Goal: Task Accomplishment & Management: Manage account settings

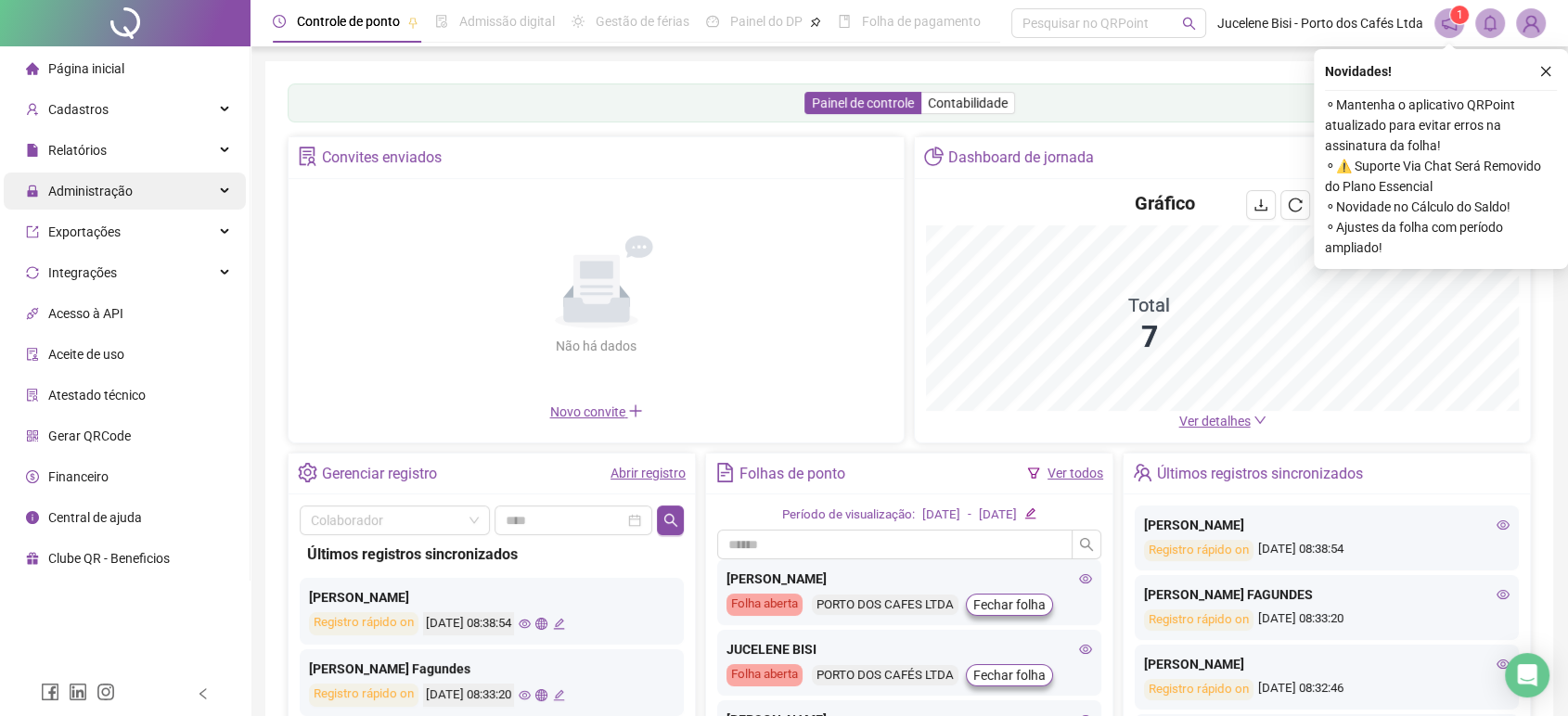
click at [100, 177] on span "Administração" at bounding box center [79, 191] width 106 height 37
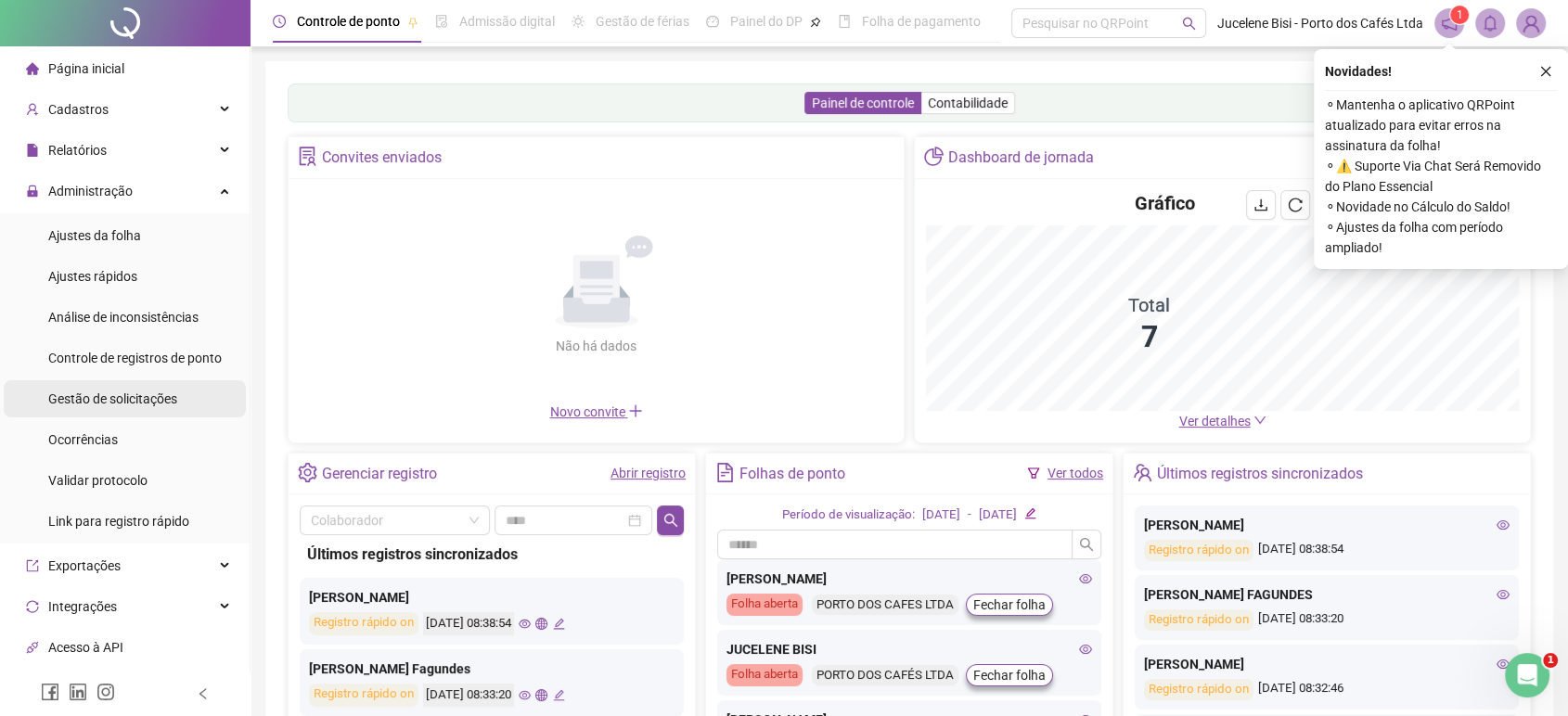
click at [111, 400] on span "Gestão de solicitações" at bounding box center [112, 398] width 129 height 15
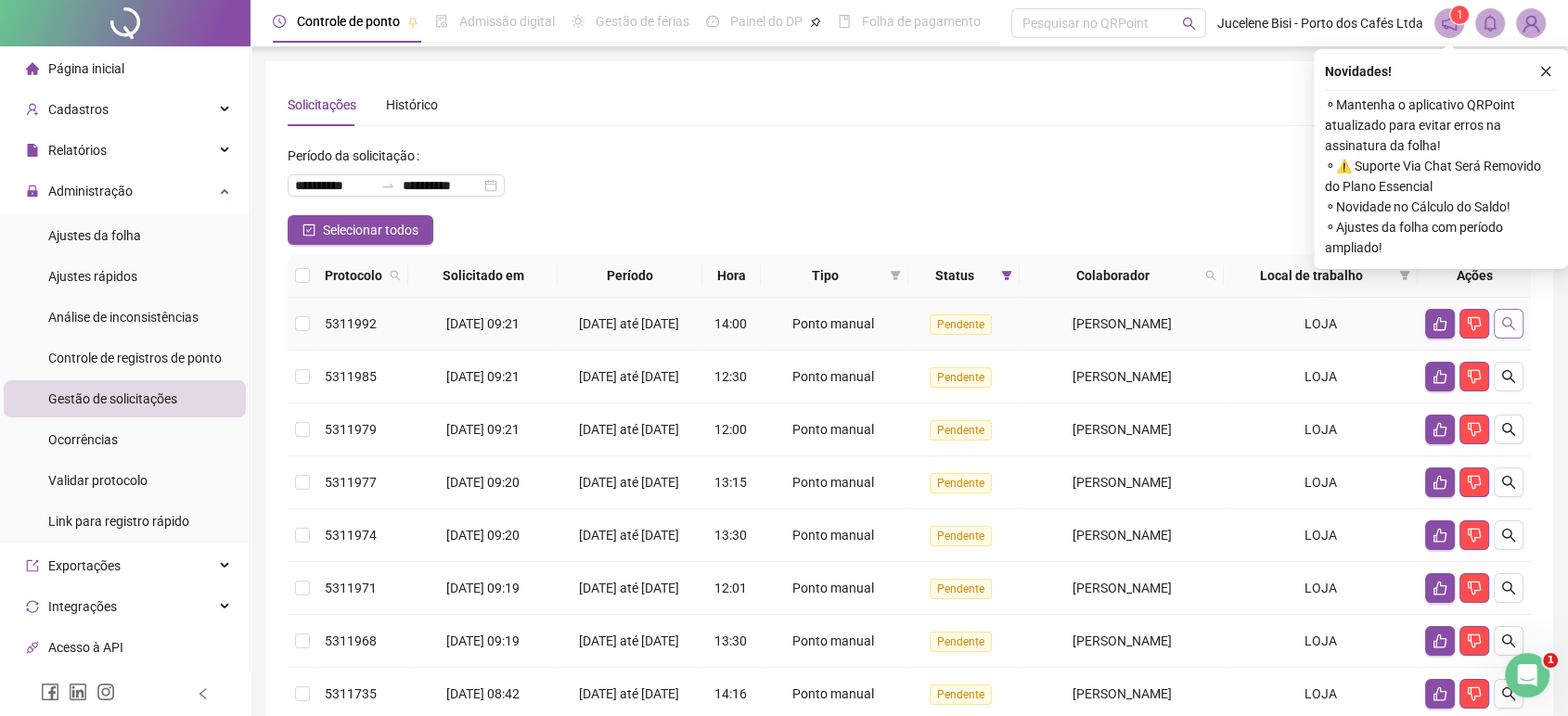
click at [1502, 329] on icon "search" at bounding box center [1508, 323] width 15 height 15
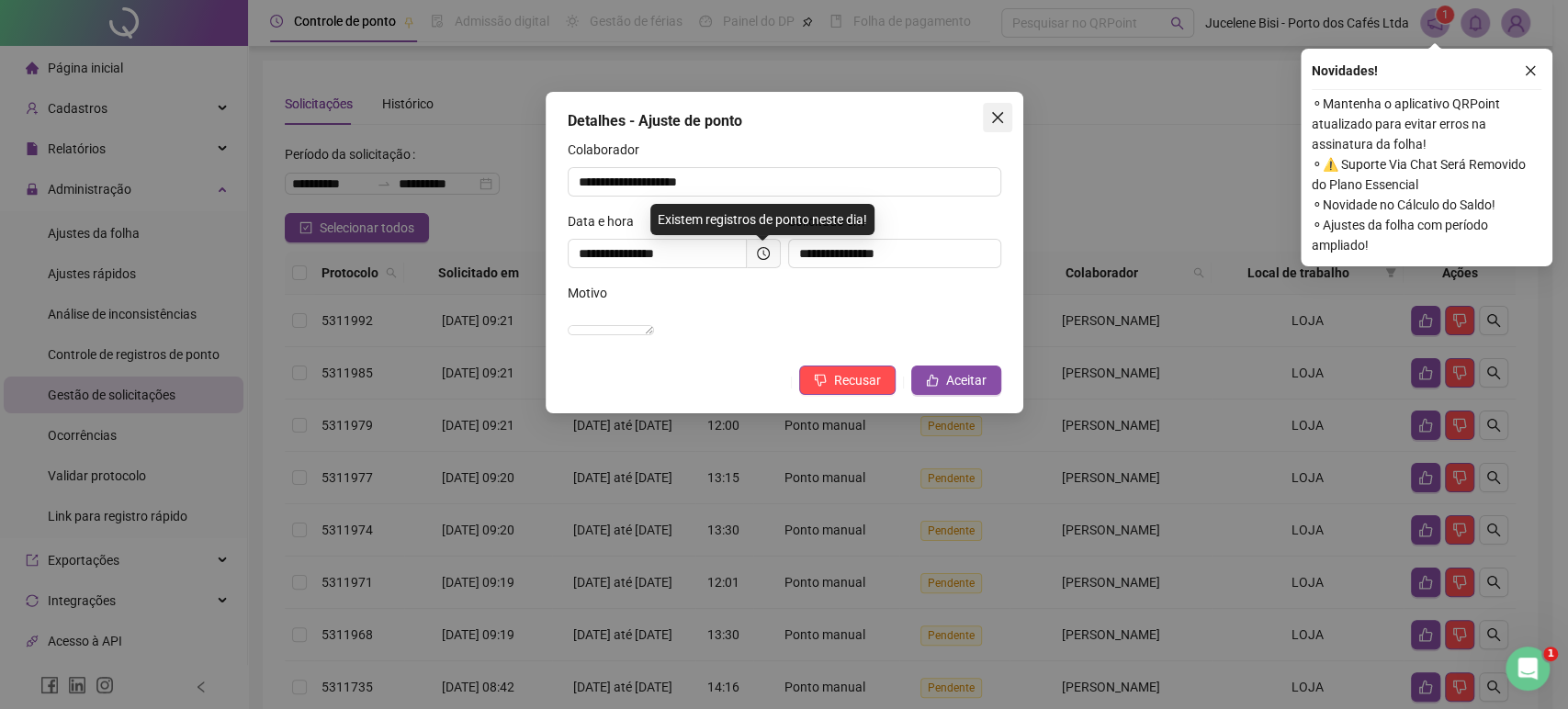
click at [991, 124] on icon "close" at bounding box center [997, 117] width 15 height 15
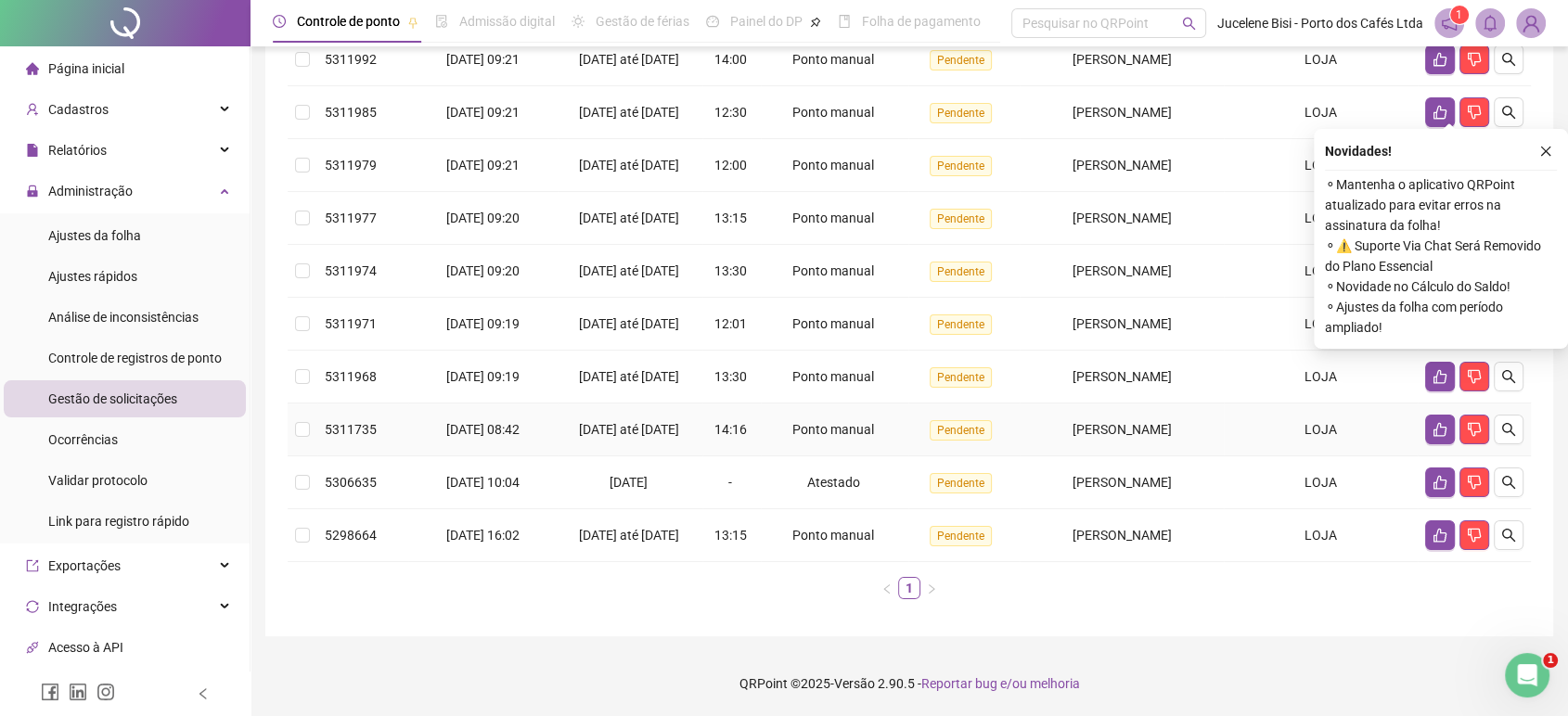
scroll to position [362, 0]
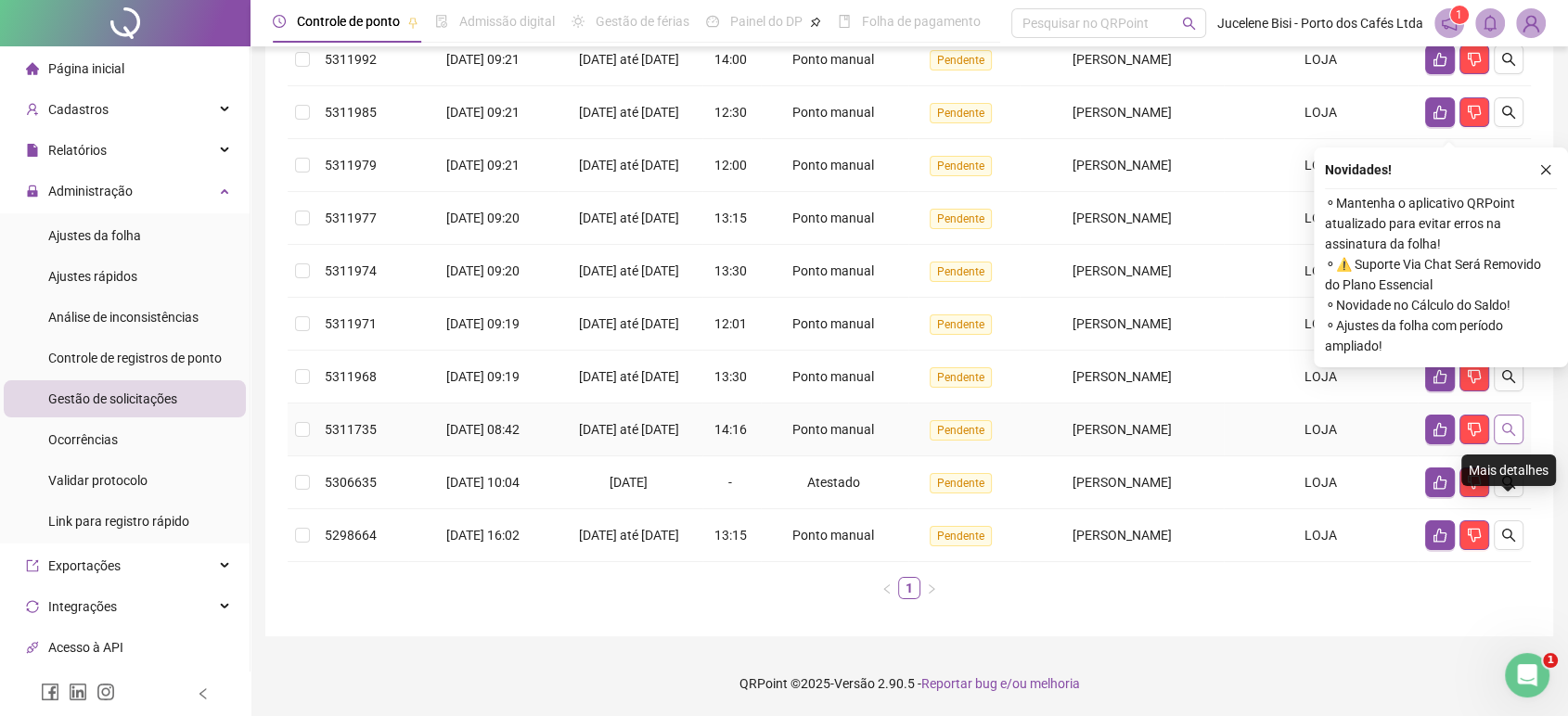
click at [1505, 422] on icon "search" at bounding box center [1508, 428] width 15 height 15
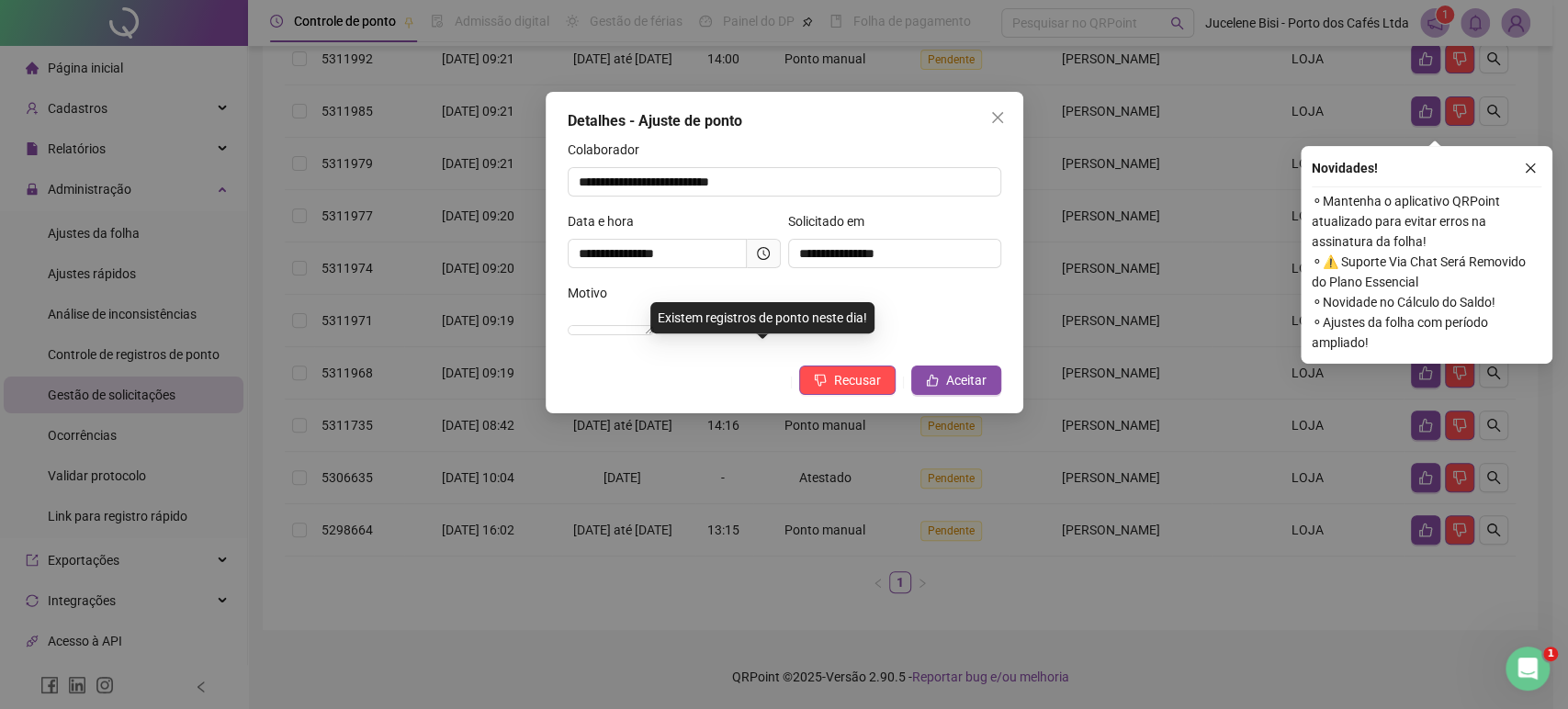
click at [998, 121] on icon "close" at bounding box center [997, 117] width 15 height 15
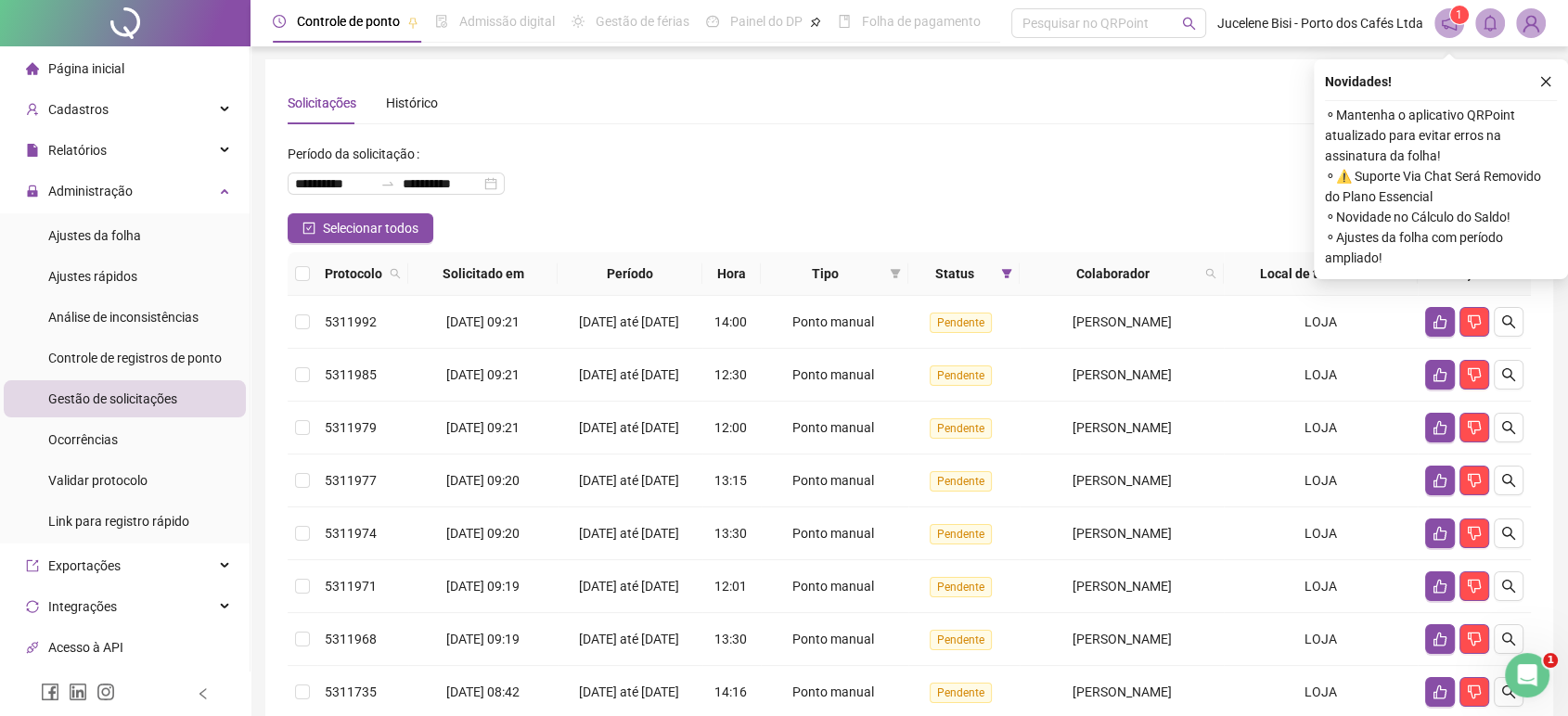
scroll to position [0, 0]
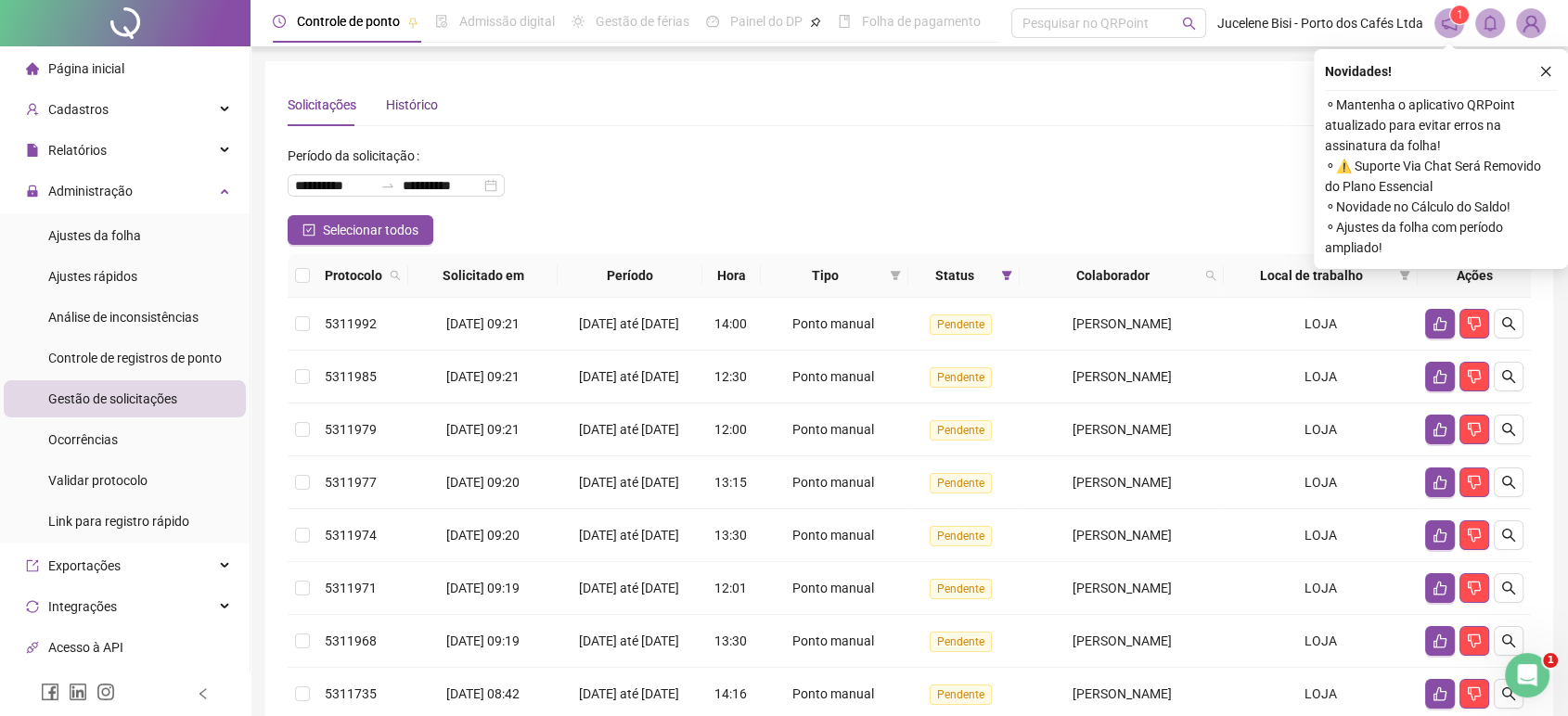
click at [401, 112] on div "Histórico" at bounding box center [412, 104] width 52 height 21
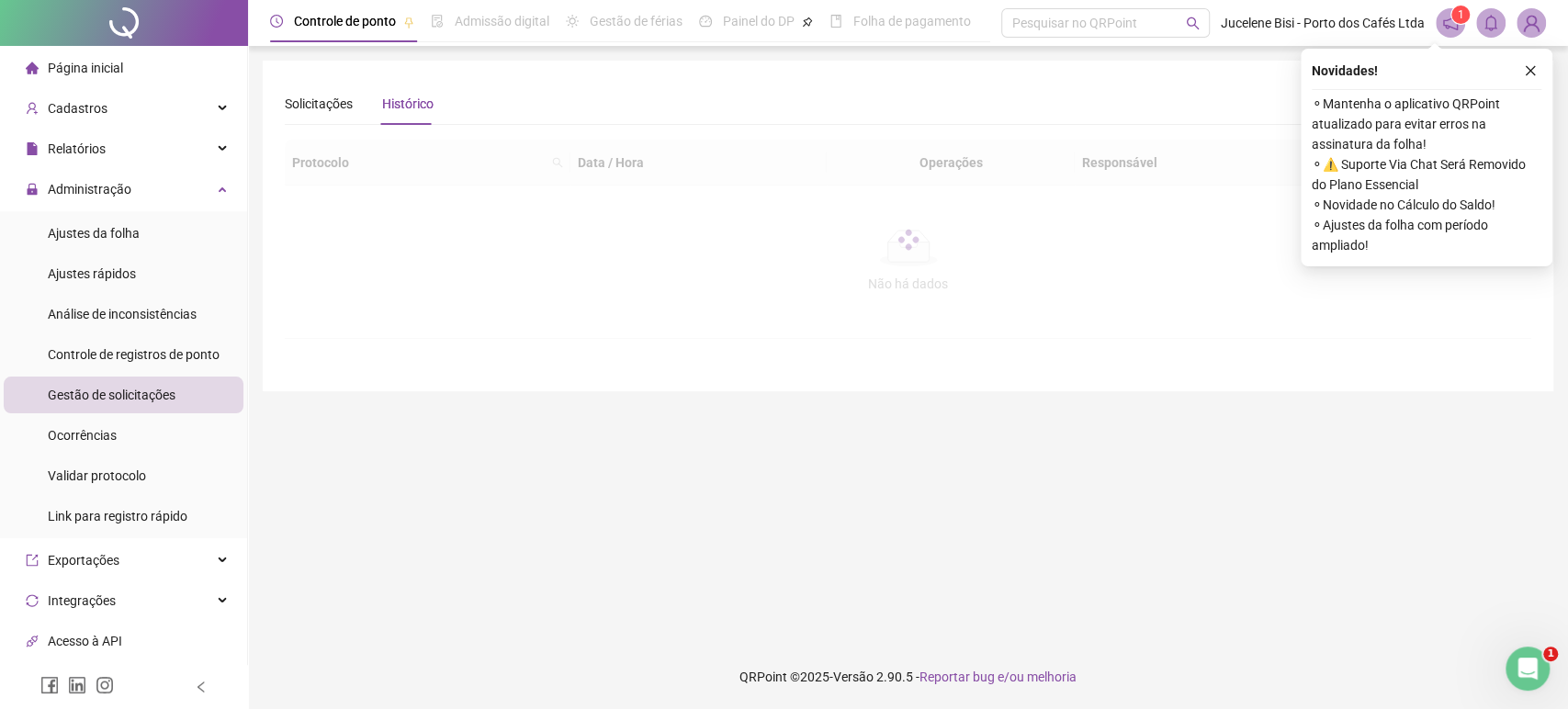
click at [1528, 70] on icon "close" at bounding box center [1529, 70] width 13 height 13
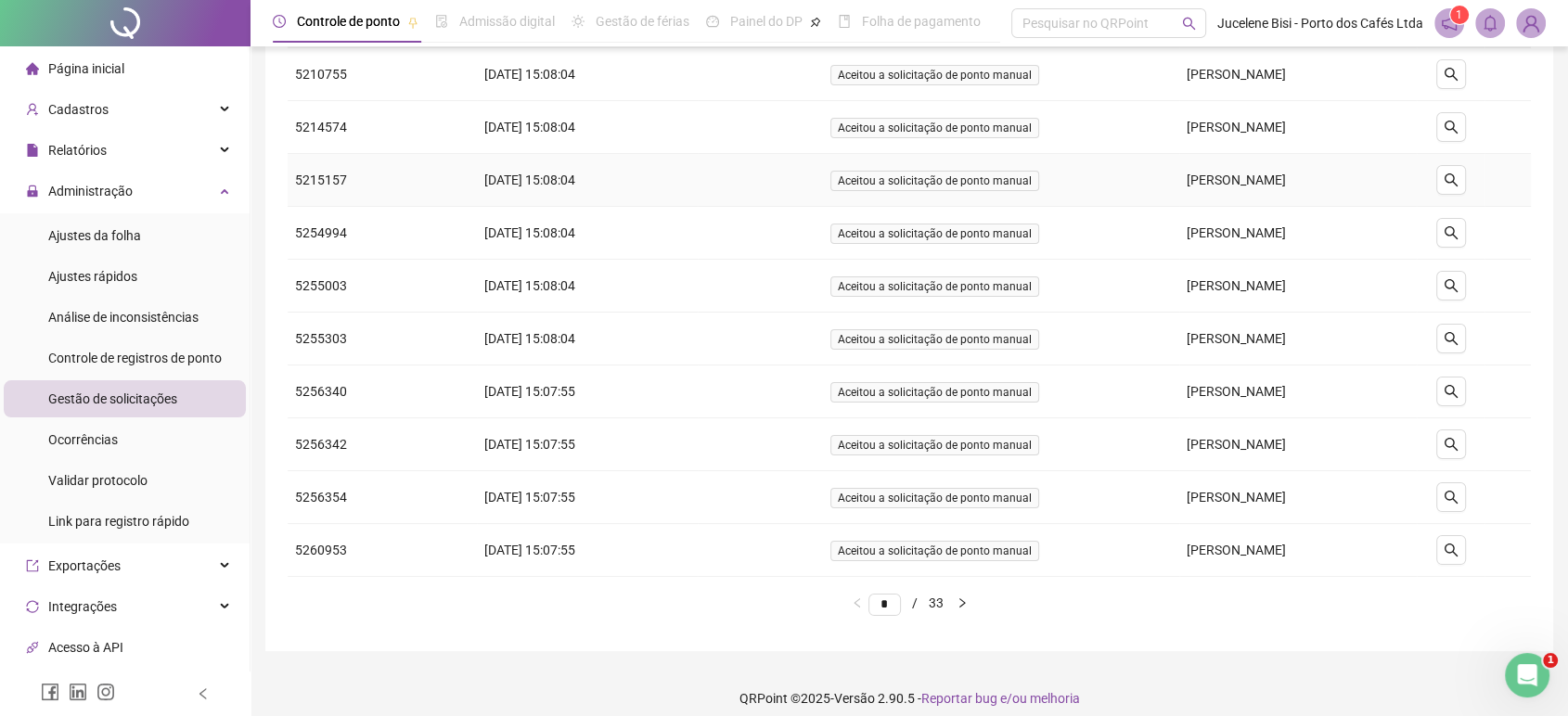
scroll to position [152, 0]
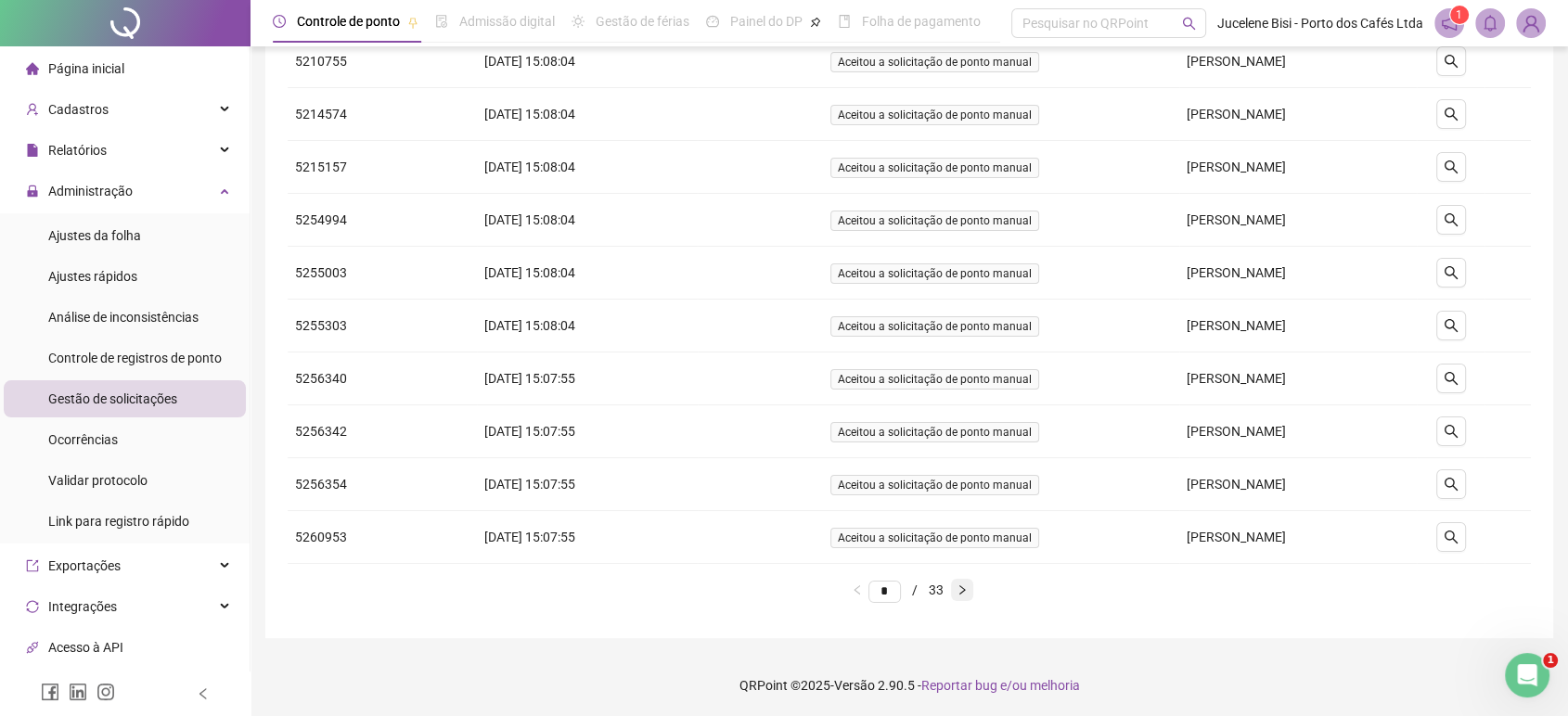
click at [966, 585] on button "button" at bounding box center [961, 590] width 23 height 23
type input "*"
click at [1449, 266] on icon "search" at bounding box center [1450, 272] width 15 height 15
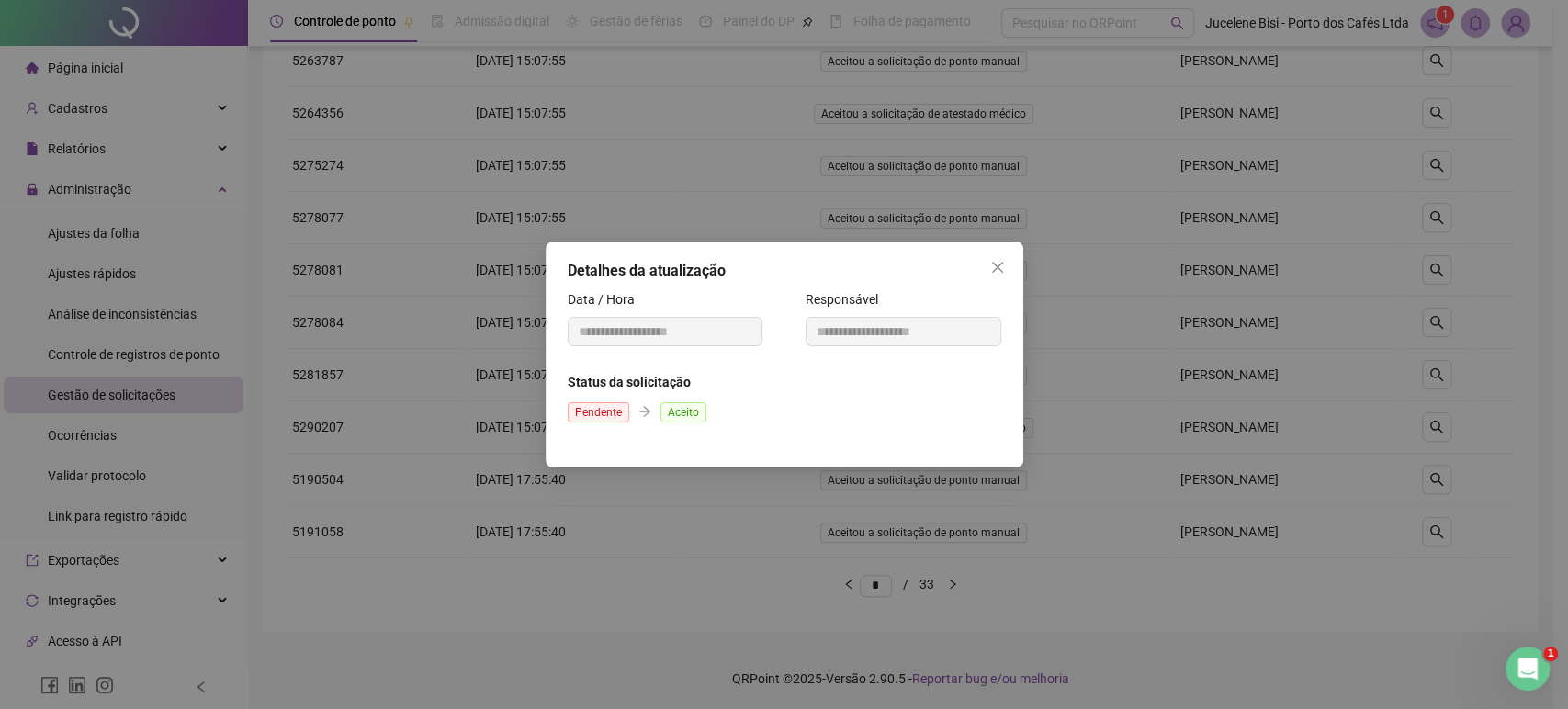
click at [624, 303] on label "Data / Hora" at bounding box center [607, 299] width 79 height 20
click at [995, 264] on icon "close" at bounding box center [996, 266] width 11 height 11
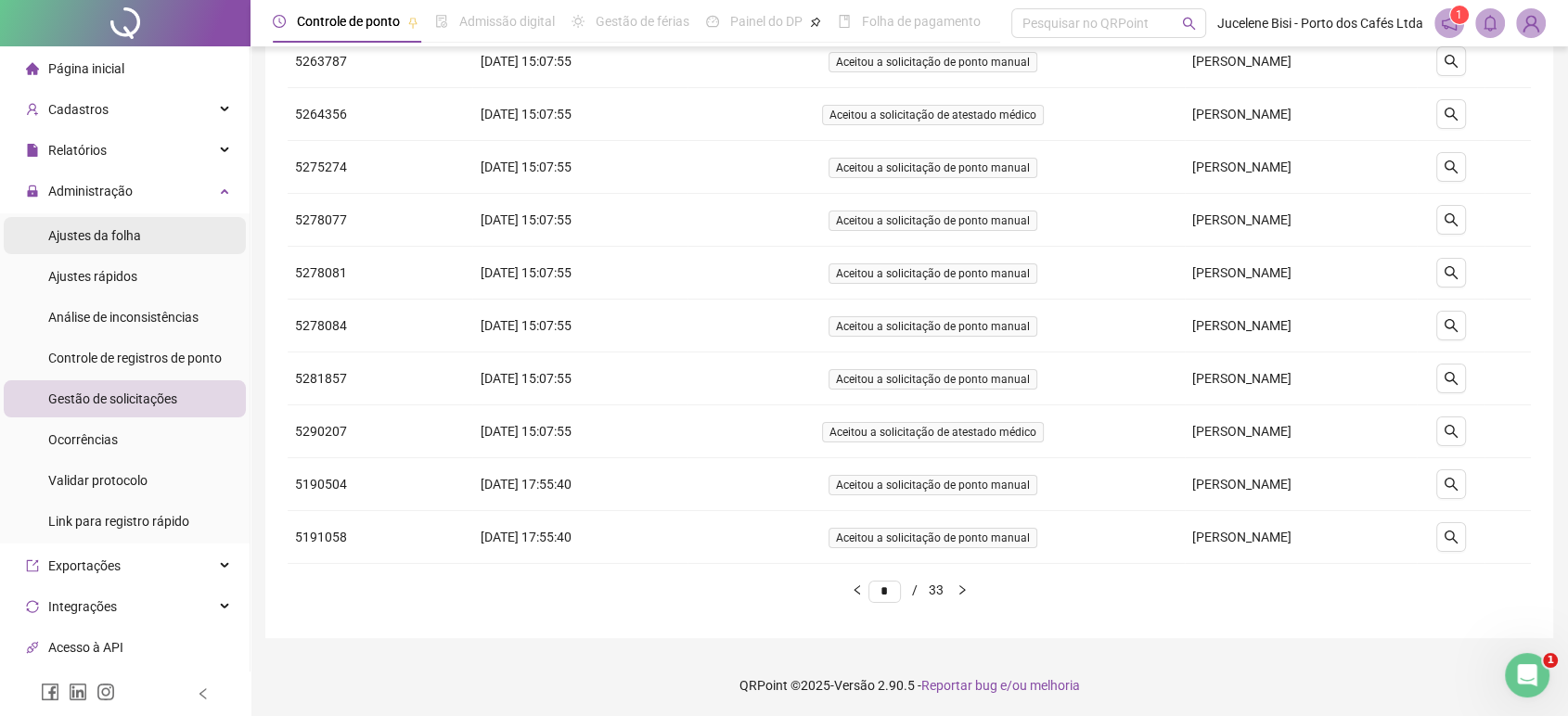
click at [120, 249] on div "Ajustes da folha" at bounding box center [95, 235] width 93 height 37
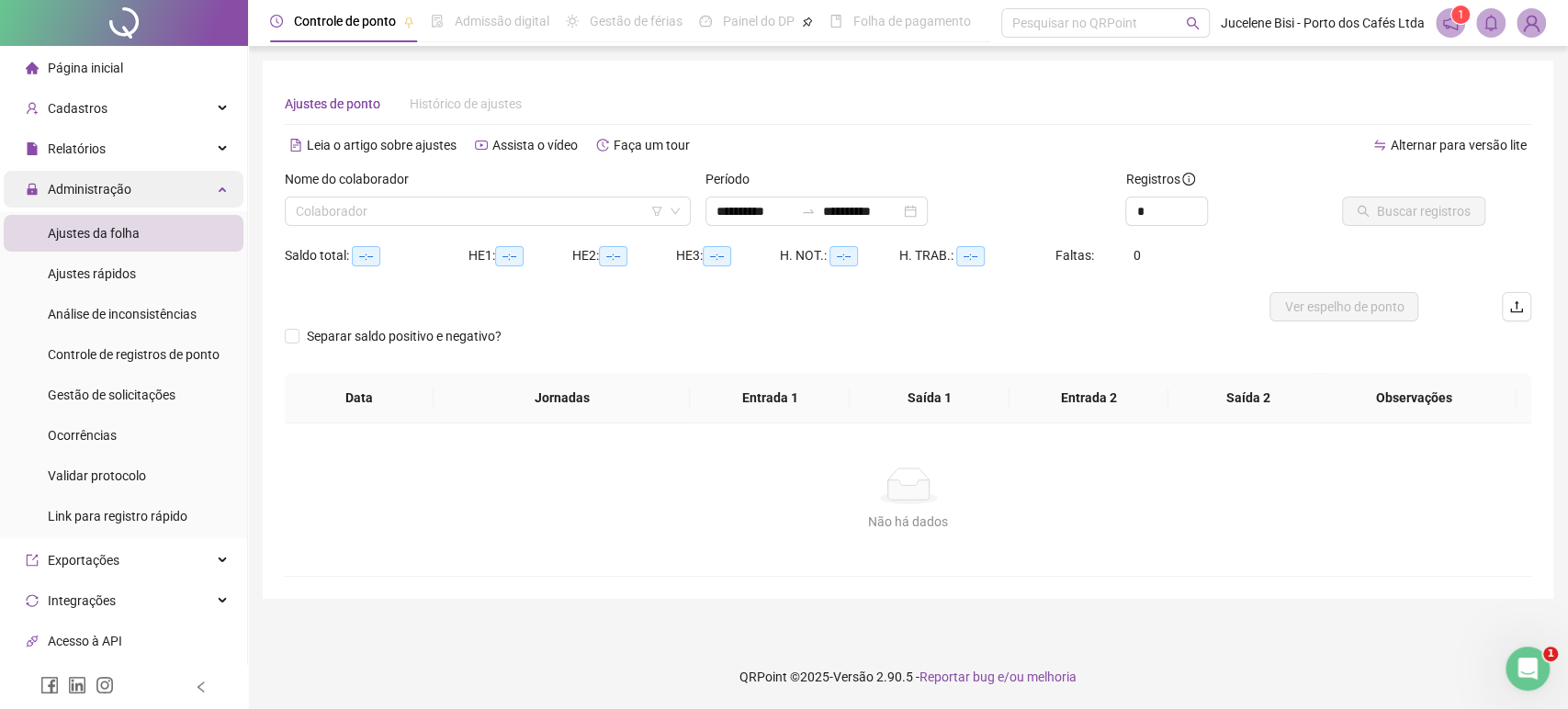
type input "**********"
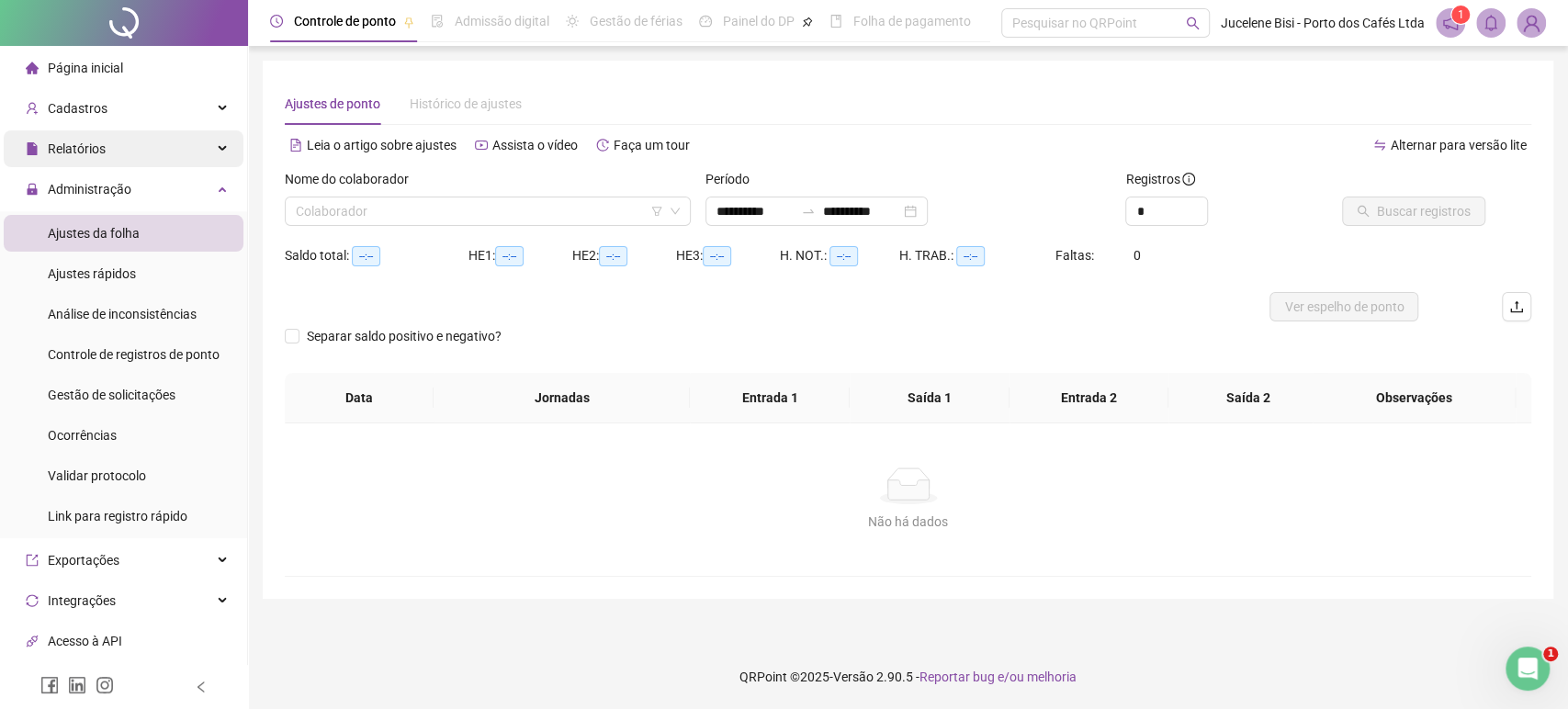
click at [117, 138] on div "Relatórios" at bounding box center [124, 149] width 240 height 37
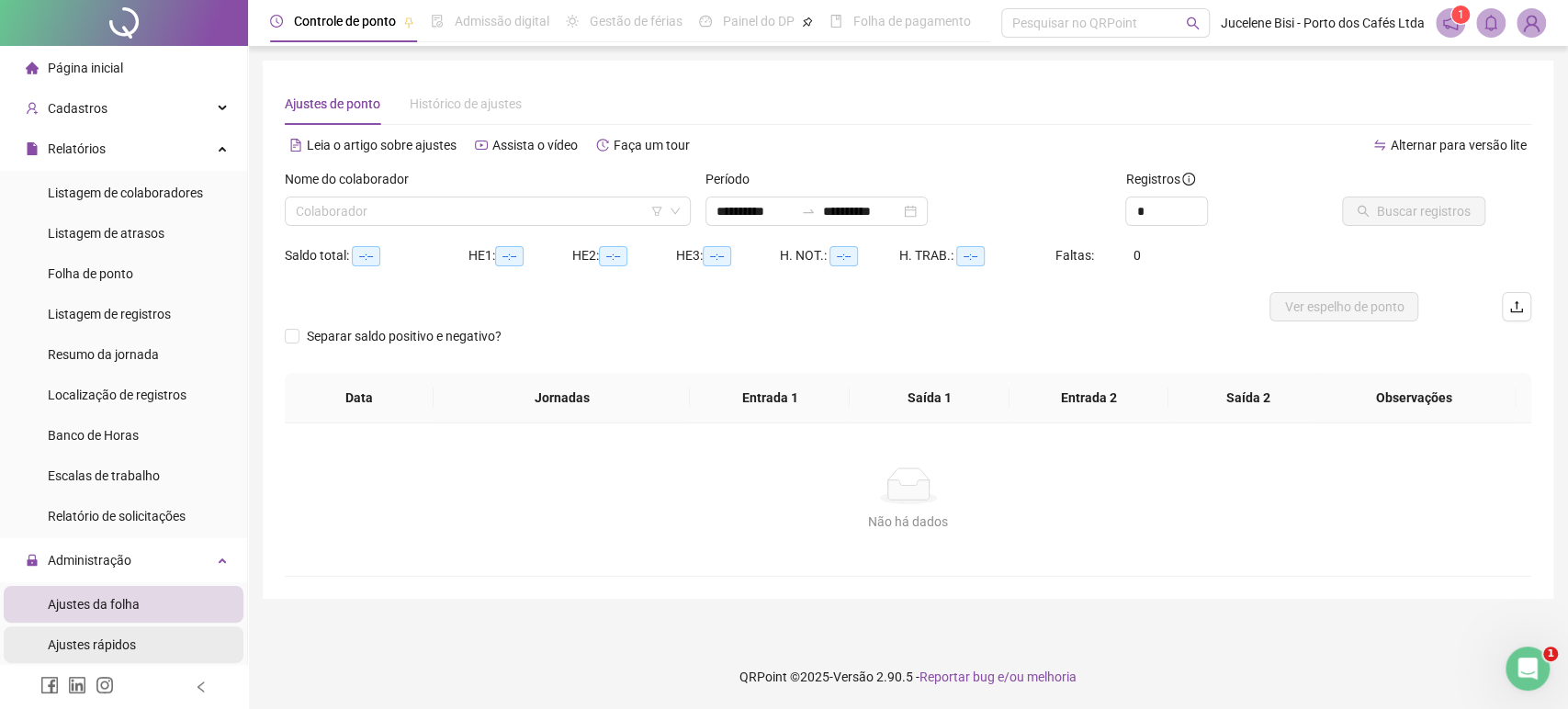
click at [129, 642] on span "Ajustes rápidos" at bounding box center [92, 645] width 88 height 15
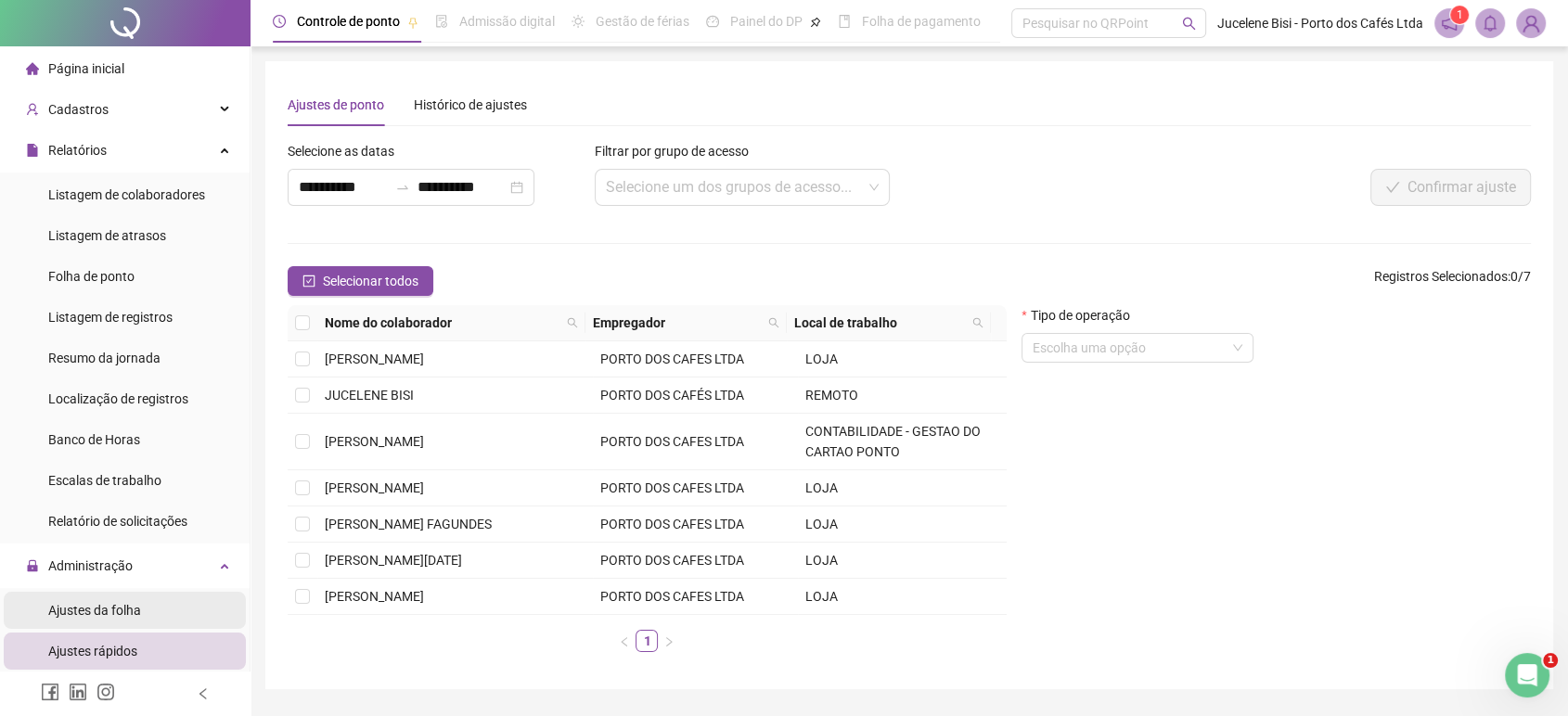
click at [121, 621] on div "Ajustes da folha" at bounding box center [95, 611] width 93 height 37
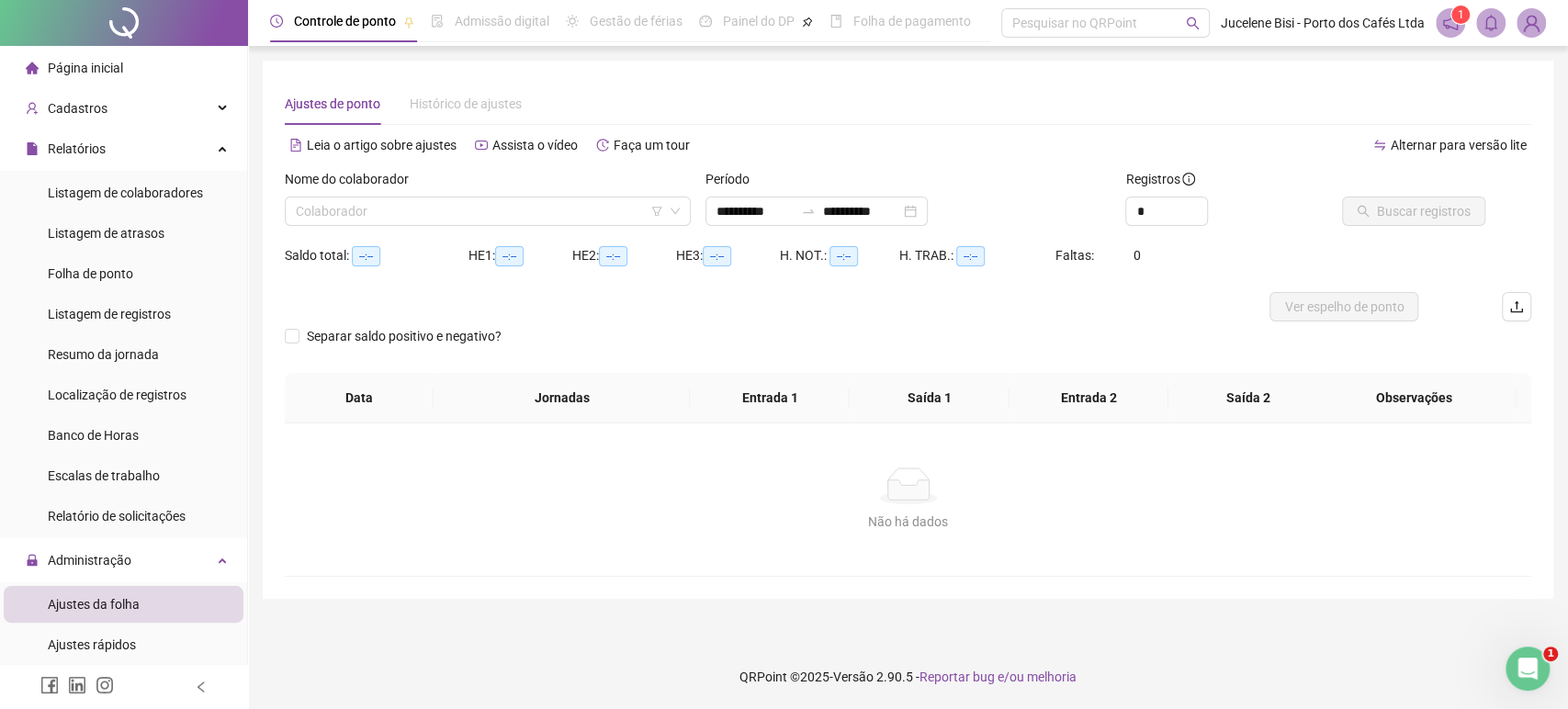
type input "**********"
click at [125, 653] on div "Ajustes rápidos" at bounding box center [92, 645] width 88 height 37
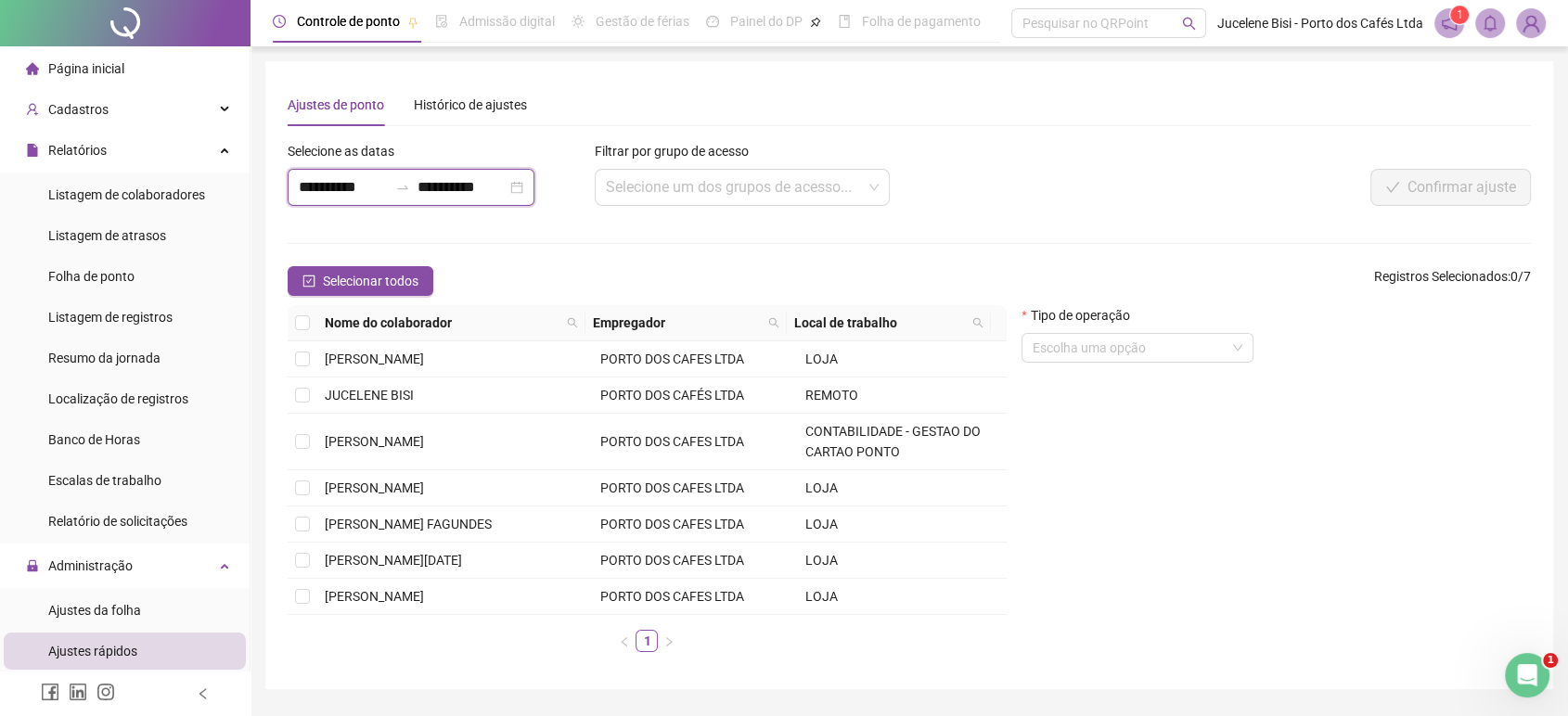
click at [375, 188] on input "**********" at bounding box center [343, 187] width 89 height 23
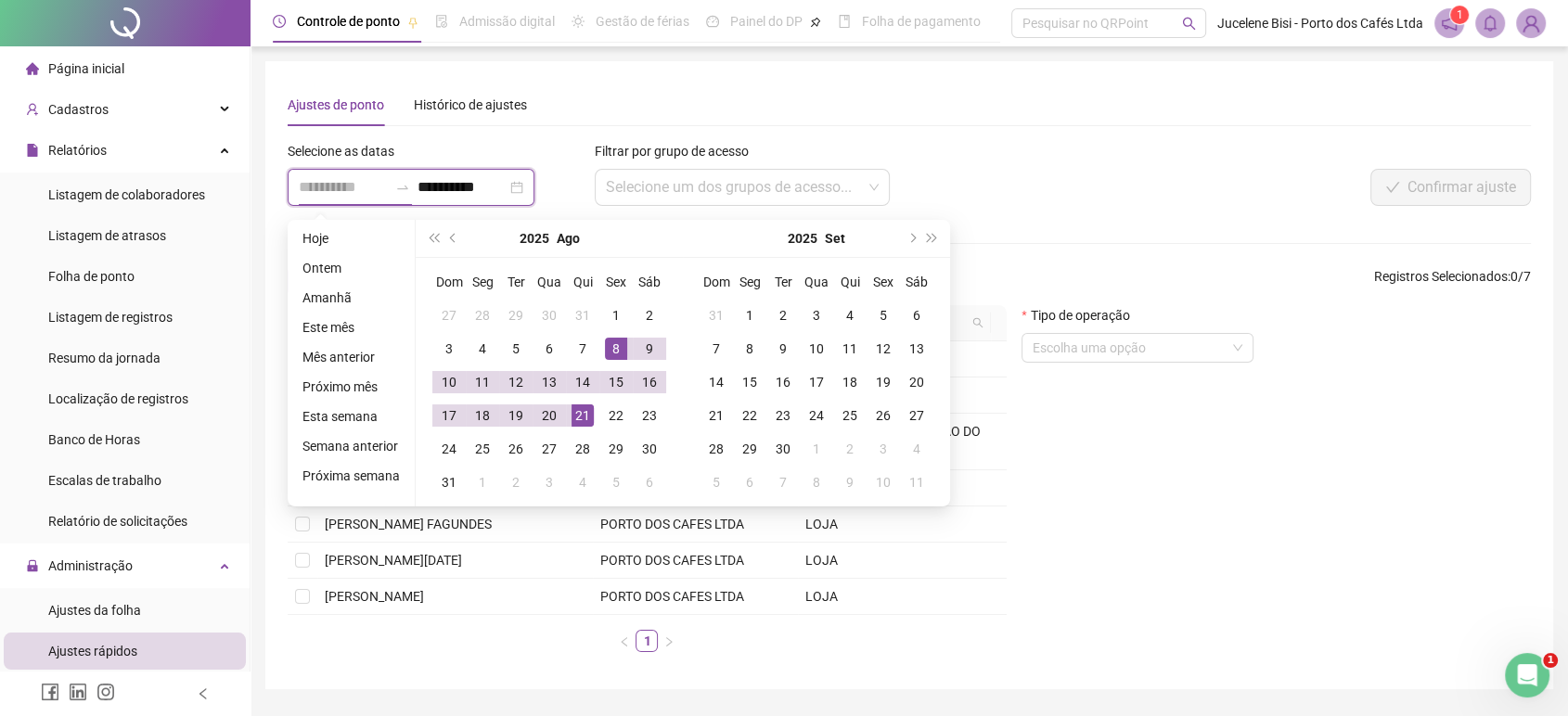
type input "**********"
click at [618, 344] on div "8" at bounding box center [616, 349] width 23 height 23
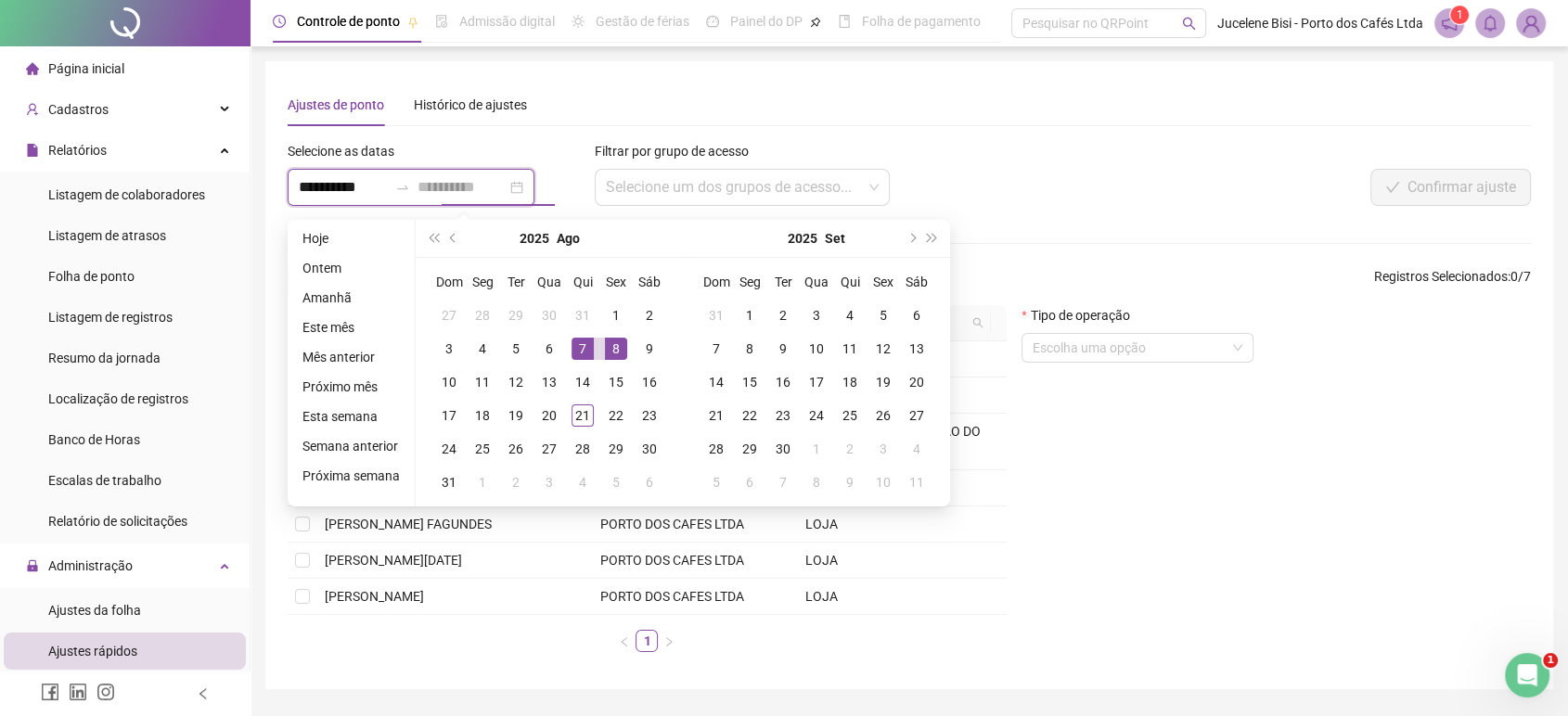
type input "**********"
click at [615, 348] on div "8" at bounding box center [616, 349] width 23 height 23
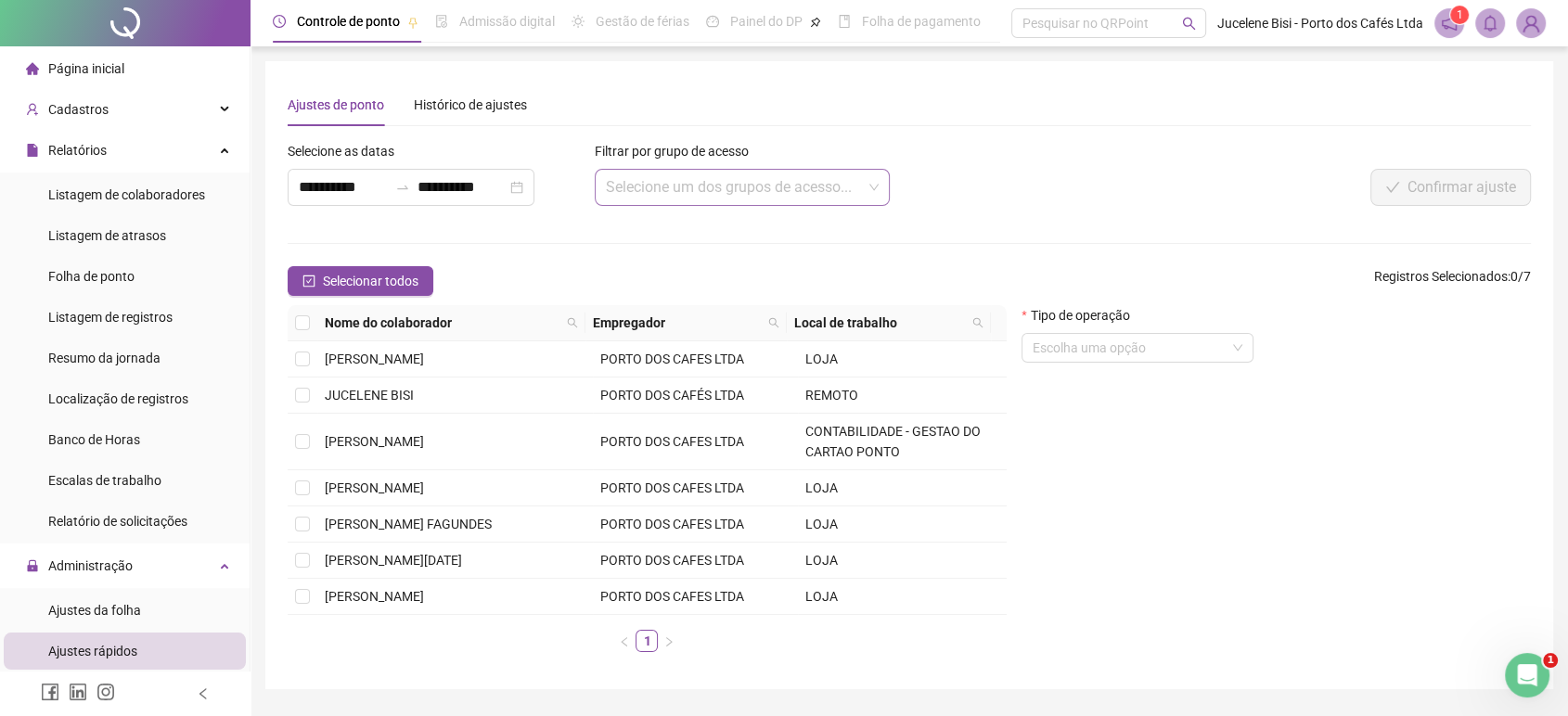
click at [687, 199] on input "search" at bounding box center [734, 187] width 257 height 35
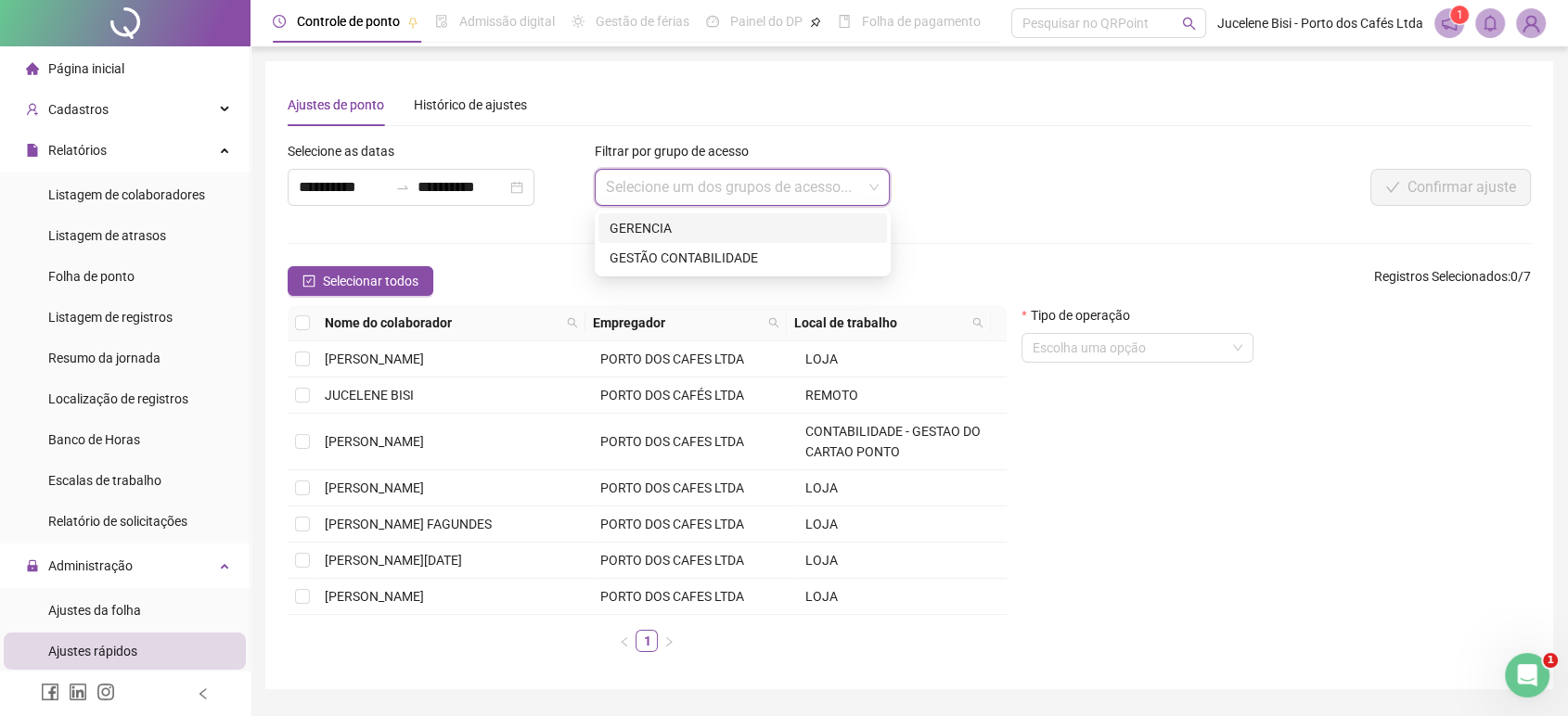
click at [704, 229] on div "GERENCIA" at bounding box center [743, 228] width 266 height 21
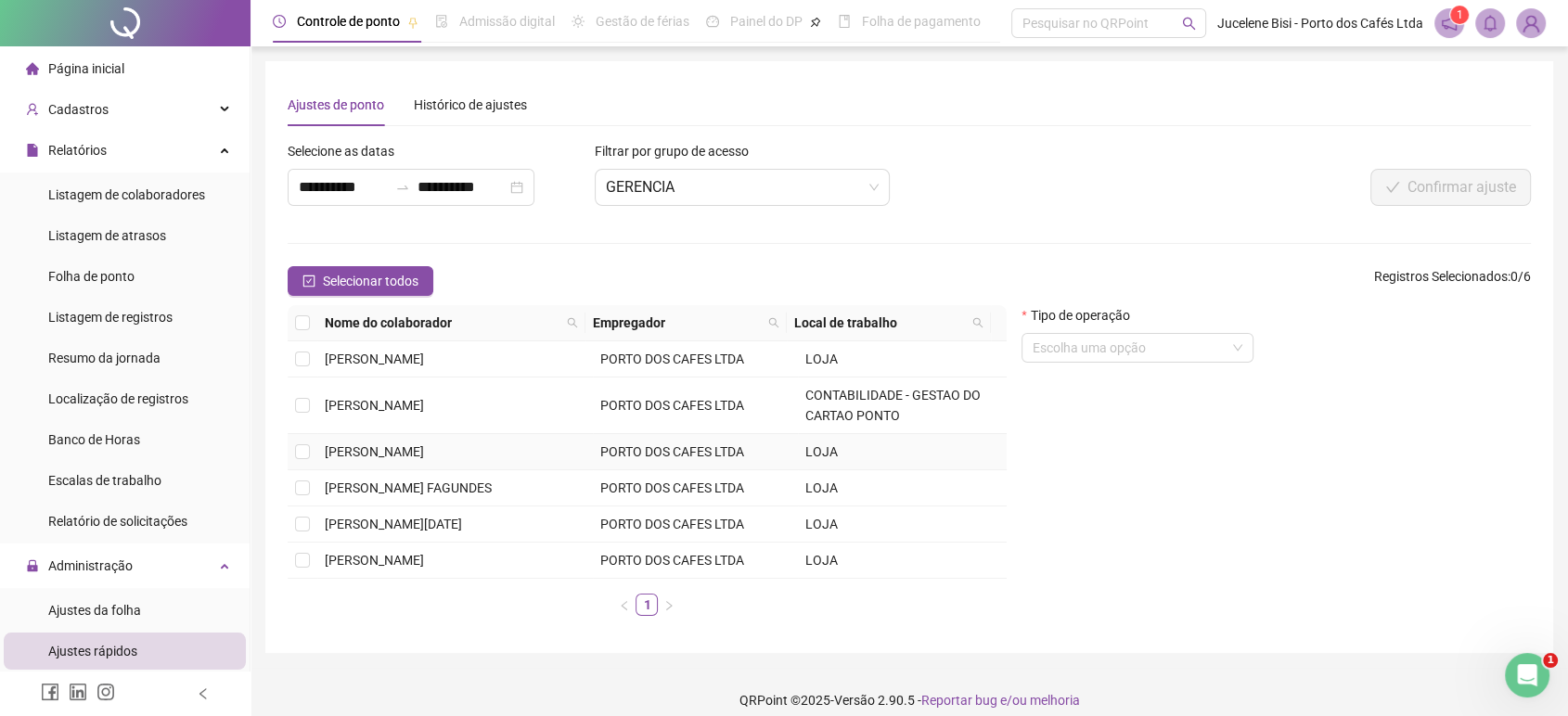
click at [395, 454] on span "[PERSON_NAME]" at bounding box center [374, 451] width 99 height 15
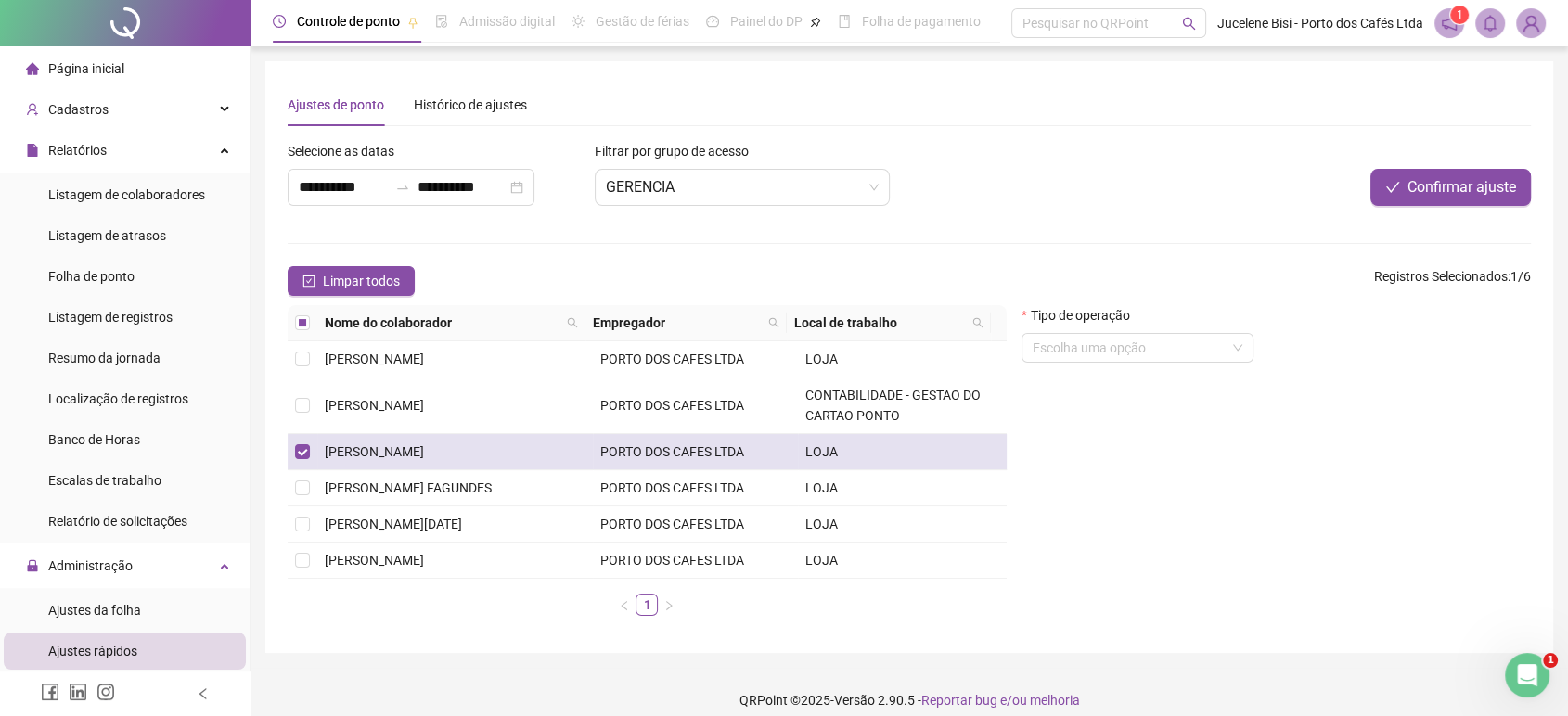
click at [395, 454] on span "[PERSON_NAME]" at bounding box center [374, 451] width 99 height 15
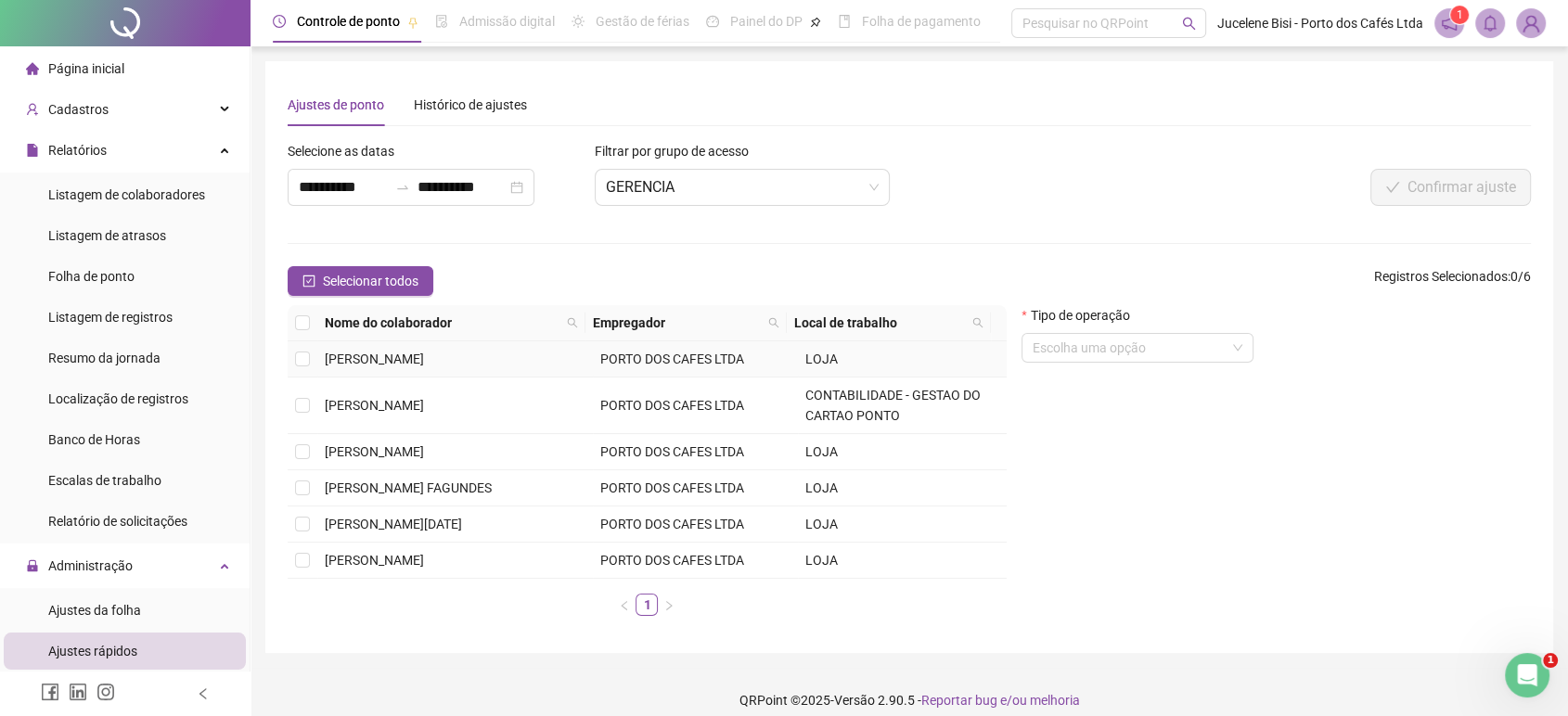
click at [359, 358] on span "[PERSON_NAME]" at bounding box center [374, 358] width 99 height 15
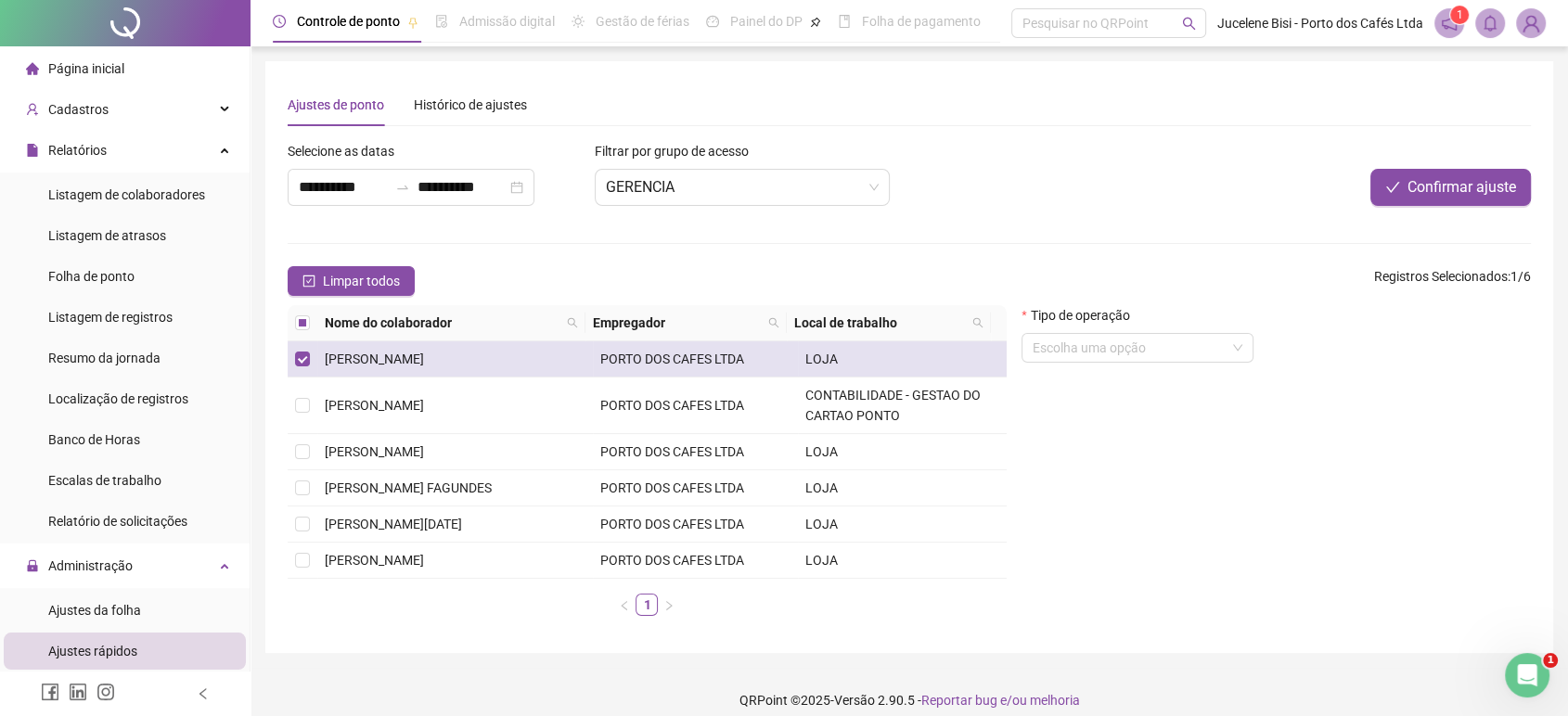
click at [341, 366] on span "[PERSON_NAME]" at bounding box center [374, 358] width 99 height 15
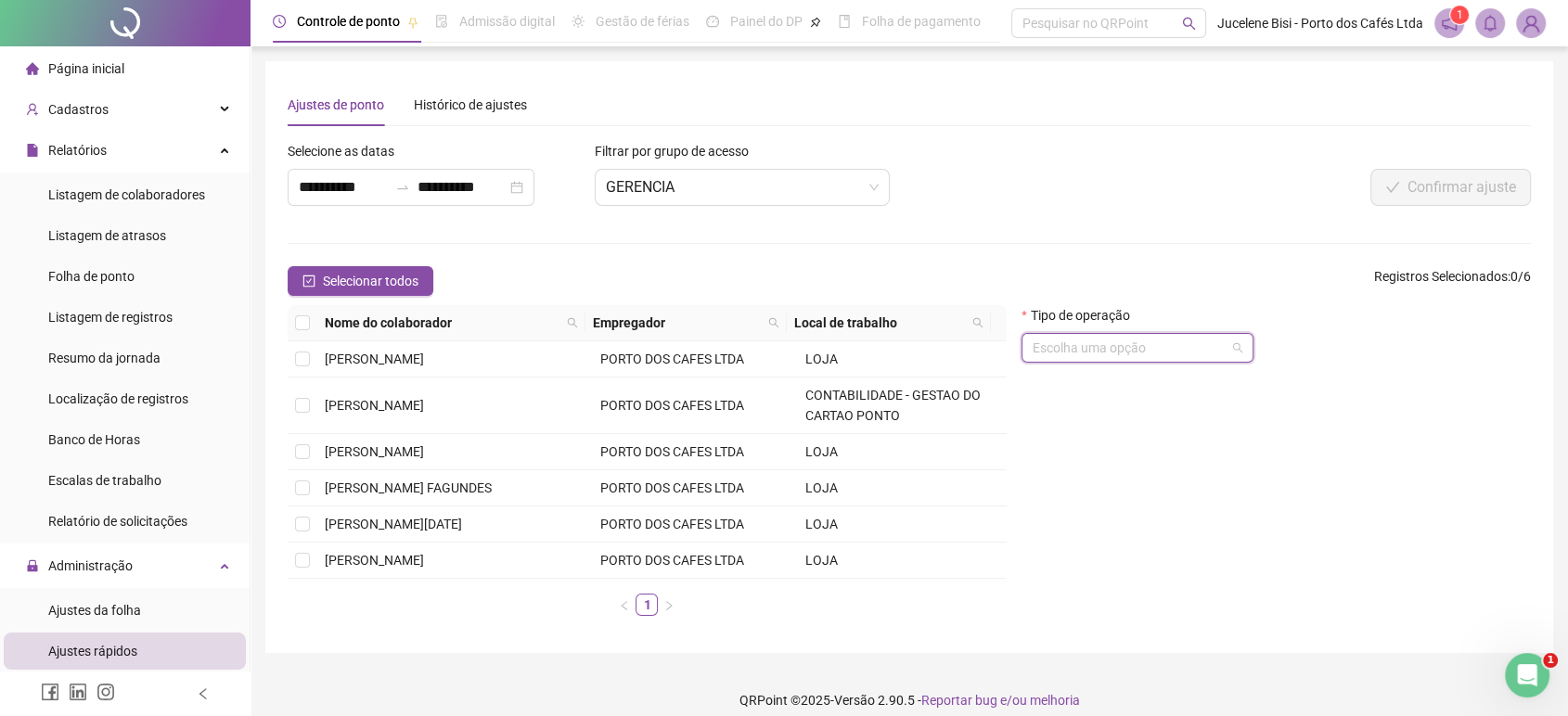
click at [1150, 343] on input "search" at bounding box center [1129, 348] width 193 height 28
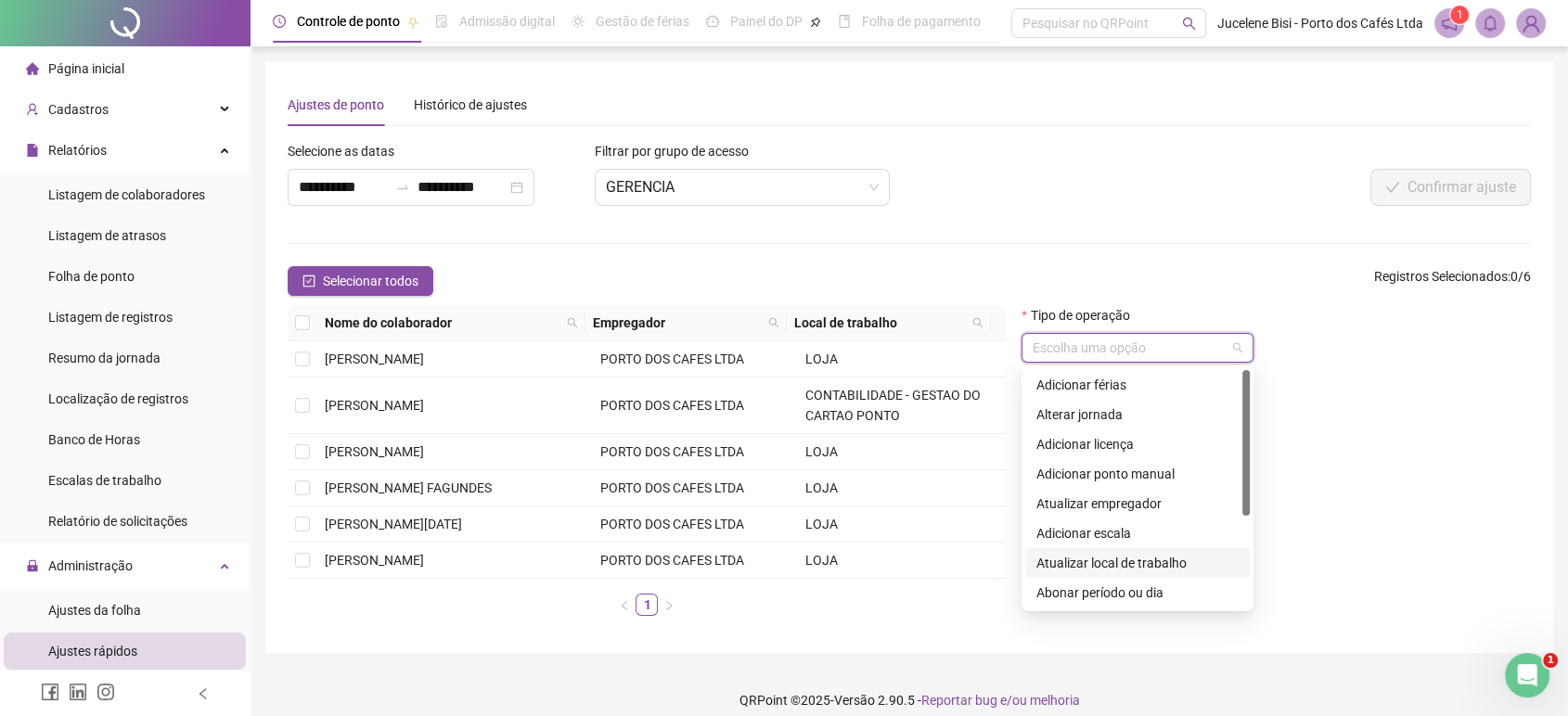
click at [1393, 467] on div "Tipo de operação Escolha uma opção" at bounding box center [1275, 468] width 524 height 326
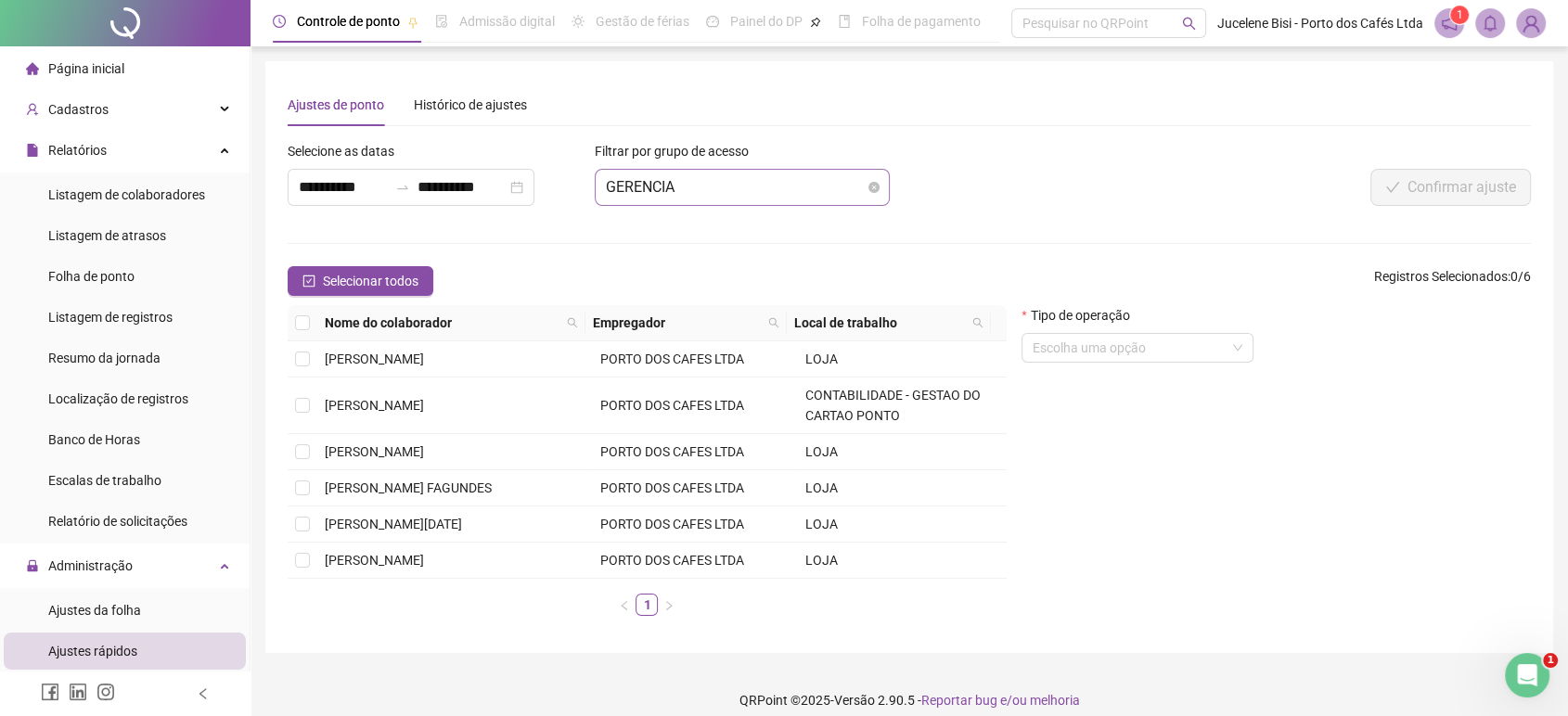
click at [708, 177] on span "GERENCIA" at bounding box center [743, 187] width 274 height 35
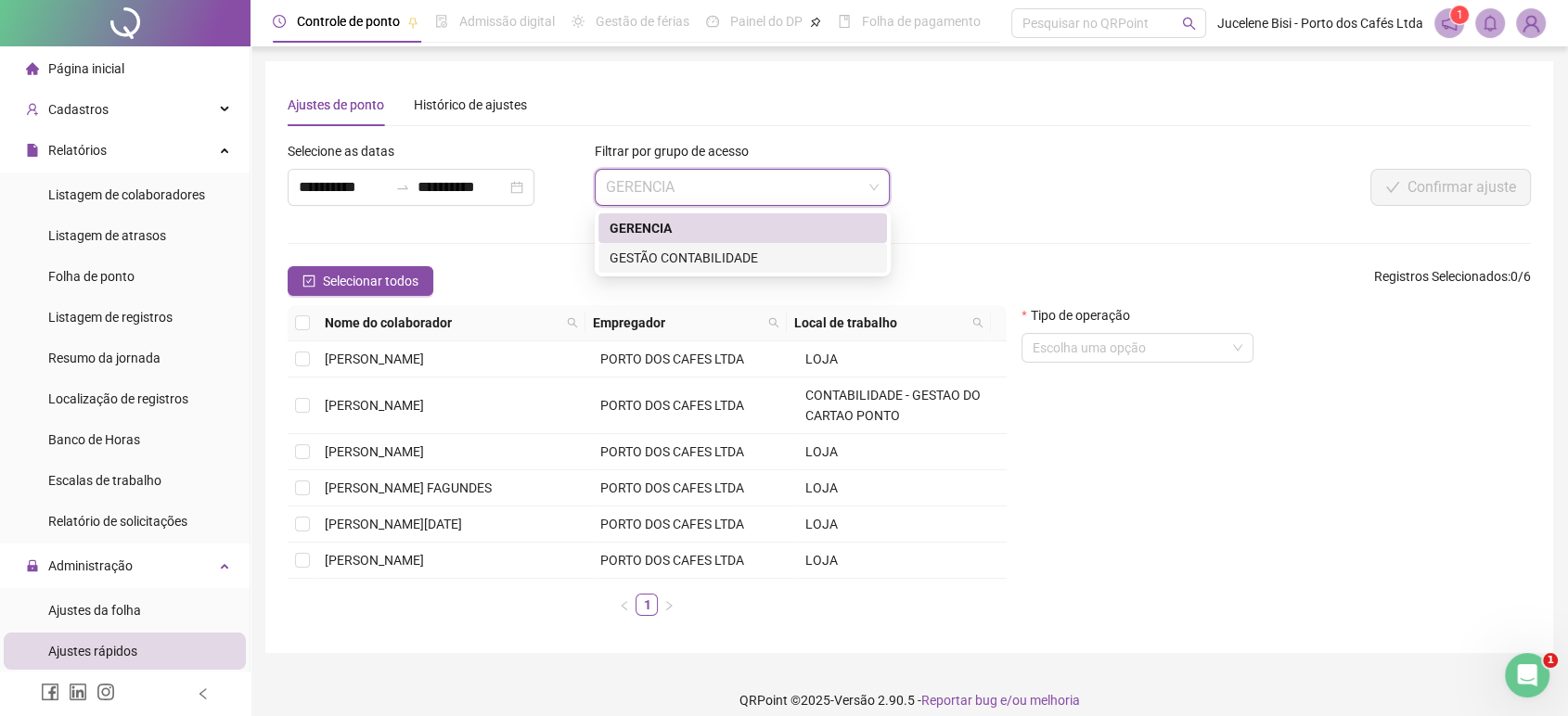
click at [717, 254] on div "GESTÃO CONTABILIDADE" at bounding box center [743, 257] width 266 height 21
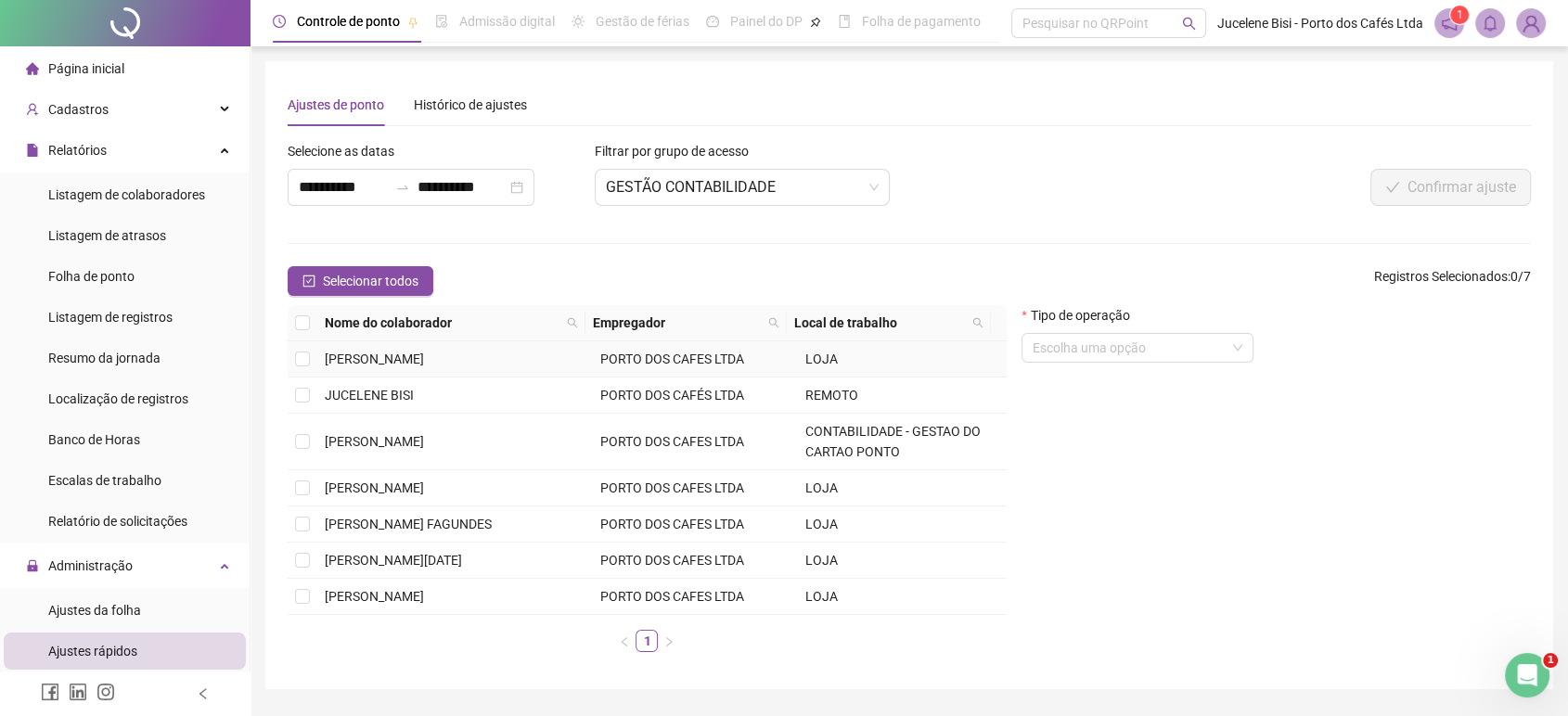
click at [839, 363] on td "LOJA" at bounding box center [902, 359] width 209 height 36
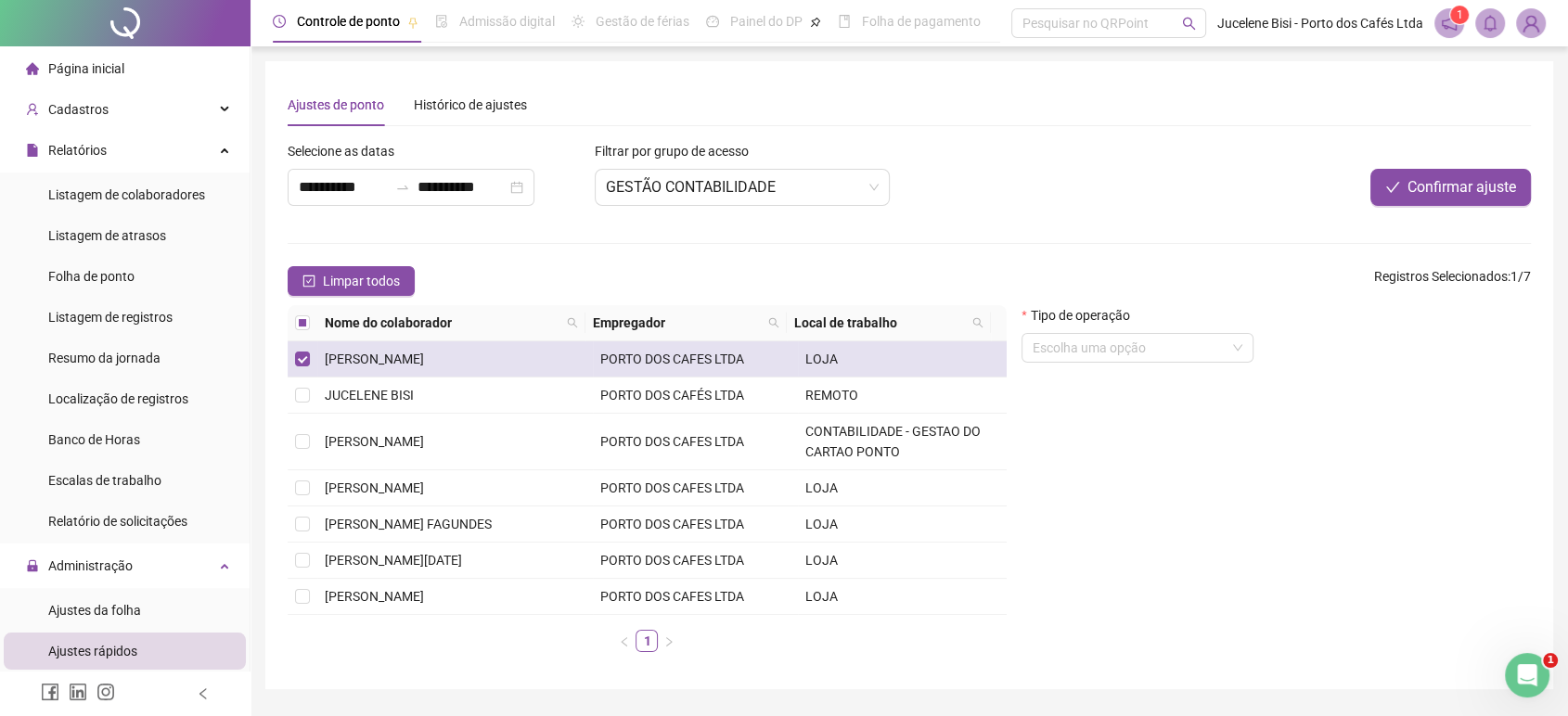
click at [839, 363] on td "LOJA" at bounding box center [902, 359] width 209 height 36
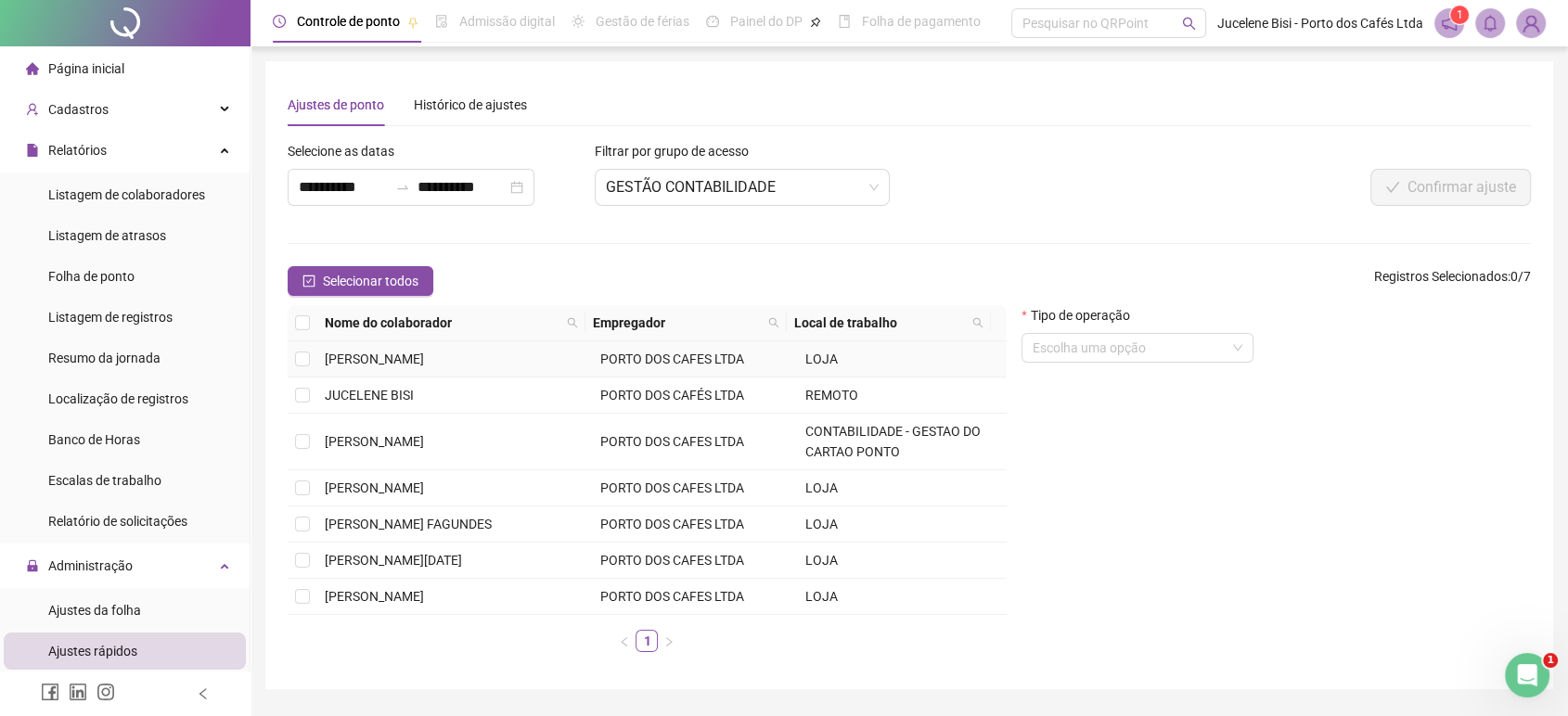
click at [839, 363] on td "LOJA" at bounding box center [902, 359] width 209 height 36
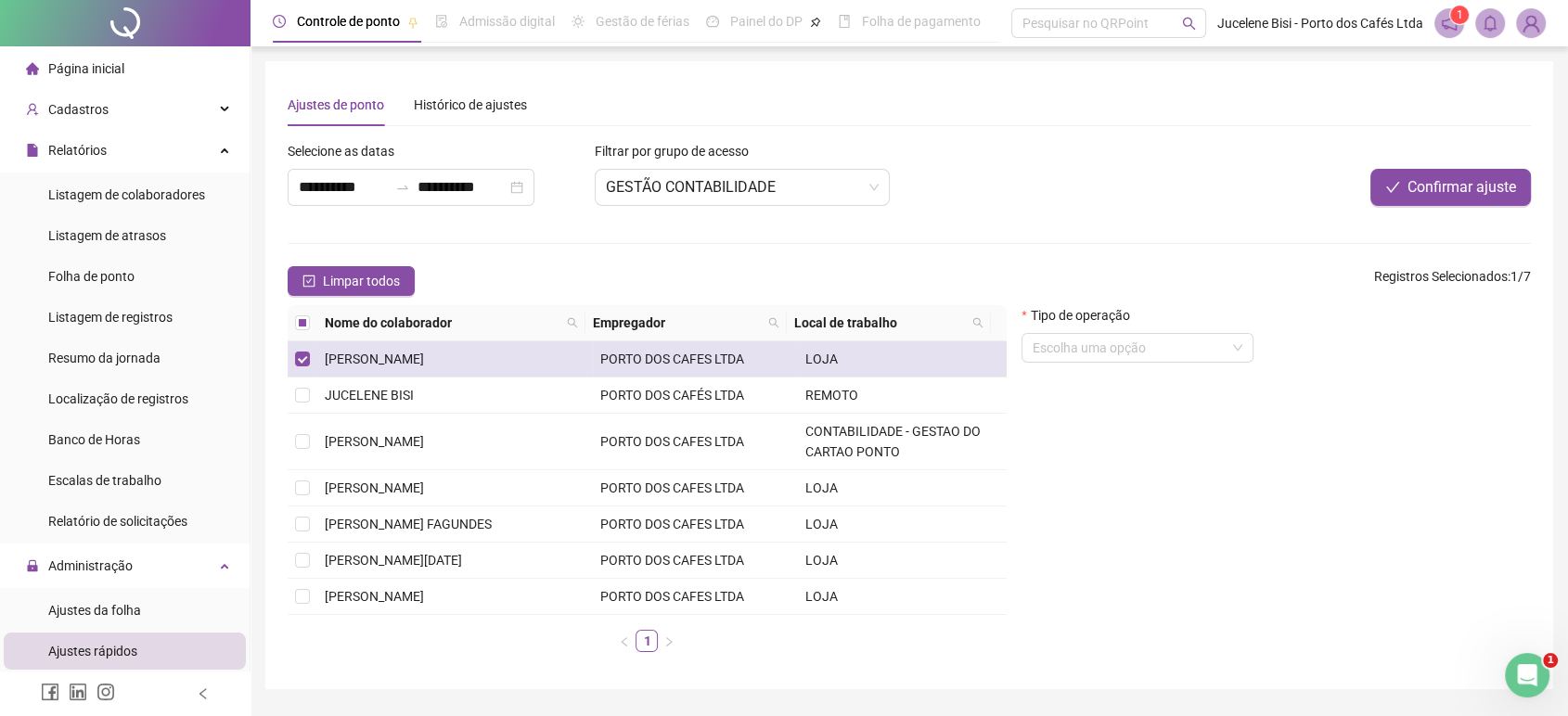
click at [839, 363] on td "LOJA" at bounding box center [902, 359] width 209 height 36
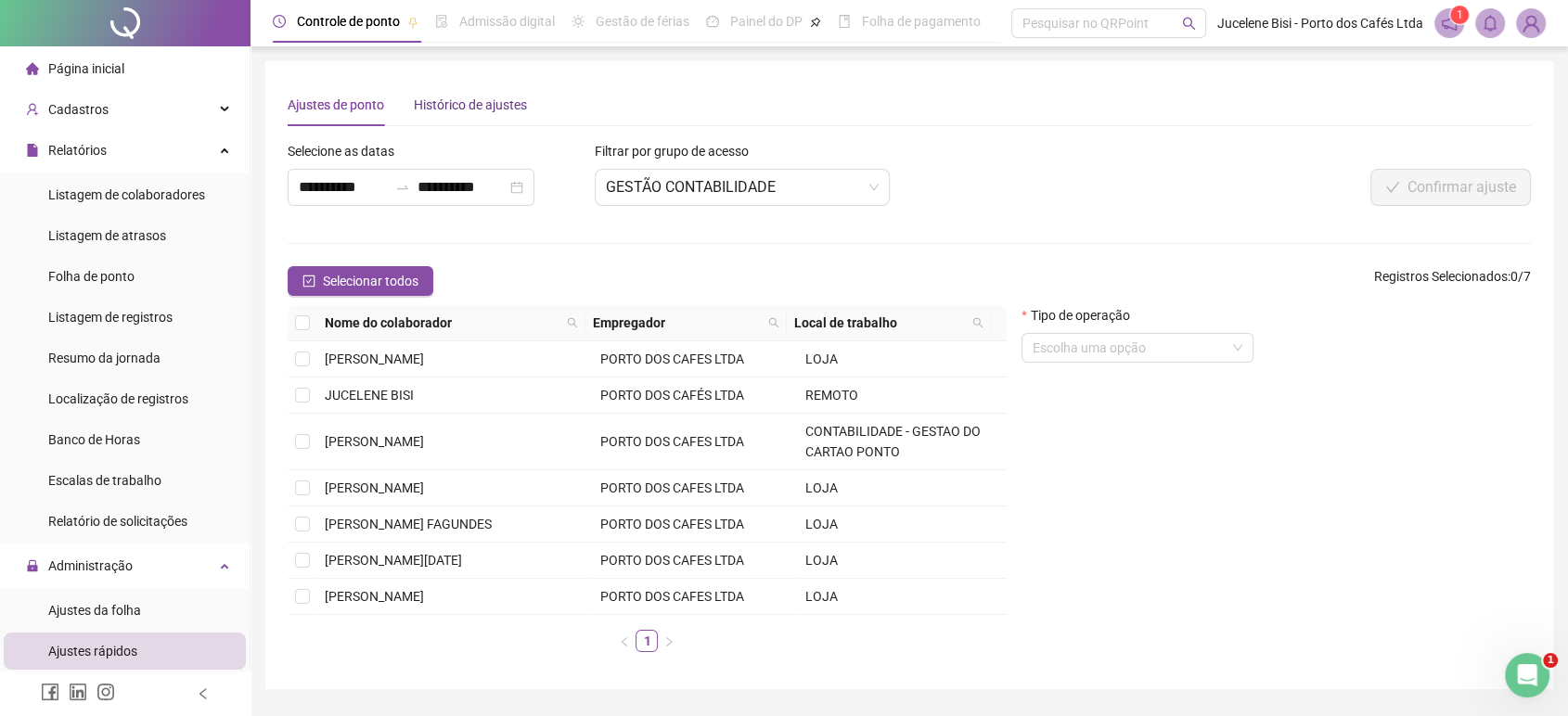
click at [506, 109] on div "Histórico de ajustes" at bounding box center [470, 104] width 113 height 21
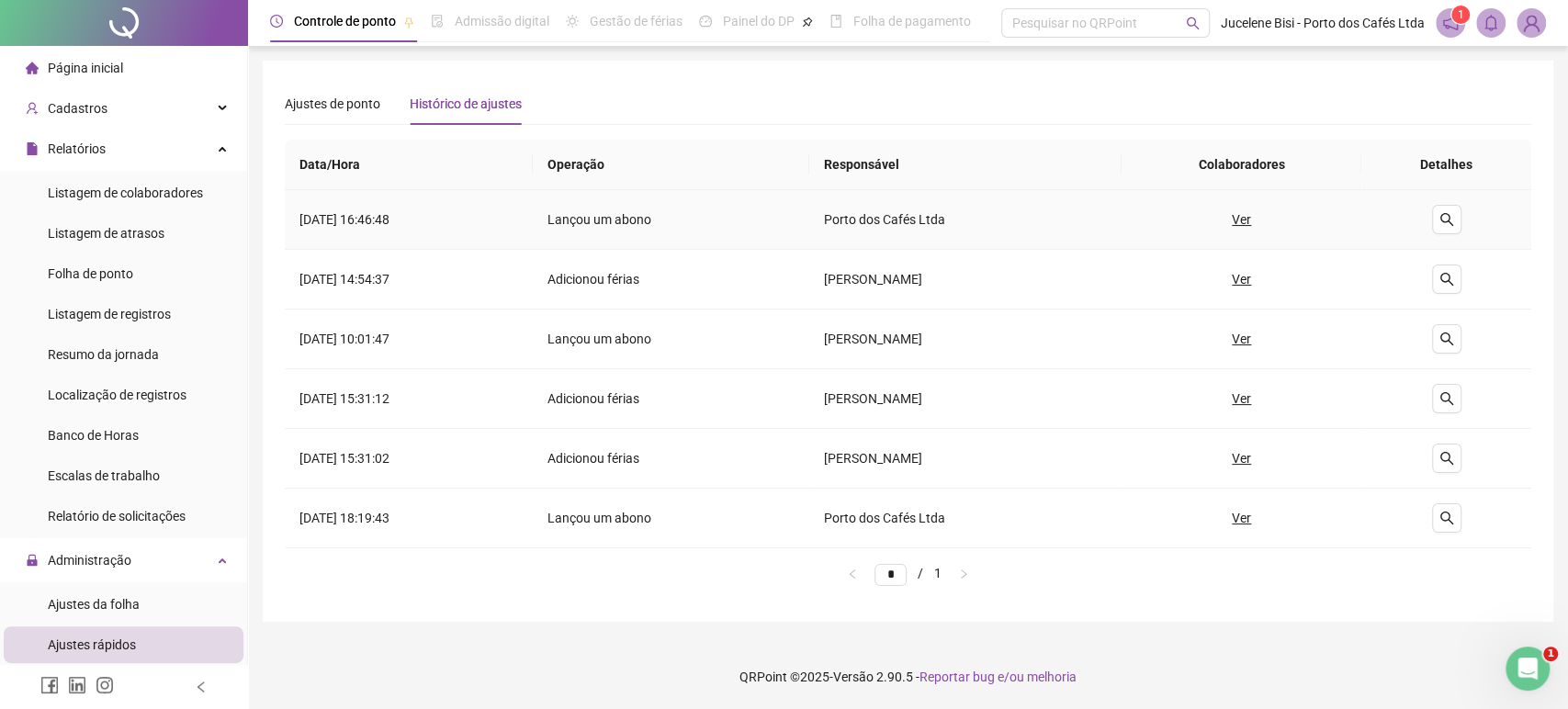
click at [1251, 218] on u "Ver" at bounding box center [1241, 219] width 20 height 20
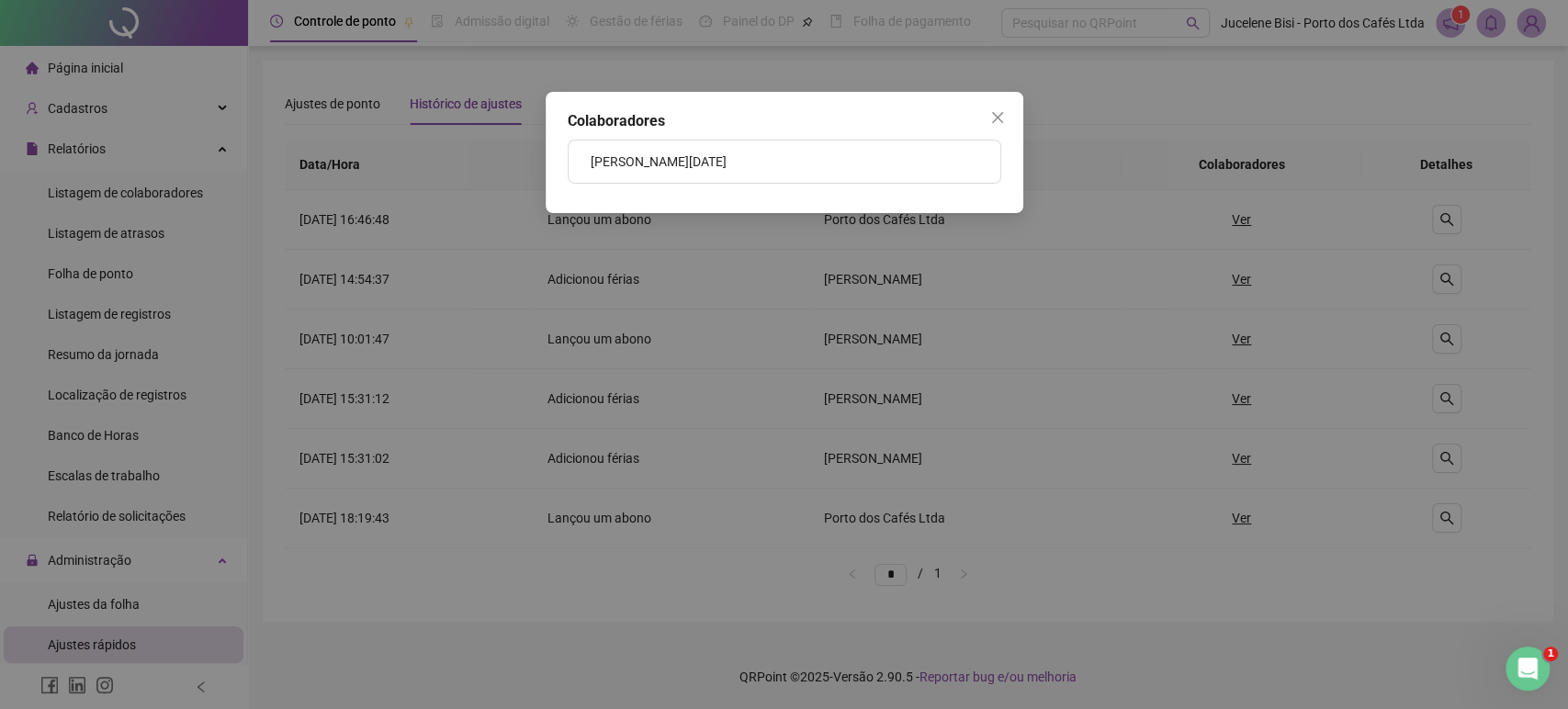
click at [996, 114] on icon "close" at bounding box center [997, 117] width 15 height 15
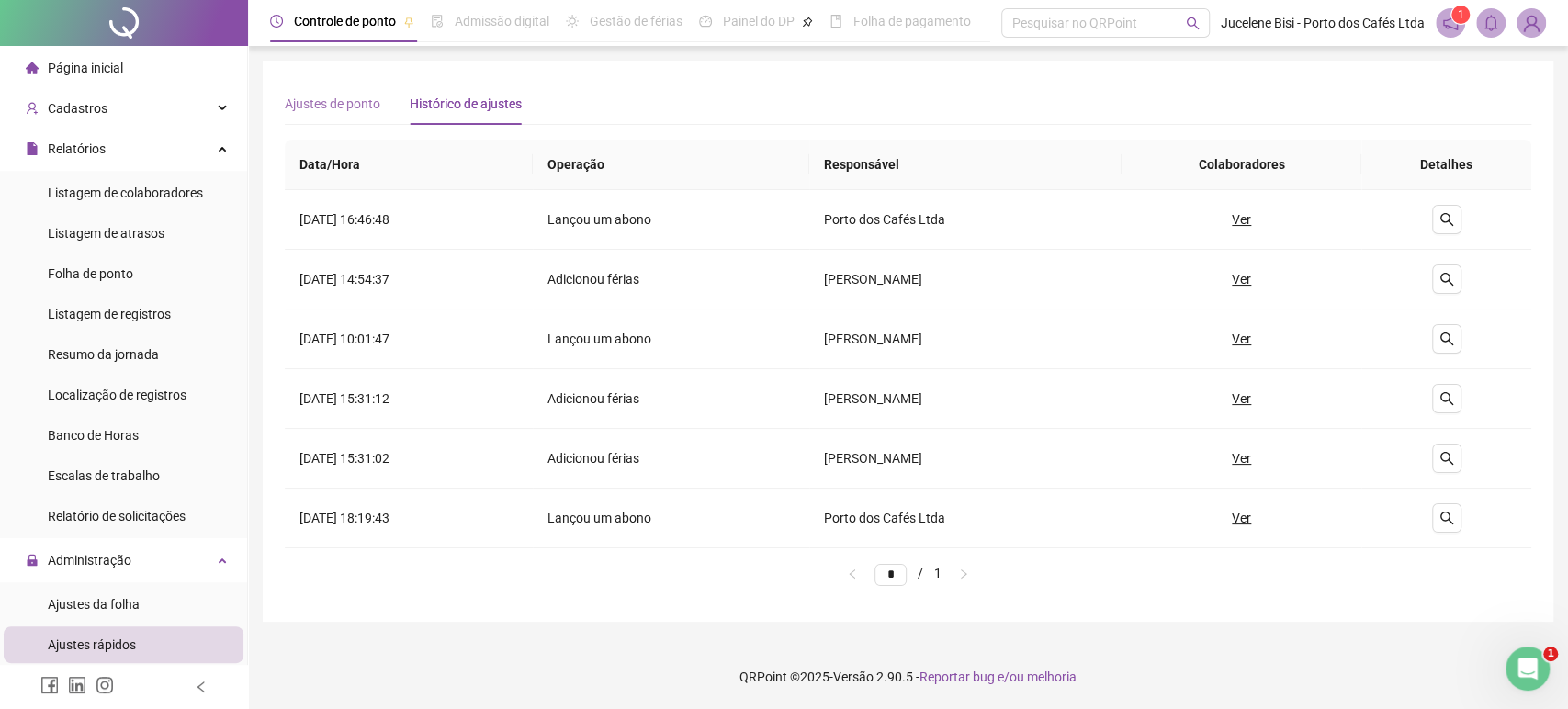
click at [344, 91] on div "Ajustes de ponto" at bounding box center [333, 103] width 96 height 42
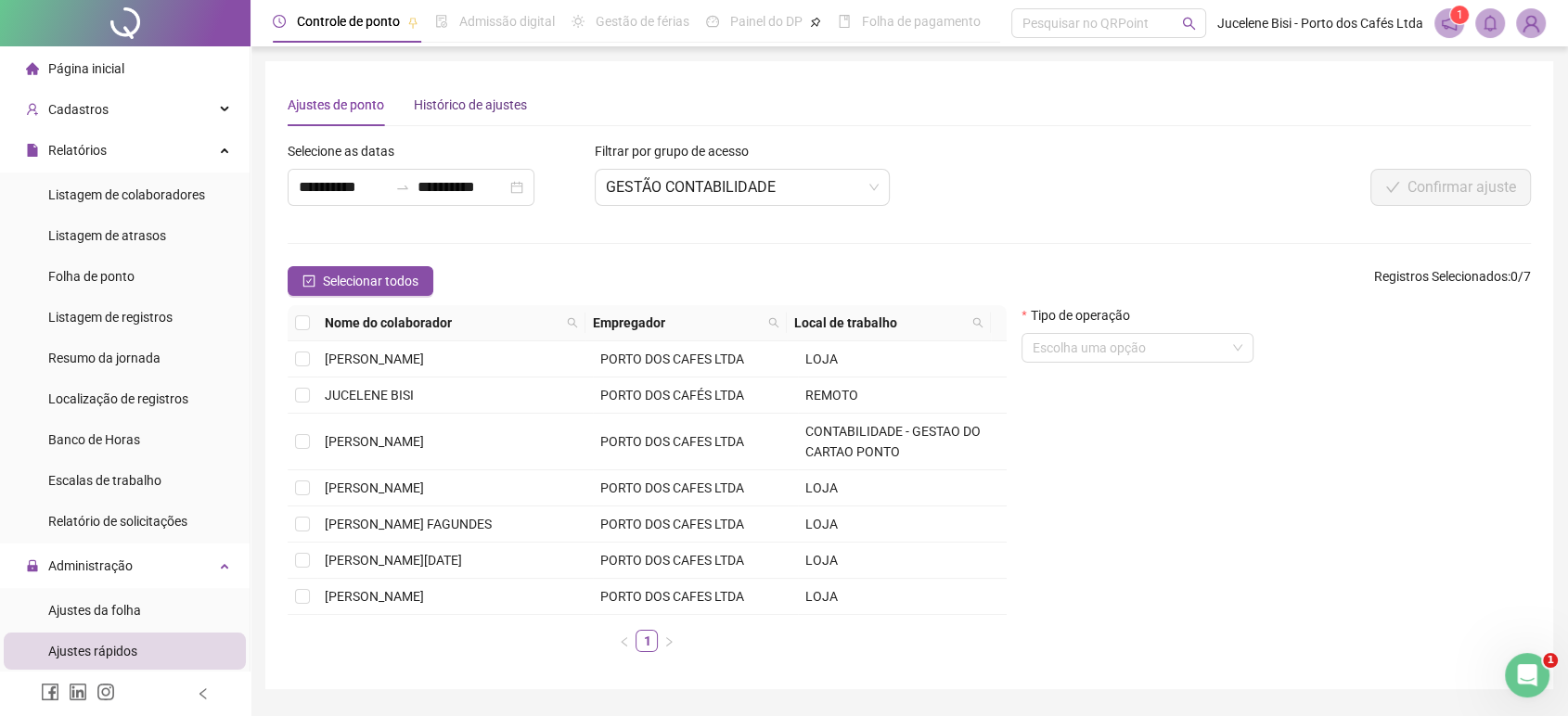
click at [445, 97] on div "Histórico de ajustes" at bounding box center [470, 104] width 113 height 21
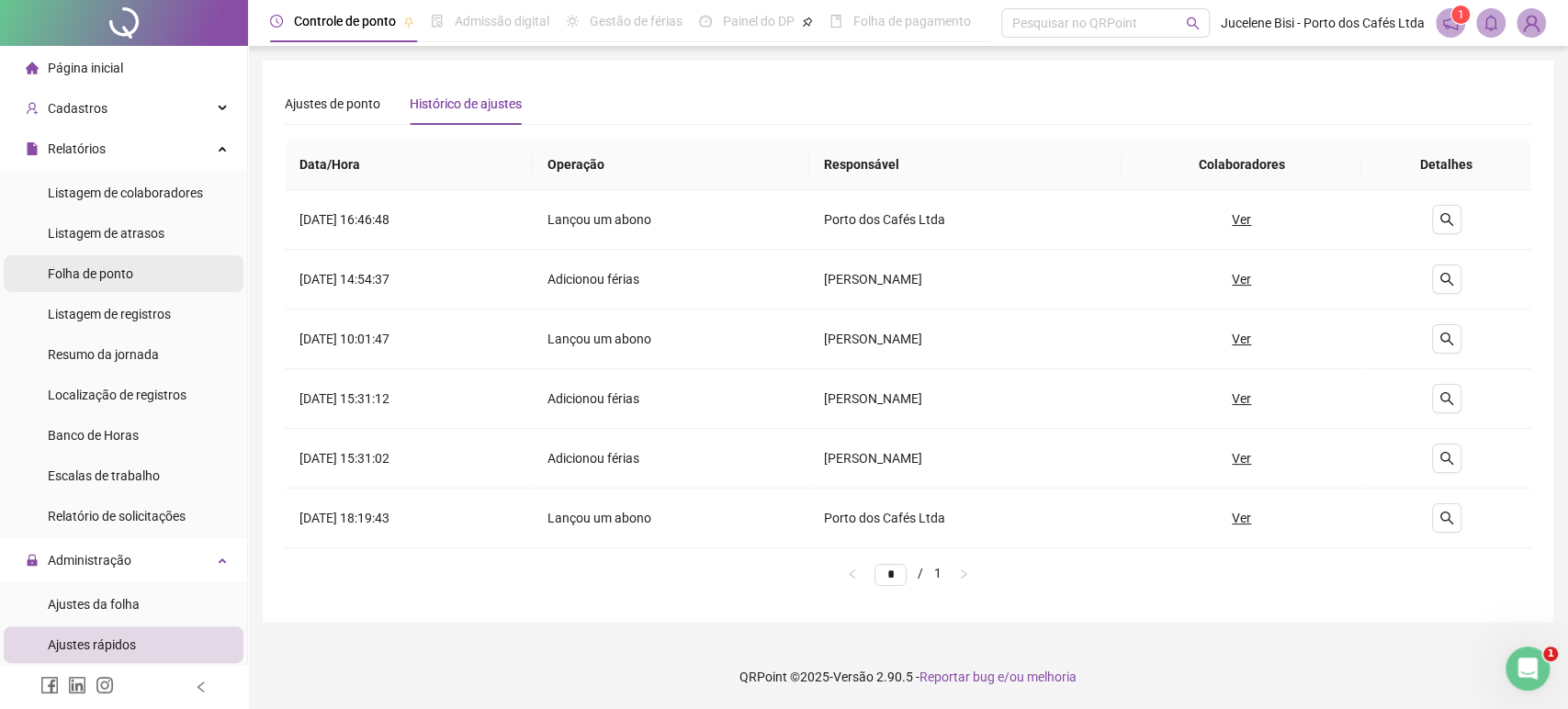
click at [118, 277] on span "Folha de ponto" at bounding box center [91, 273] width 86 height 15
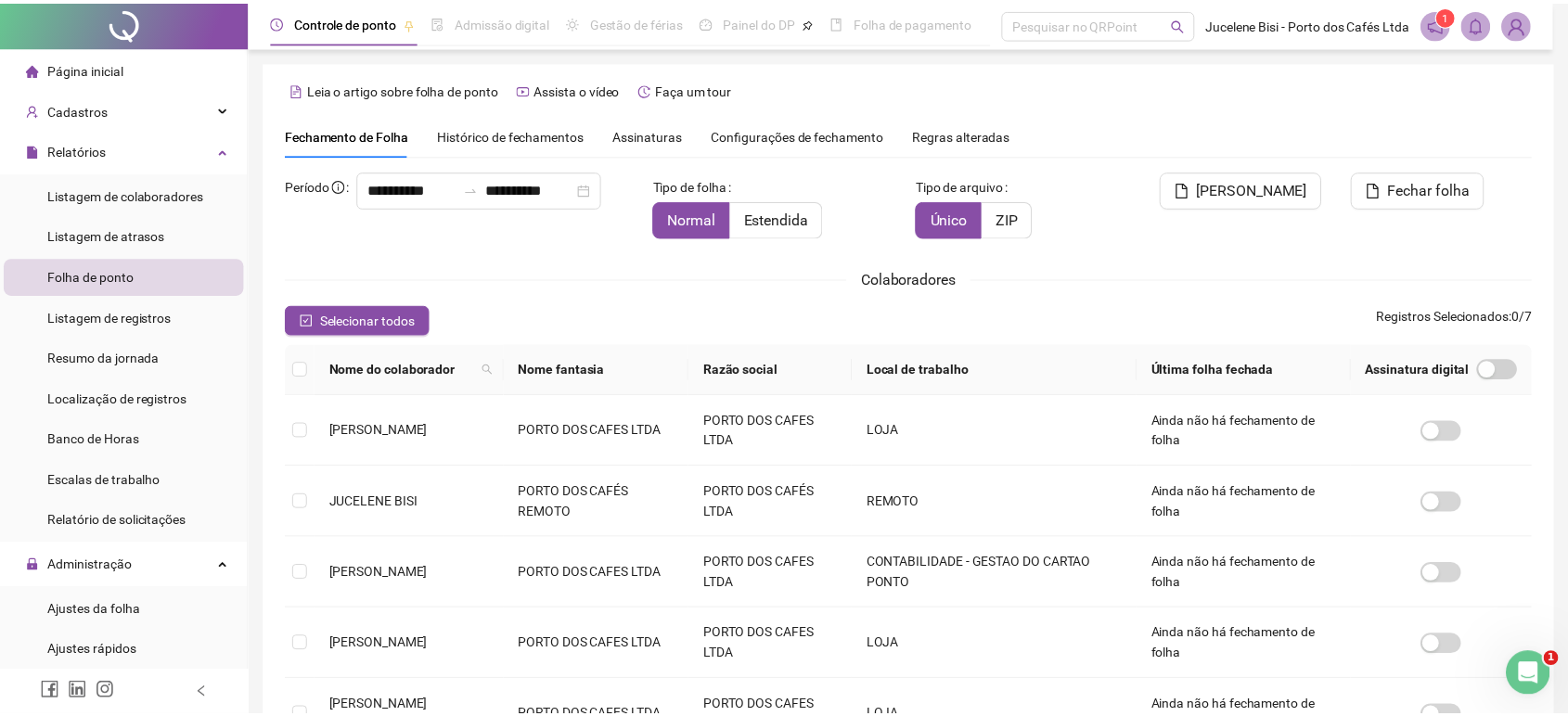
scroll to position [11, 0]
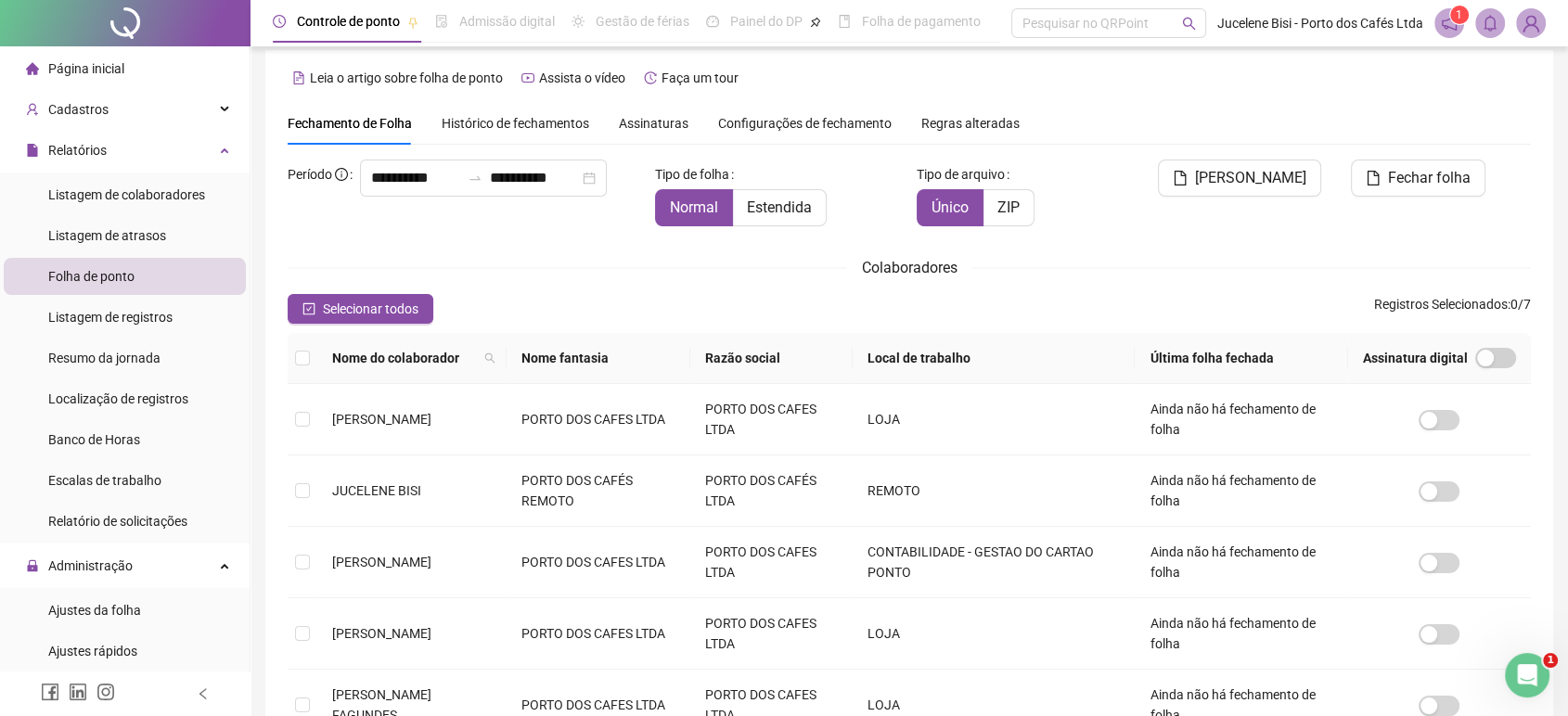
type input "**********"
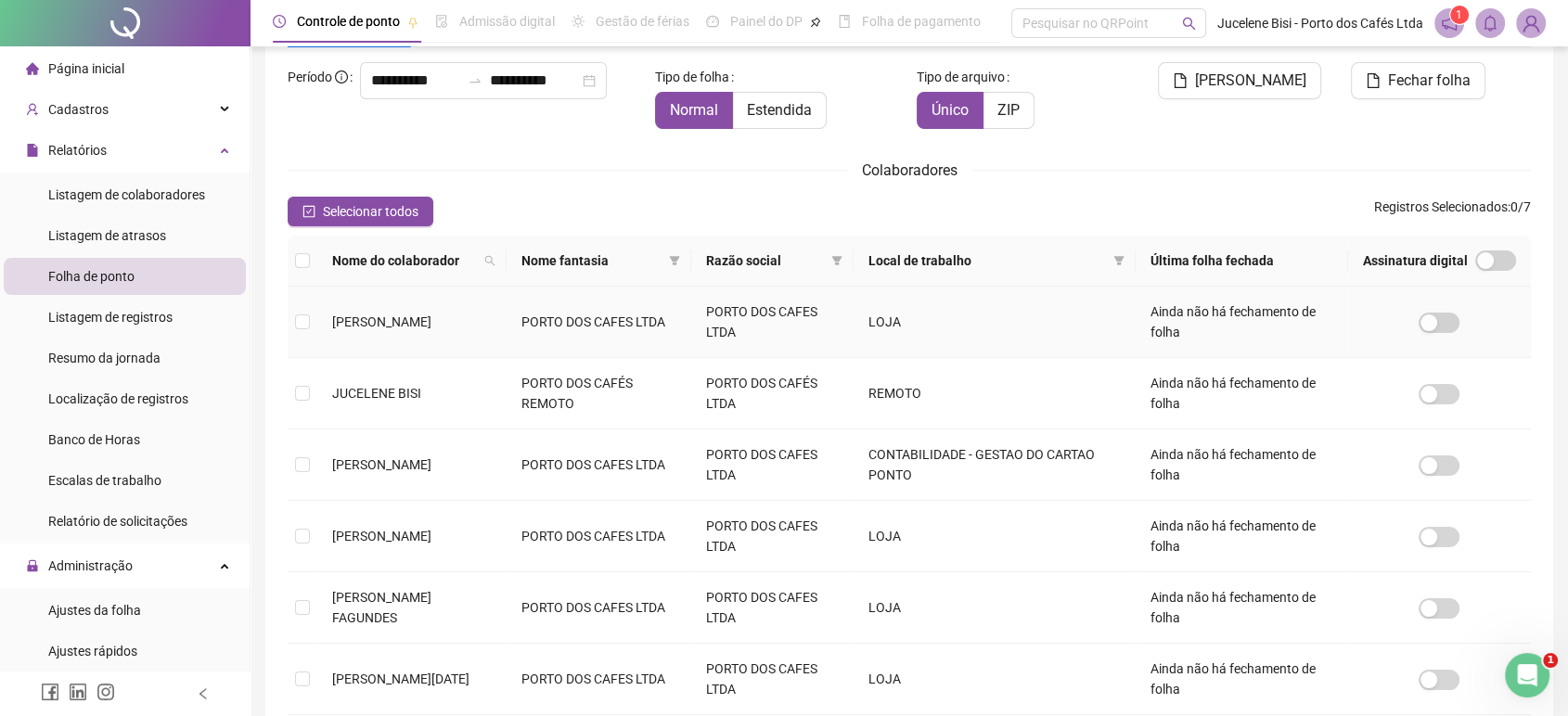
scroll to position [217, 0]
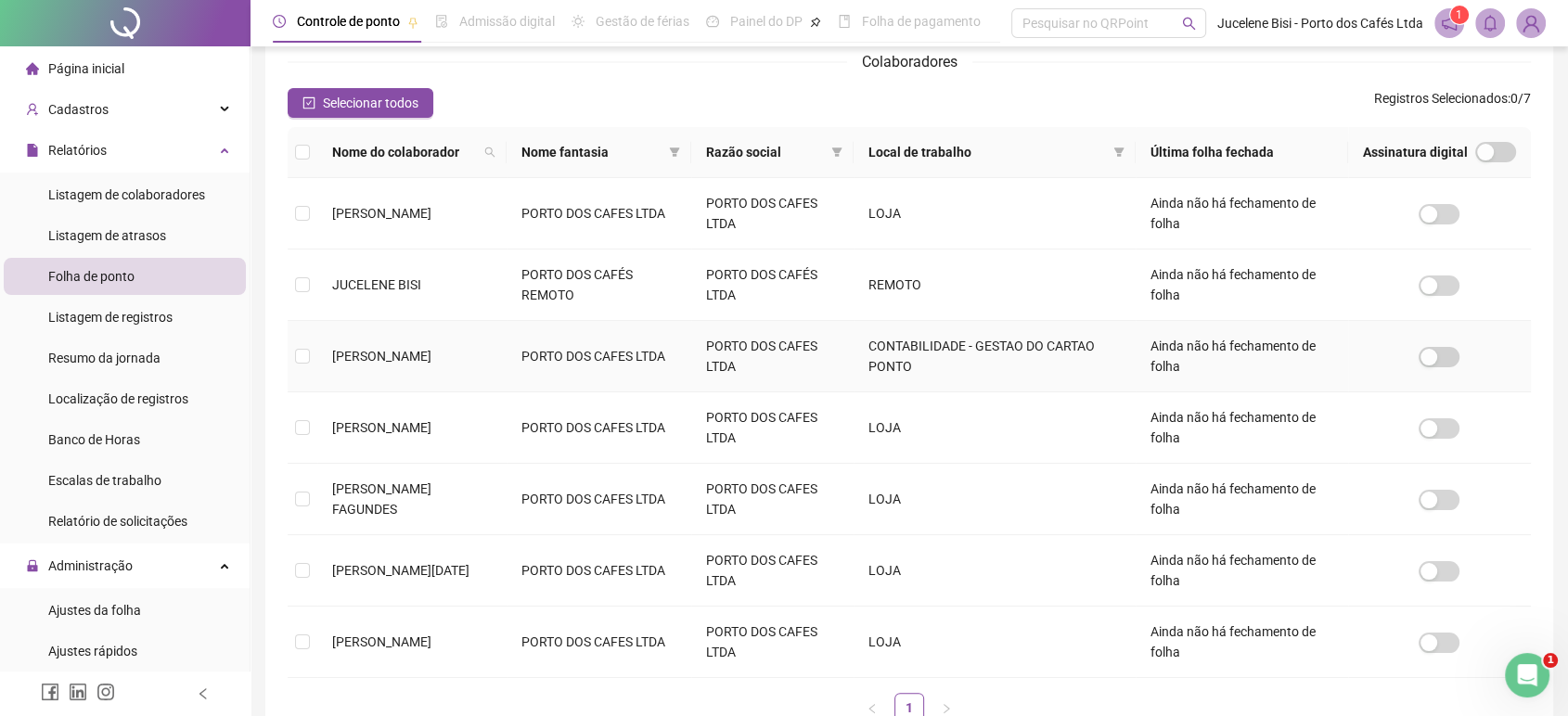
click at [365, 351] on span "[PERSON_NAME]" at bounding box center [381, 356] width 99 height 15
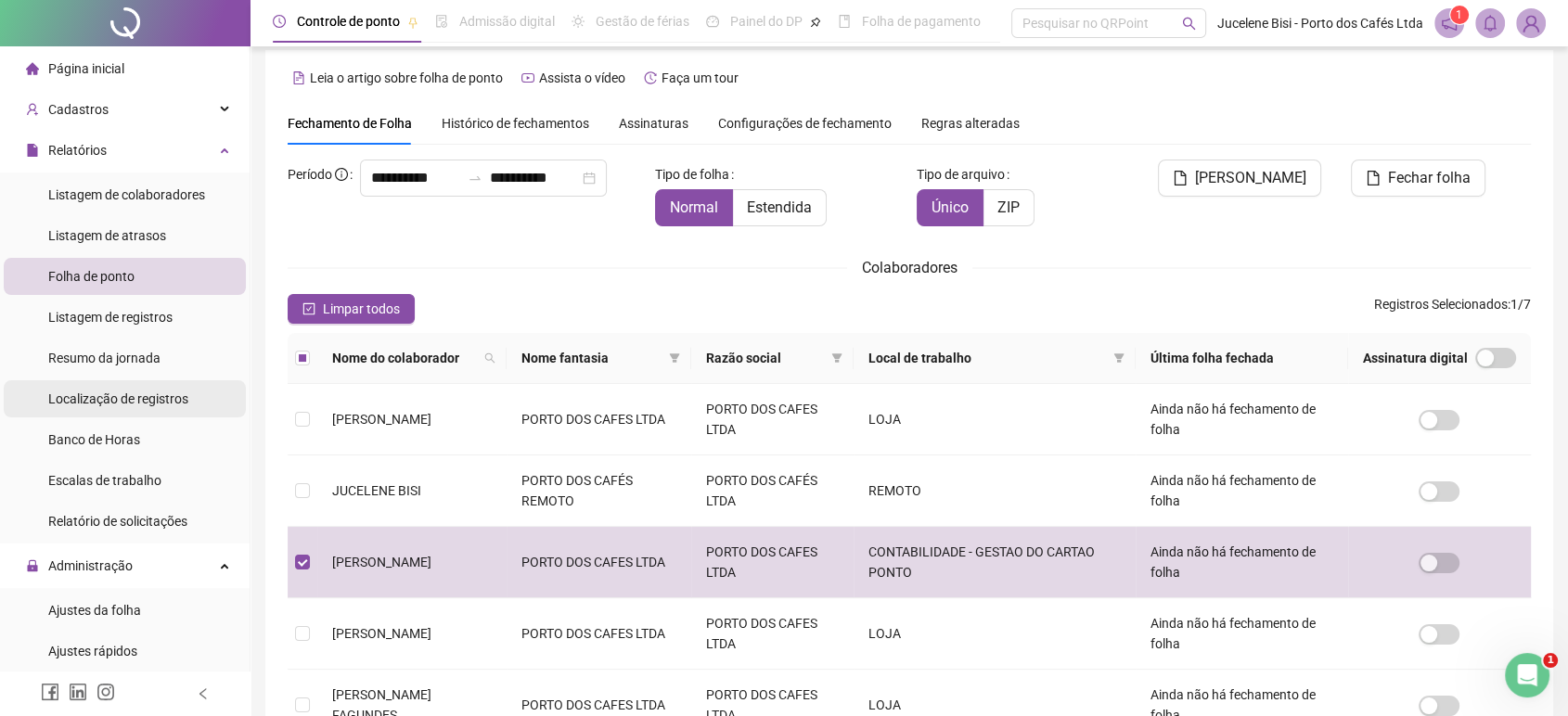
drag, startPoint x: 83, startPoint y: 438, endPoint x: 92, endPoint y: 402, distance: 37.1
click at [83, 436] on span "Banco de Horas" at bounding box center [94, 439] width 92 height 15
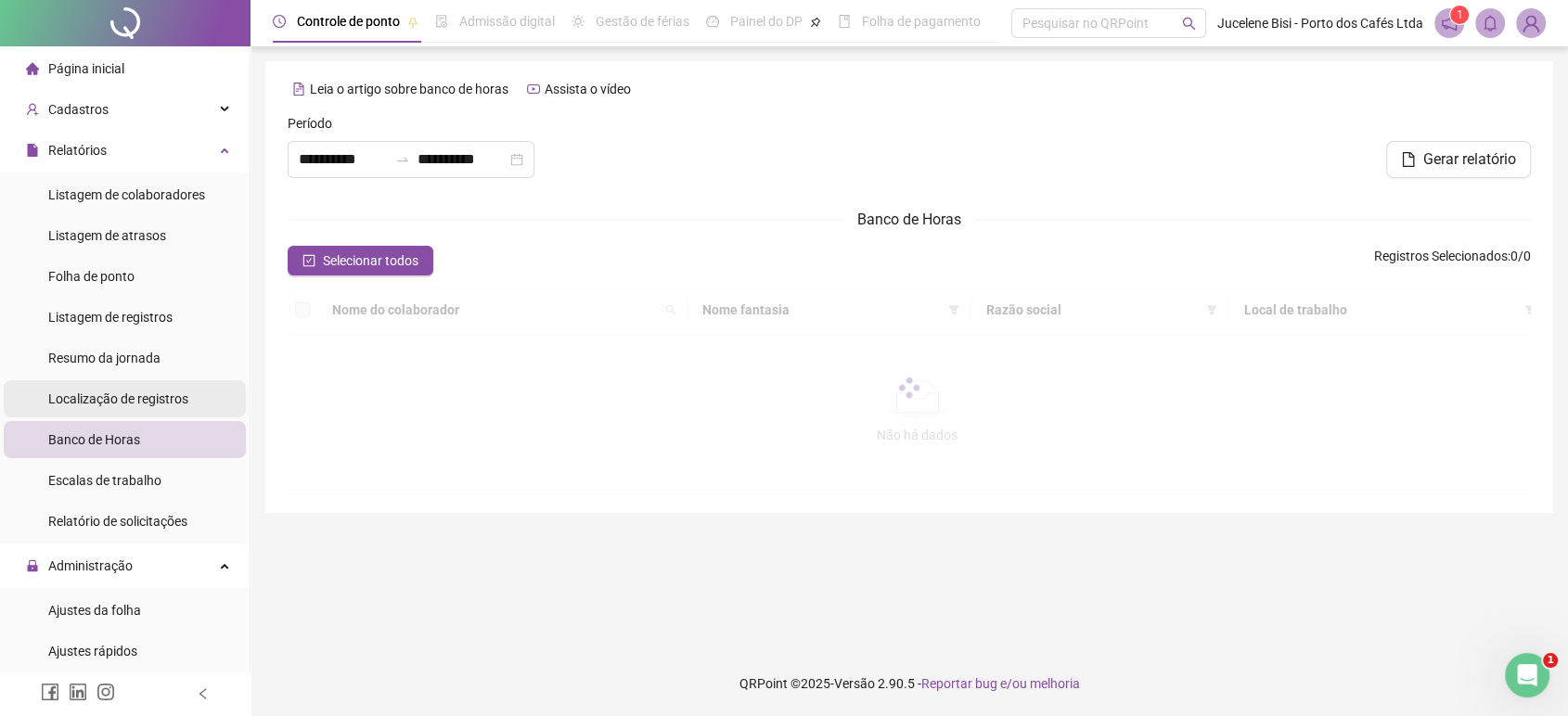
click at [92, 402] on span "Localização de registros" at bounding box center [118, 398] width 140 height 15
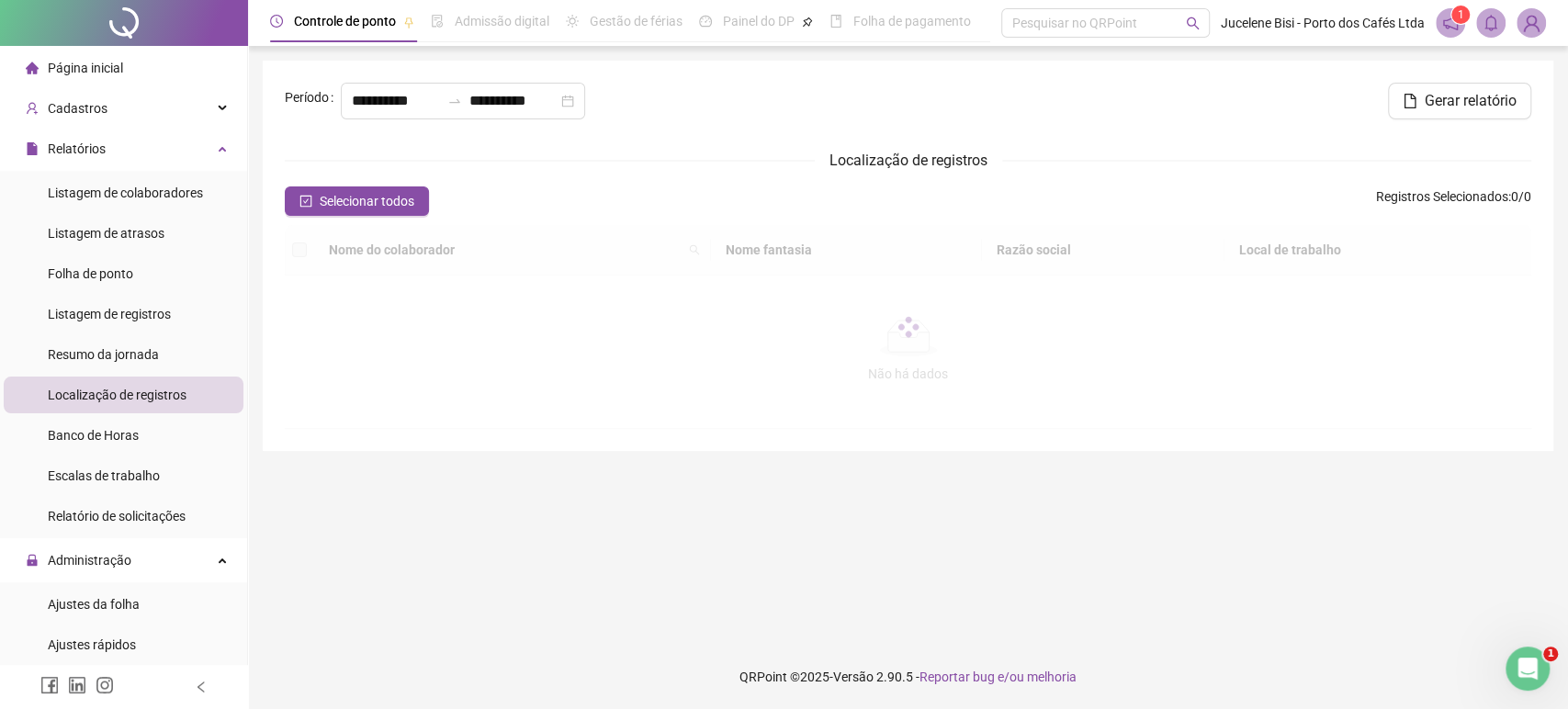
type input "**********"
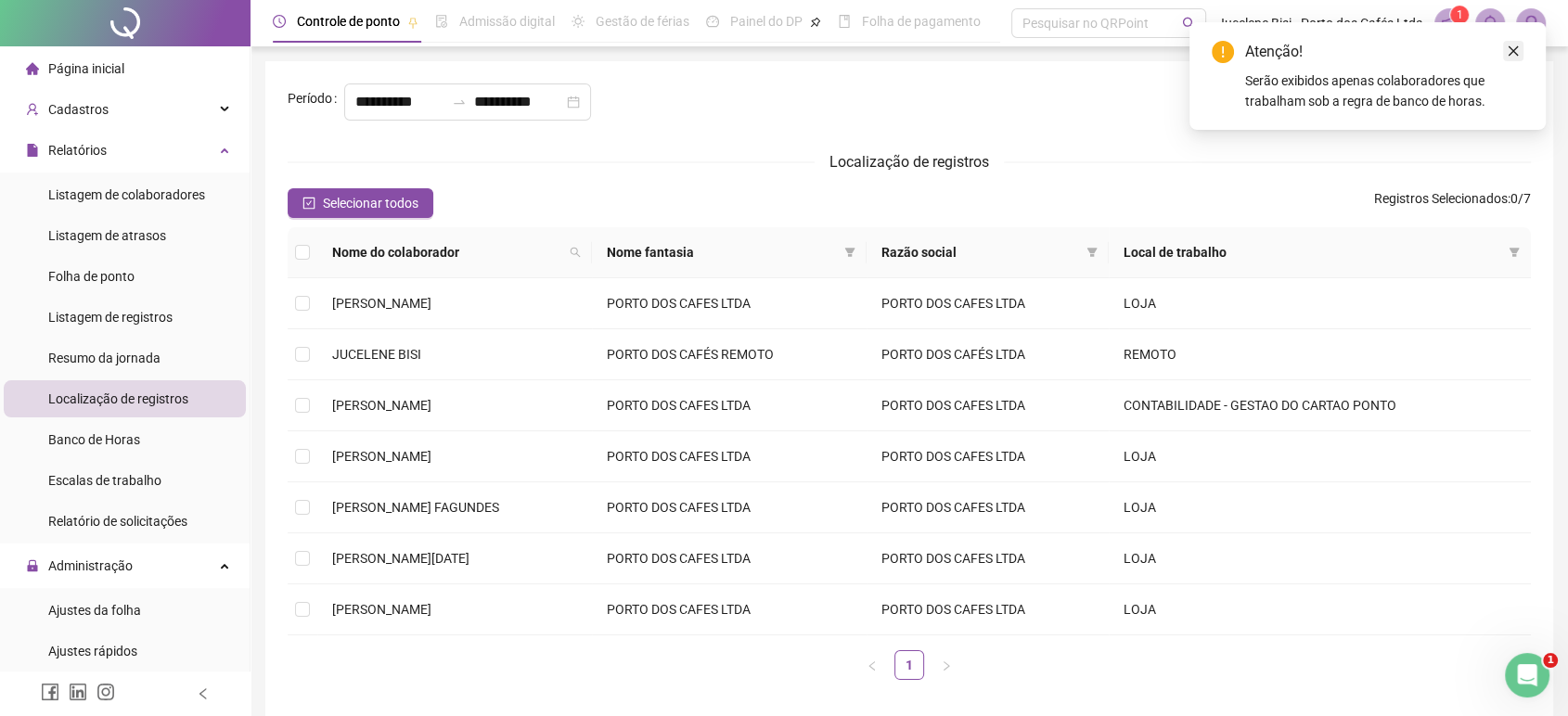
click at [1521, 45] on div "Atenção! Serão exibidos apenas colaboradores que trabalham sob a regra de banco…" at bounding box center [1367, 76] width 357 height 107
click at [1518, 46] on icon "close" at bounding box center [1512, 50] width 13 height 13
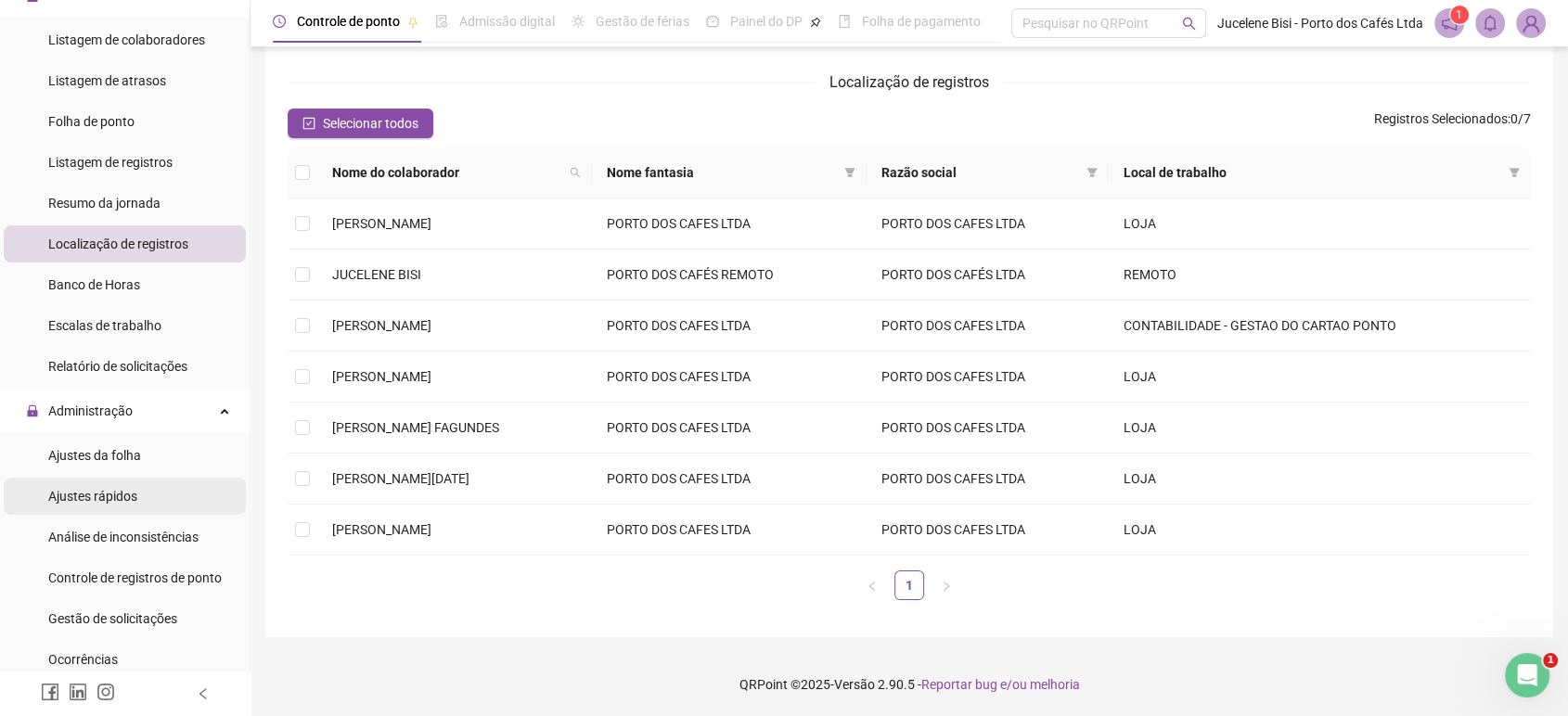
scroll to position [206, 0]
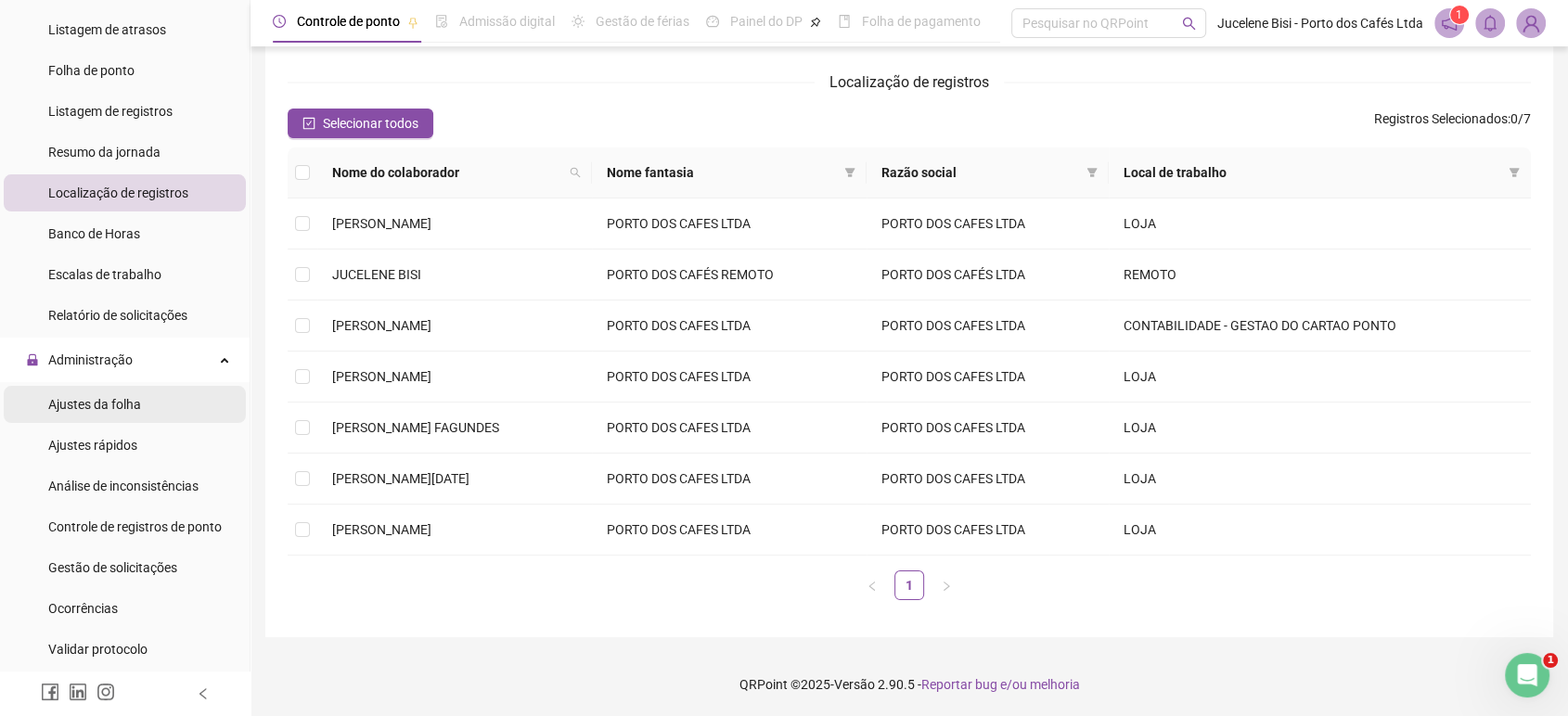
click at [105, 401] on span "Ajustes da folha" at bounding box center [95, 404] width 93 height 15
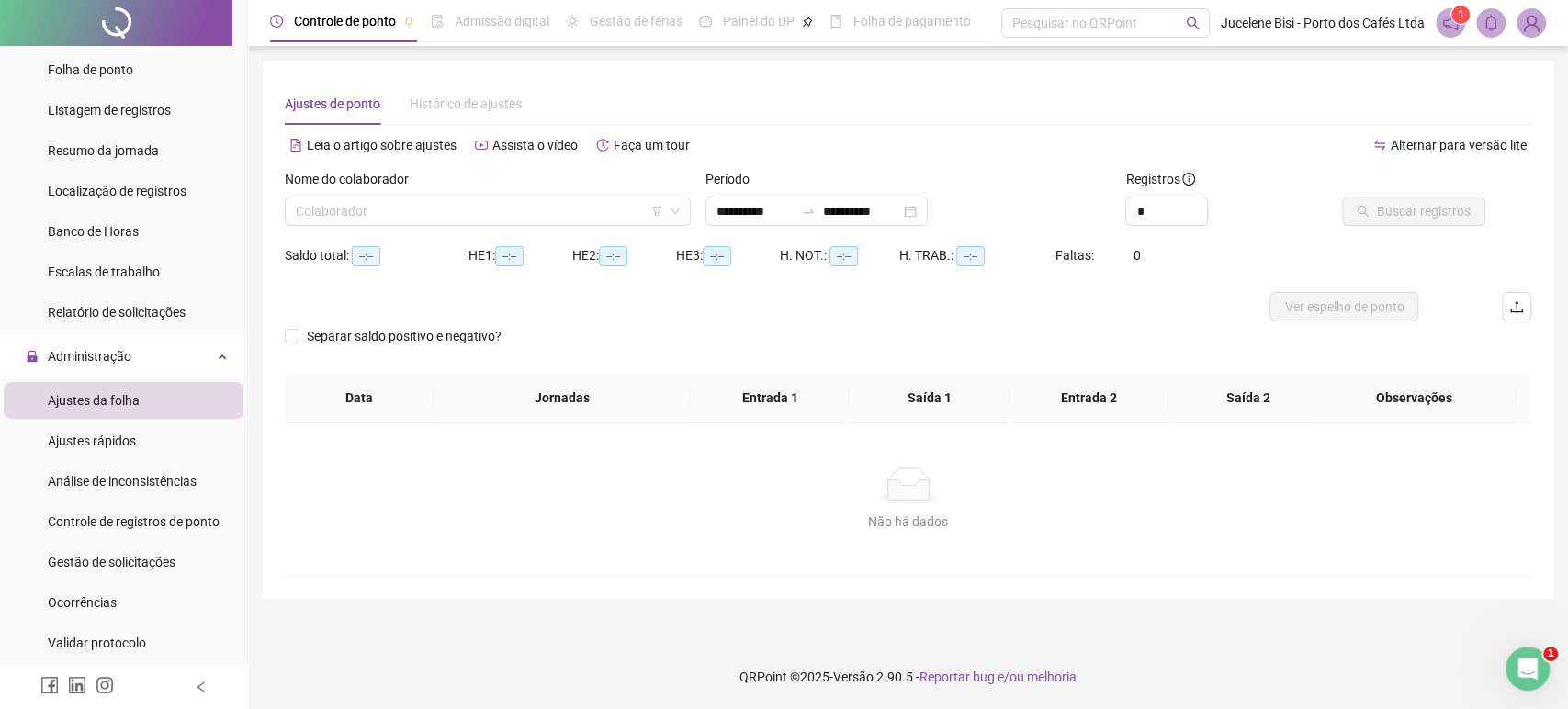
type input "**********"
click at [116, 433] on span "Ajustes rápidos" at bounding box center [92, 440] width 88 height 15
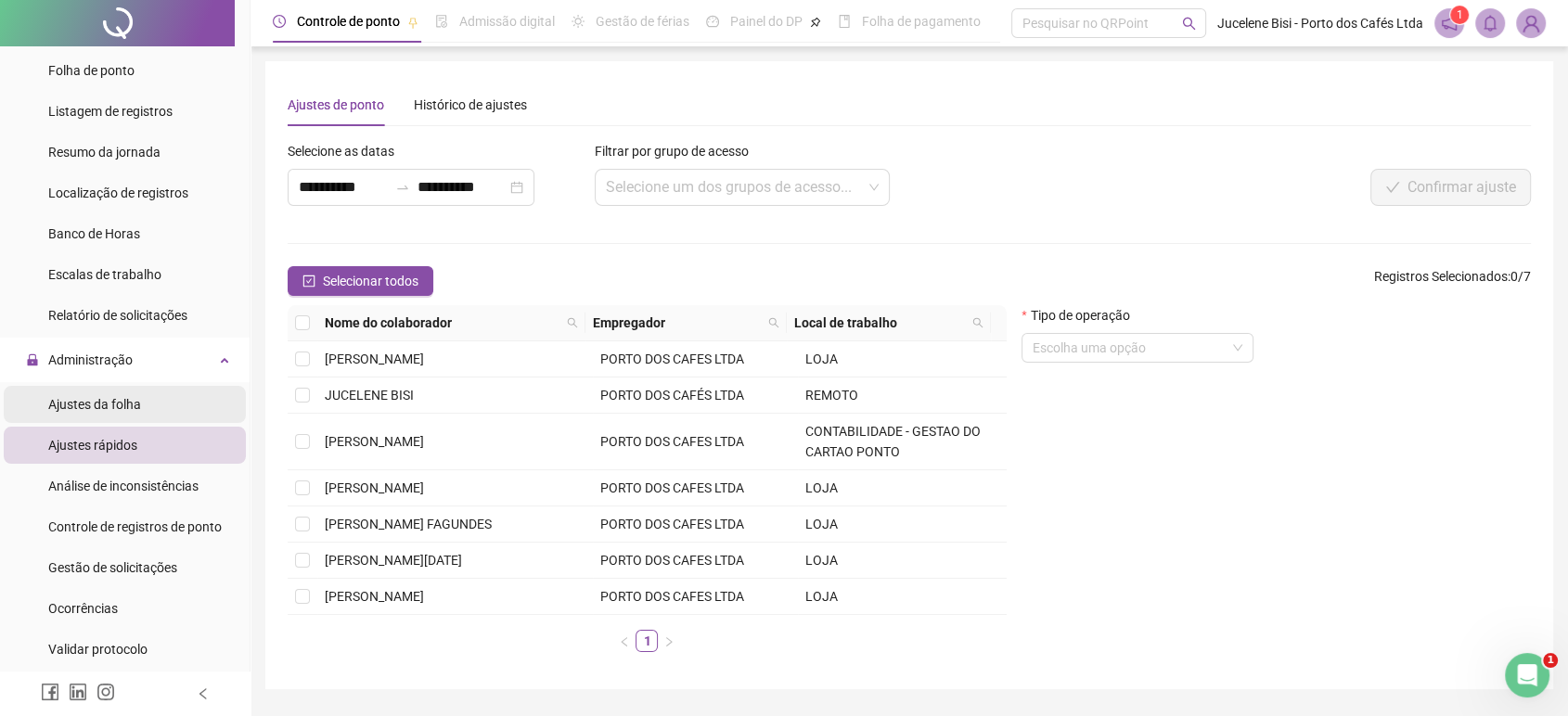
click at [129, 413] on div "Ajustes da folha" at bounding box center [95, 405] width 93 height 37
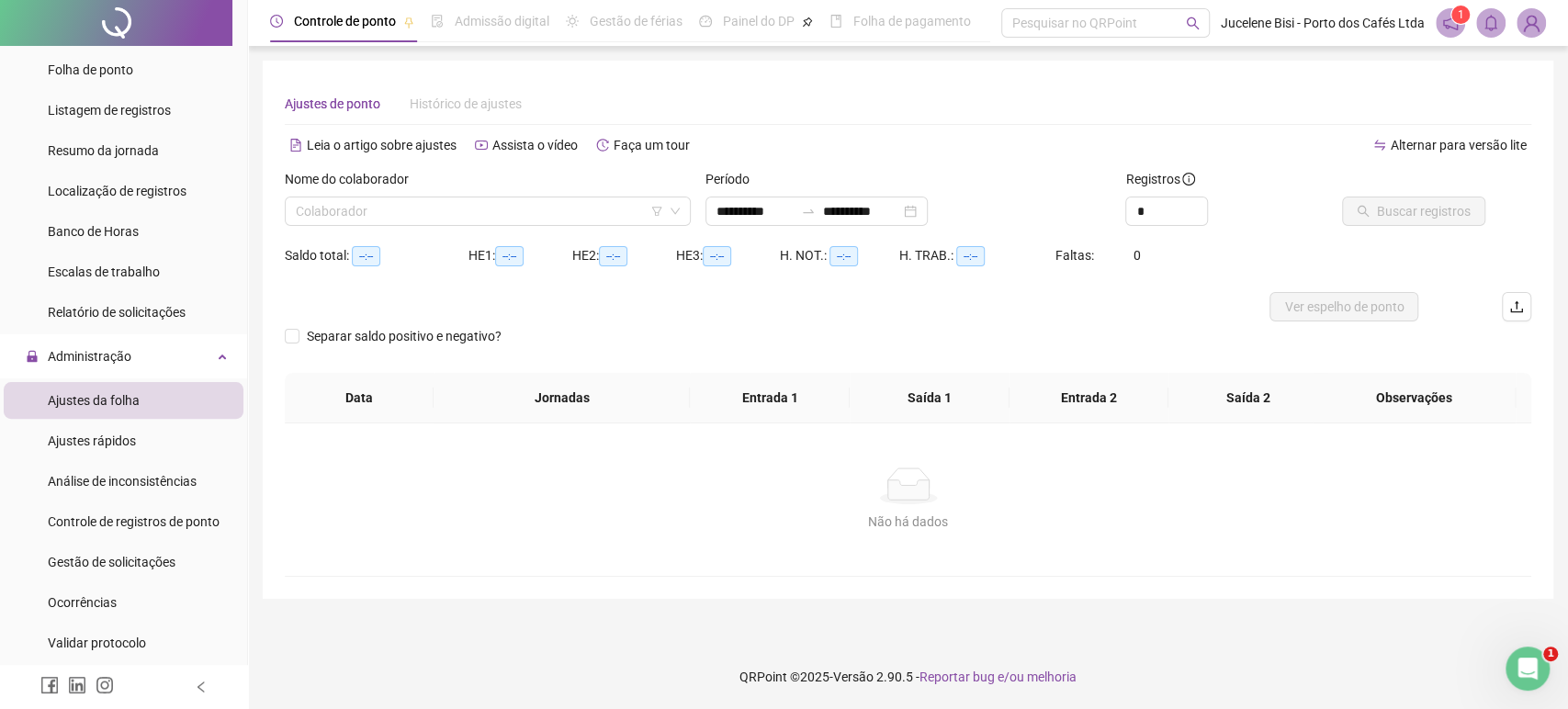
type input "**********"
click at [554, 212] on input "search" at bounding box center [479, 211] width 368 height 27
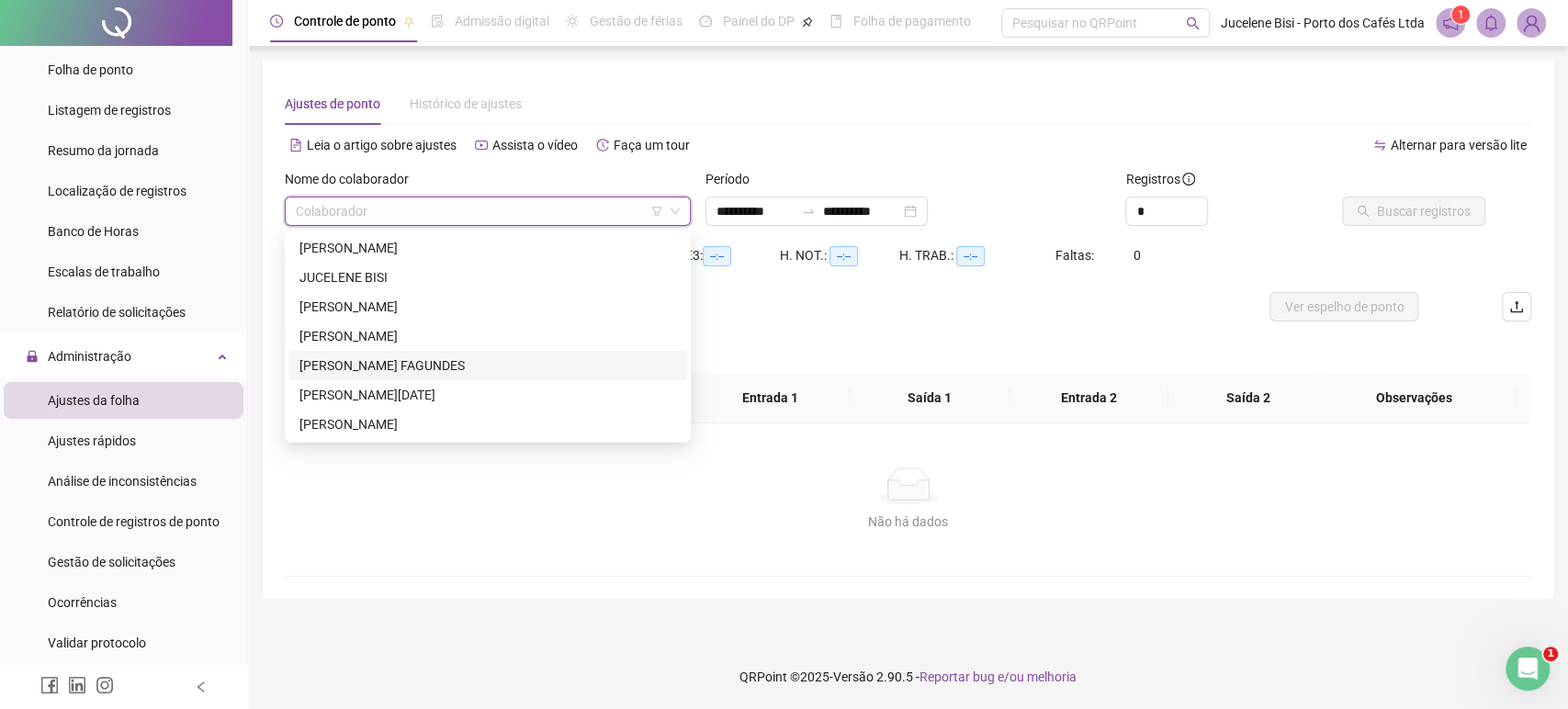
click at [433, 356] on div "[PERSON_NAME] FAGUNDES" at bounding box center [488, 365] width 376 height 20
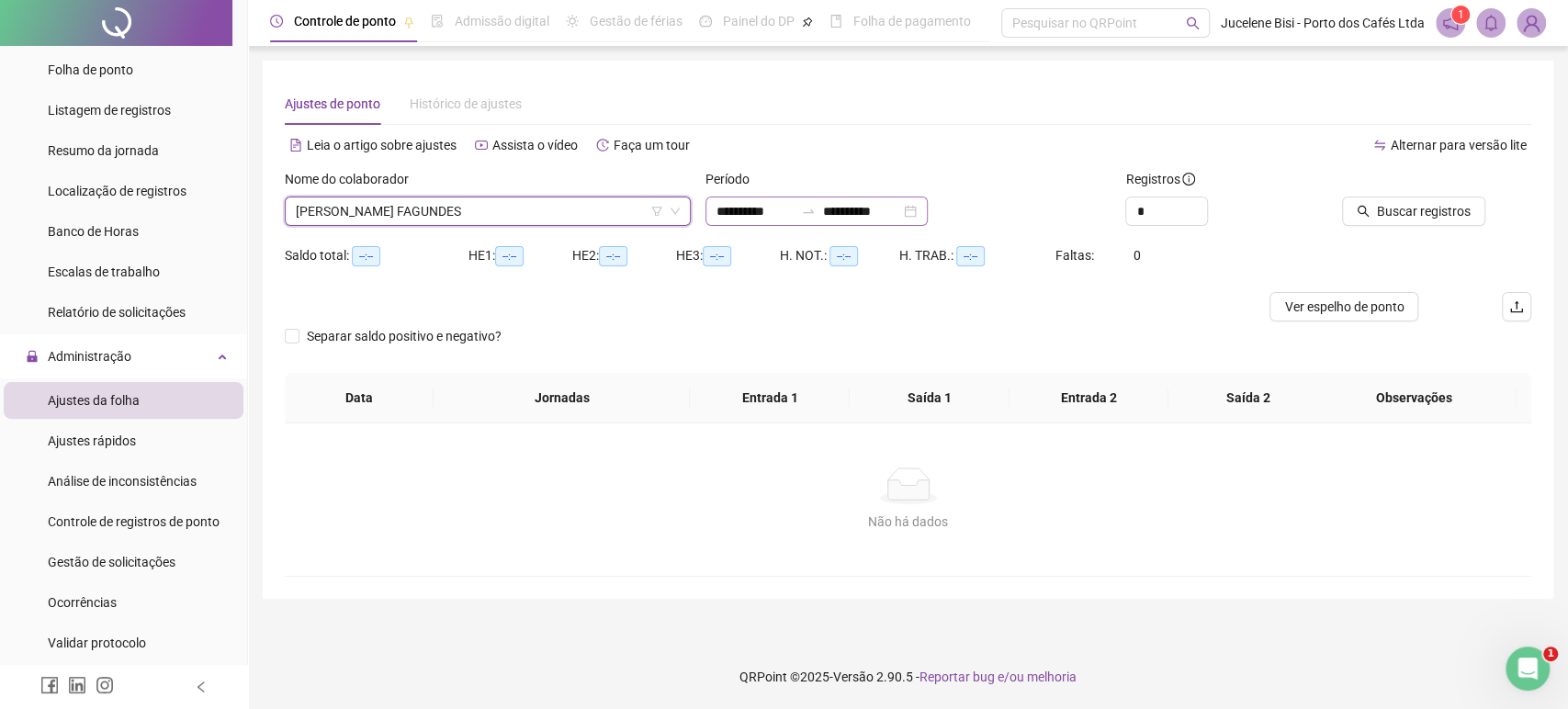
click at [823, 213] on div at bounding box center [808, 211] width 29 height 15
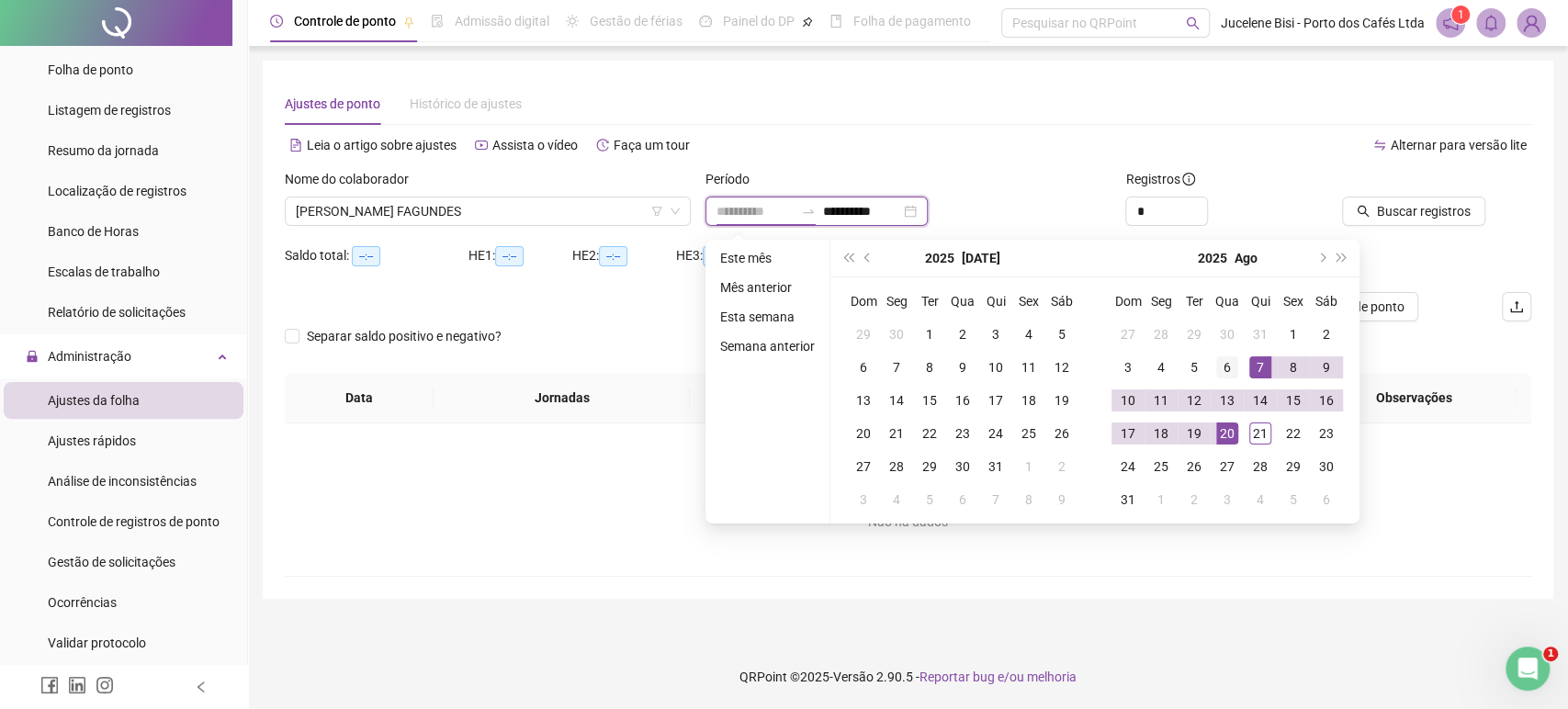
type input "**********"
click at [1219, 361] on div "6" at bounding box center [1227, 367] width 22 height 22
type input "**********"
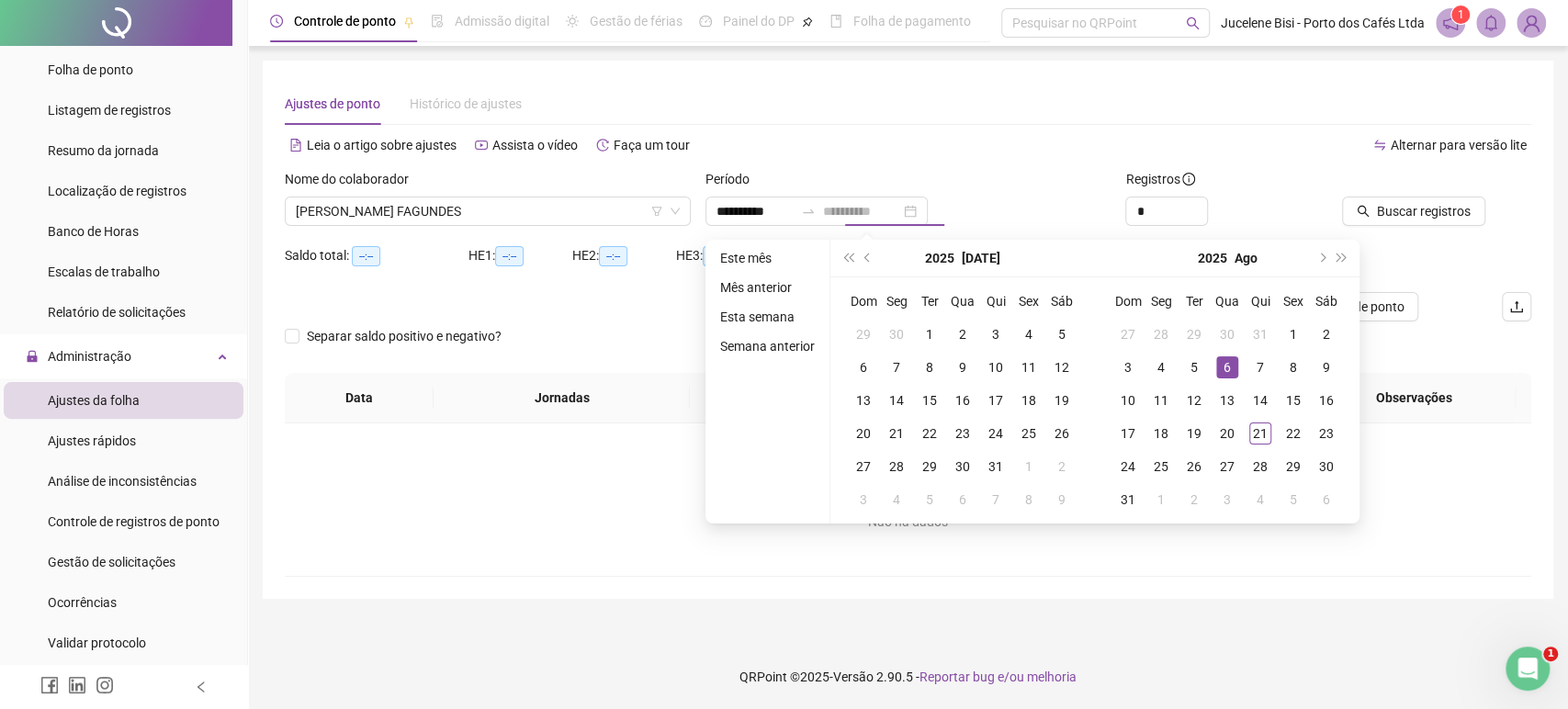
click at [1224, 371] on div "6" at bounding box center [1227, 367] width 22 height 22
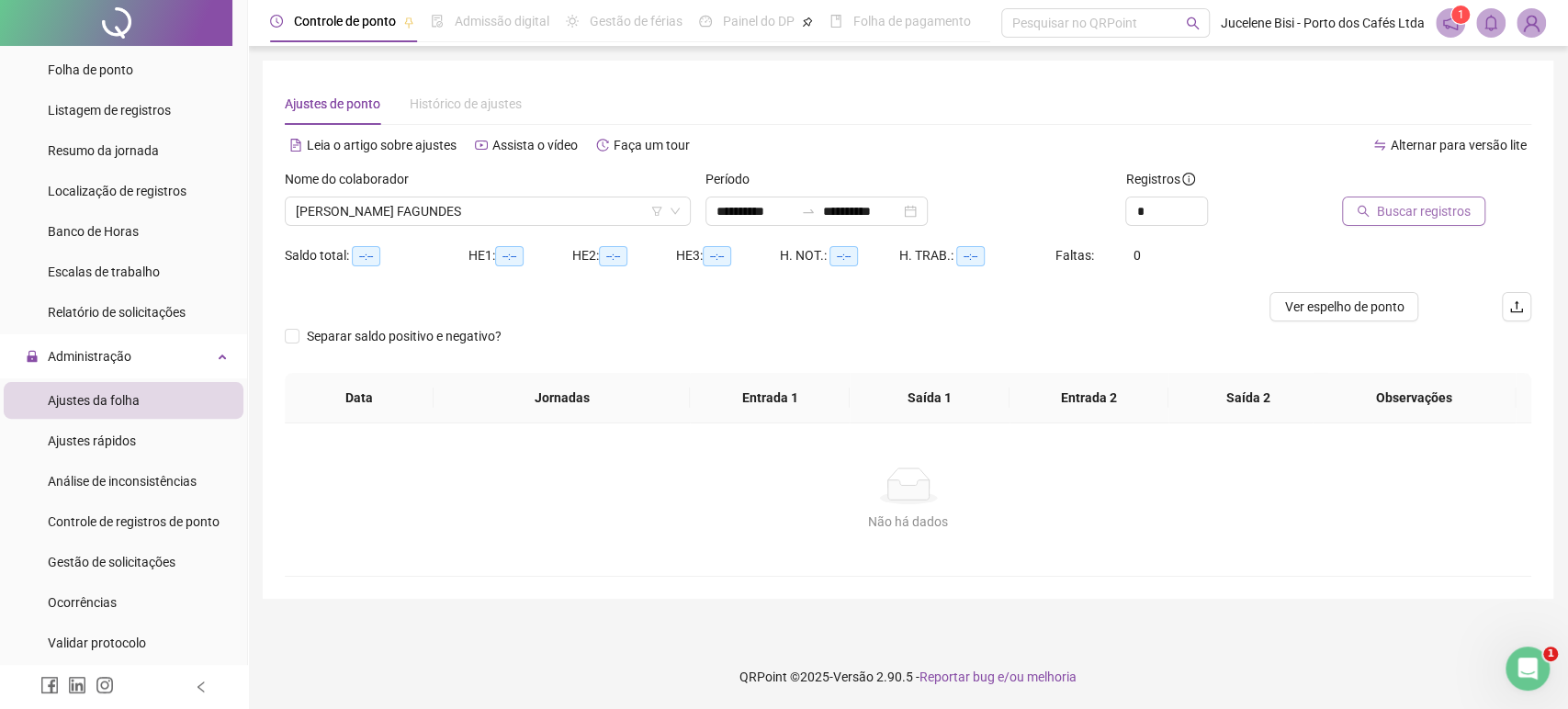
click at [1414, 204] on span "Buscar registros" at bounding box center [1424, 211] width 94 height 20
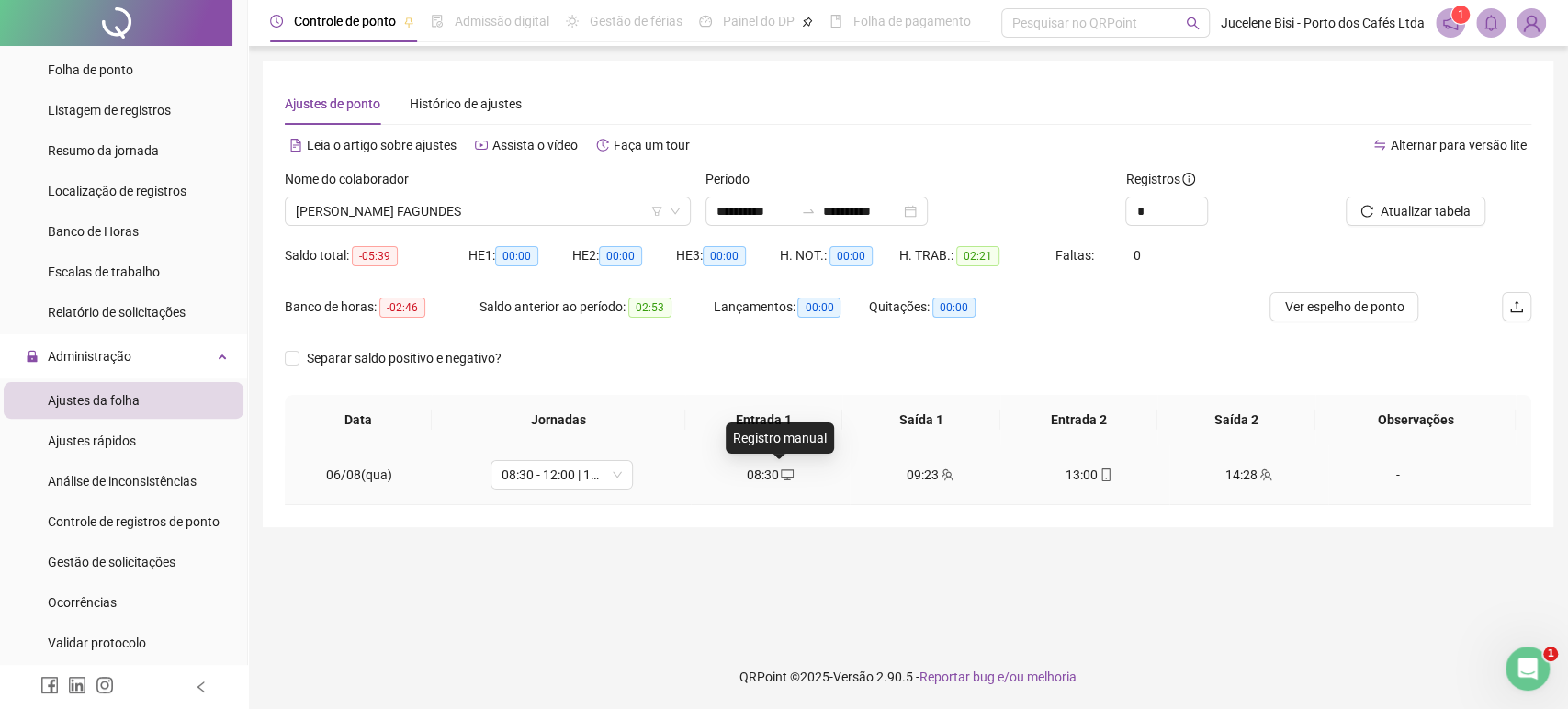
click at [780, 471] on icon "desktop" at bounding box center [786, 474] width 13 height 13
type input "**********"
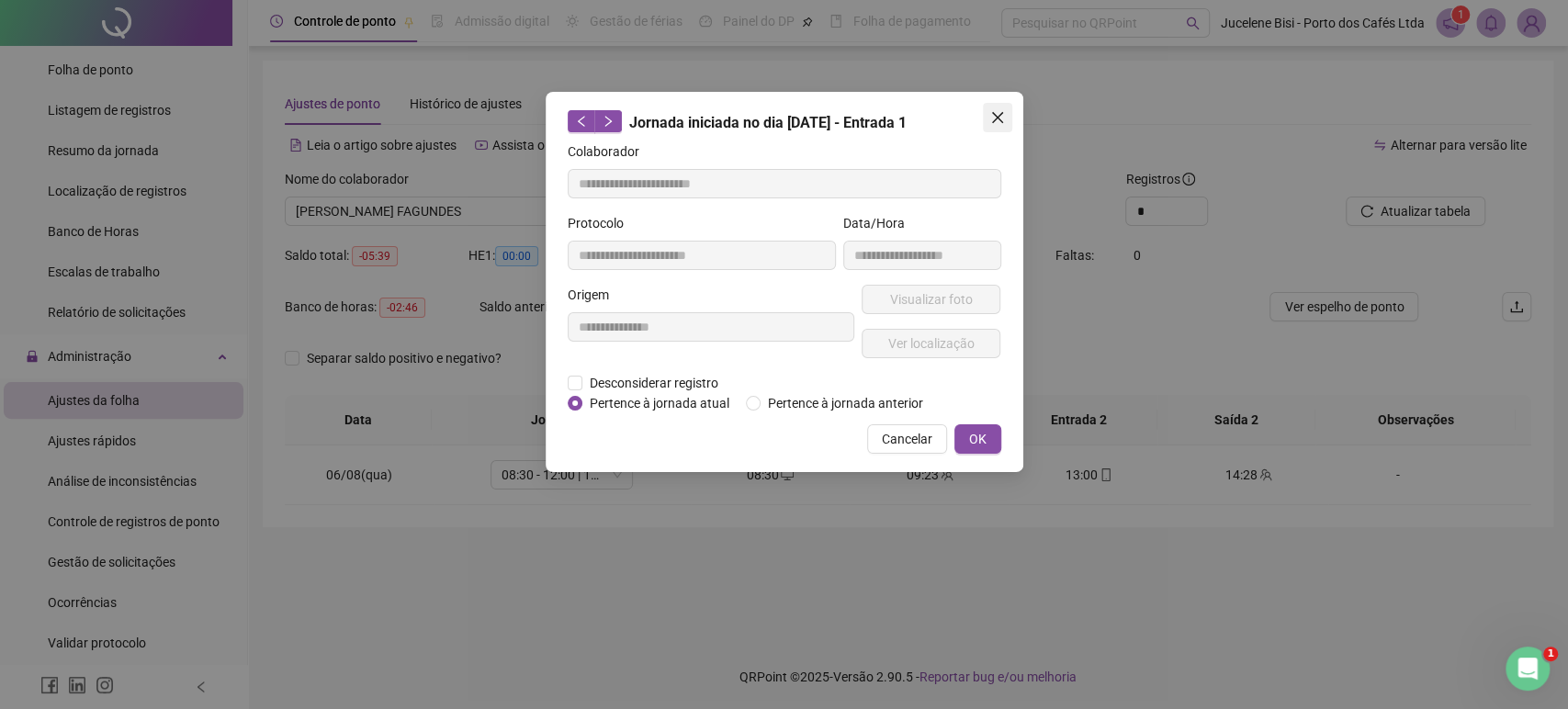
click at [1000, 112] on icon "close" at bounding box center [997, 117] width 15 height 15
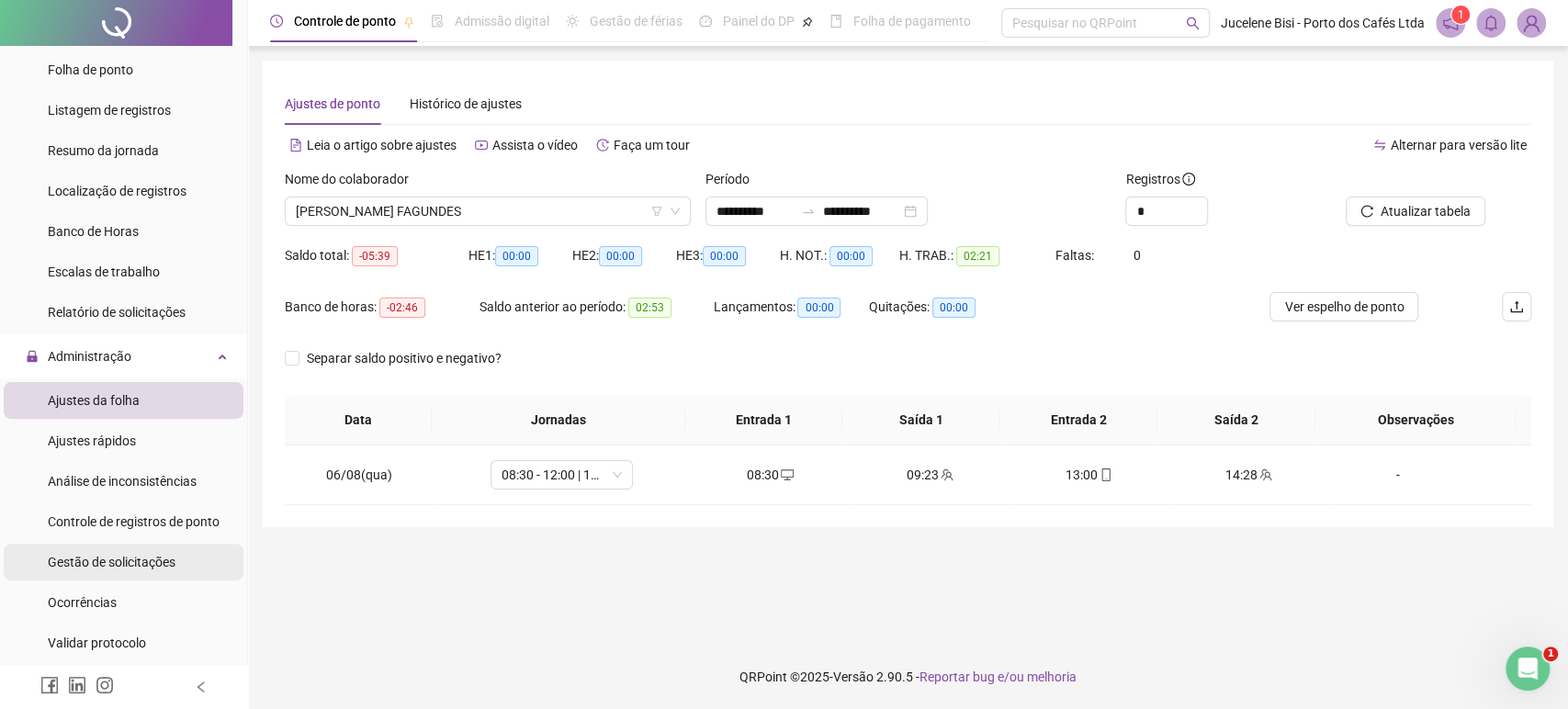
click at [127, 573] on div "Gestão de solicitações" at bounding box center [111, 563] width 128 height 37
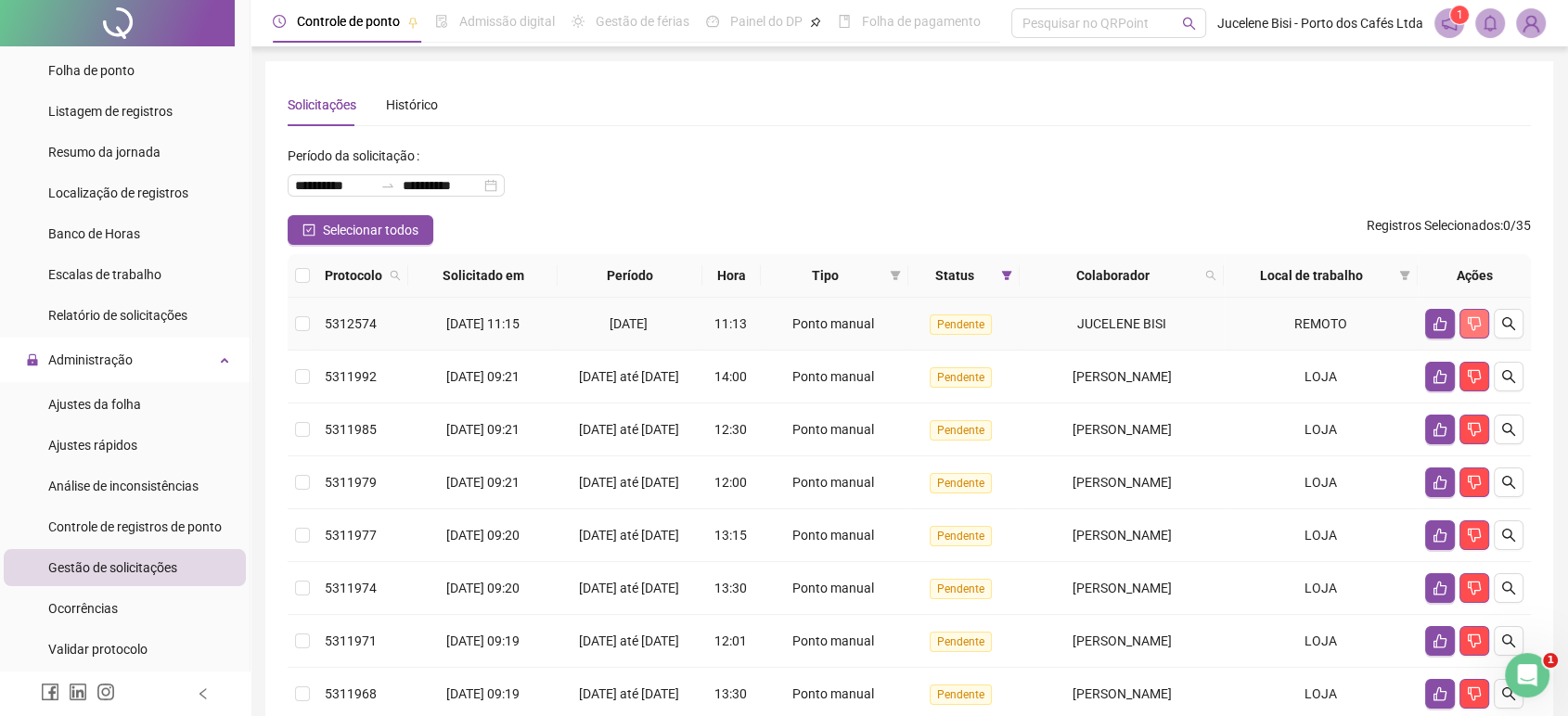
click at [1468, 325] on icon "dislike" at bounding box center [1473, 323] width 15 height 15
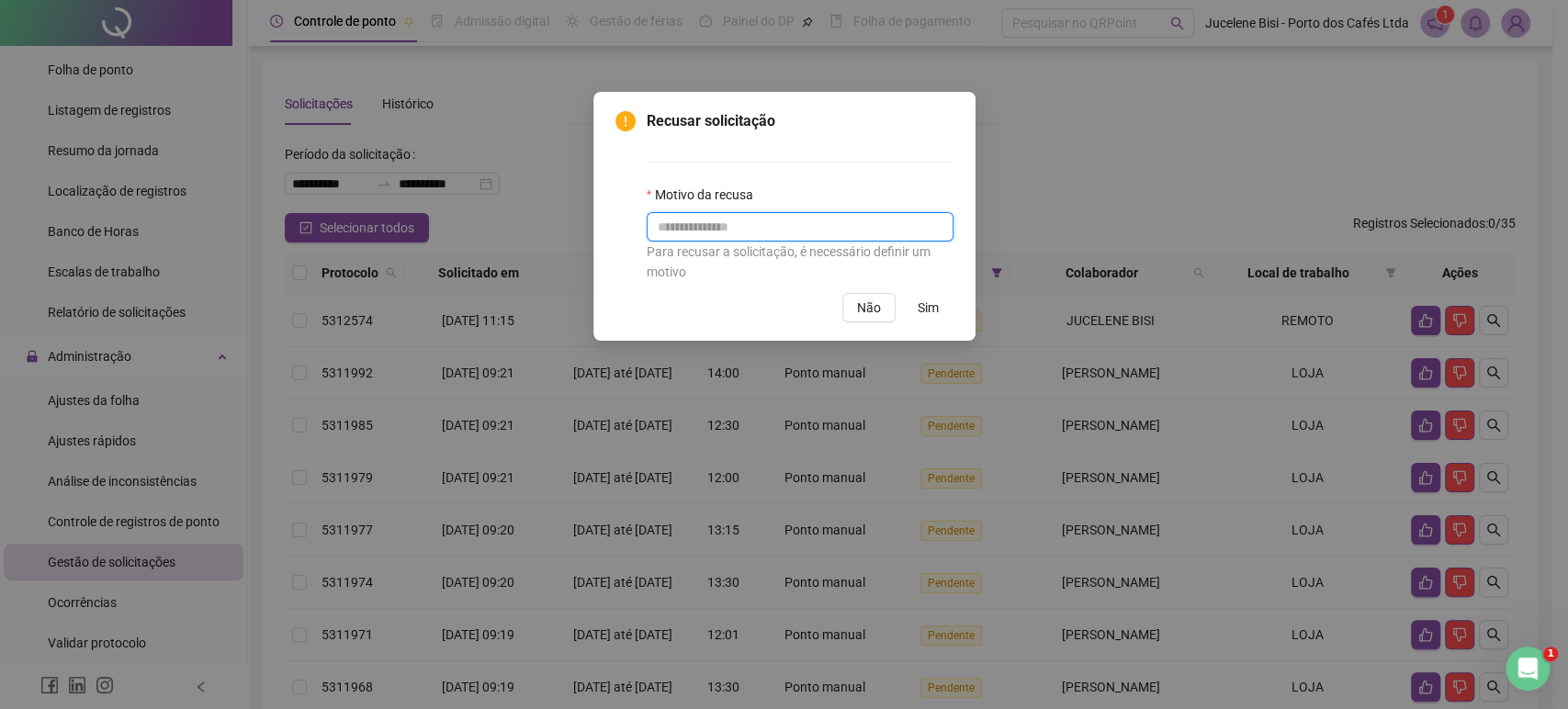
click at [757, 241] on input "text" at bounding box center [800, 227] width 307 height 29
type input "*****"
click at [942, 306] on button "Sim" at bounding box center [928, 307] width 51 height 29
